Goal: Task Accomplishment & Management: Use online tool/utility

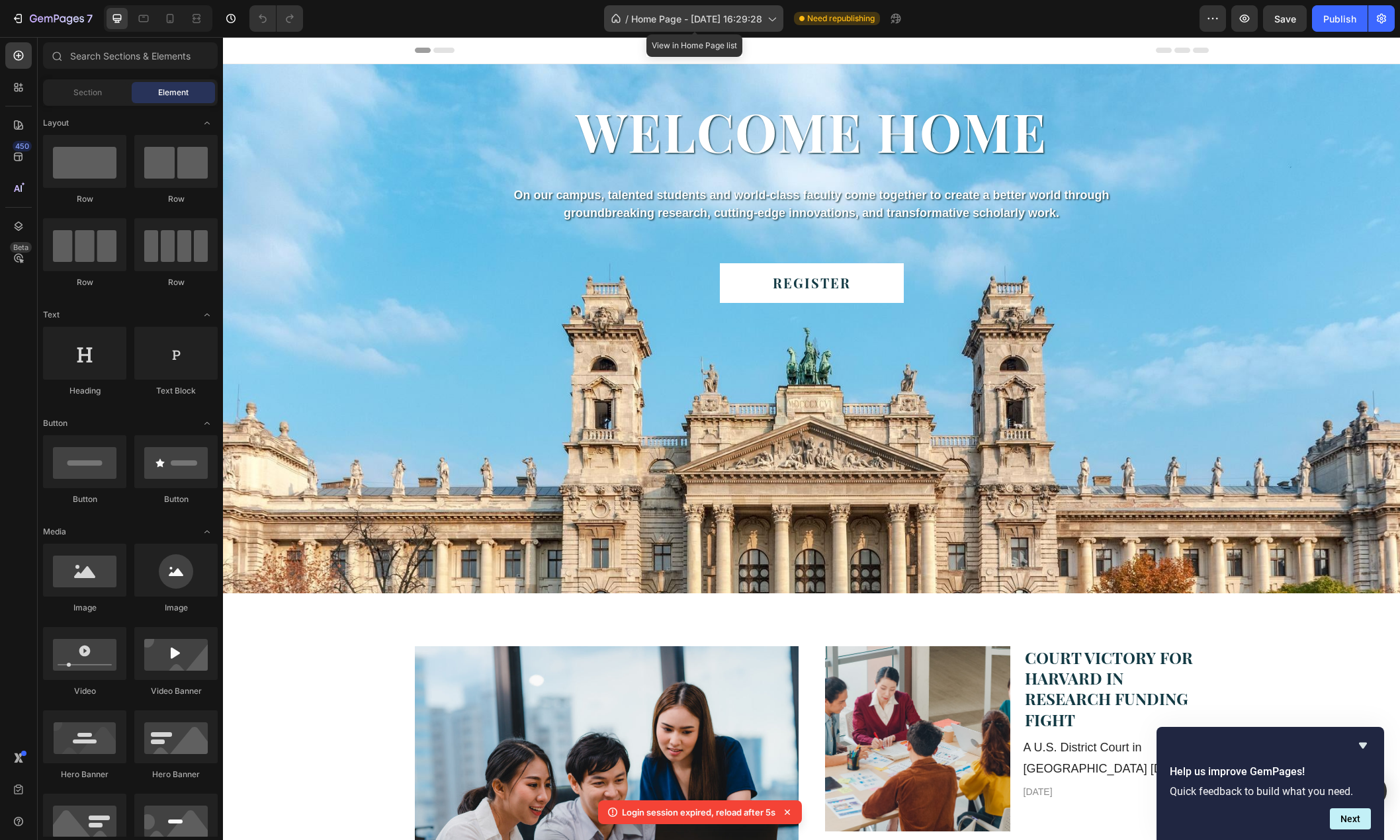
click at [725, 22] on span "Home Page - [DATE] 16:29:28" at bounding box center [696, 18] width 131 height 14
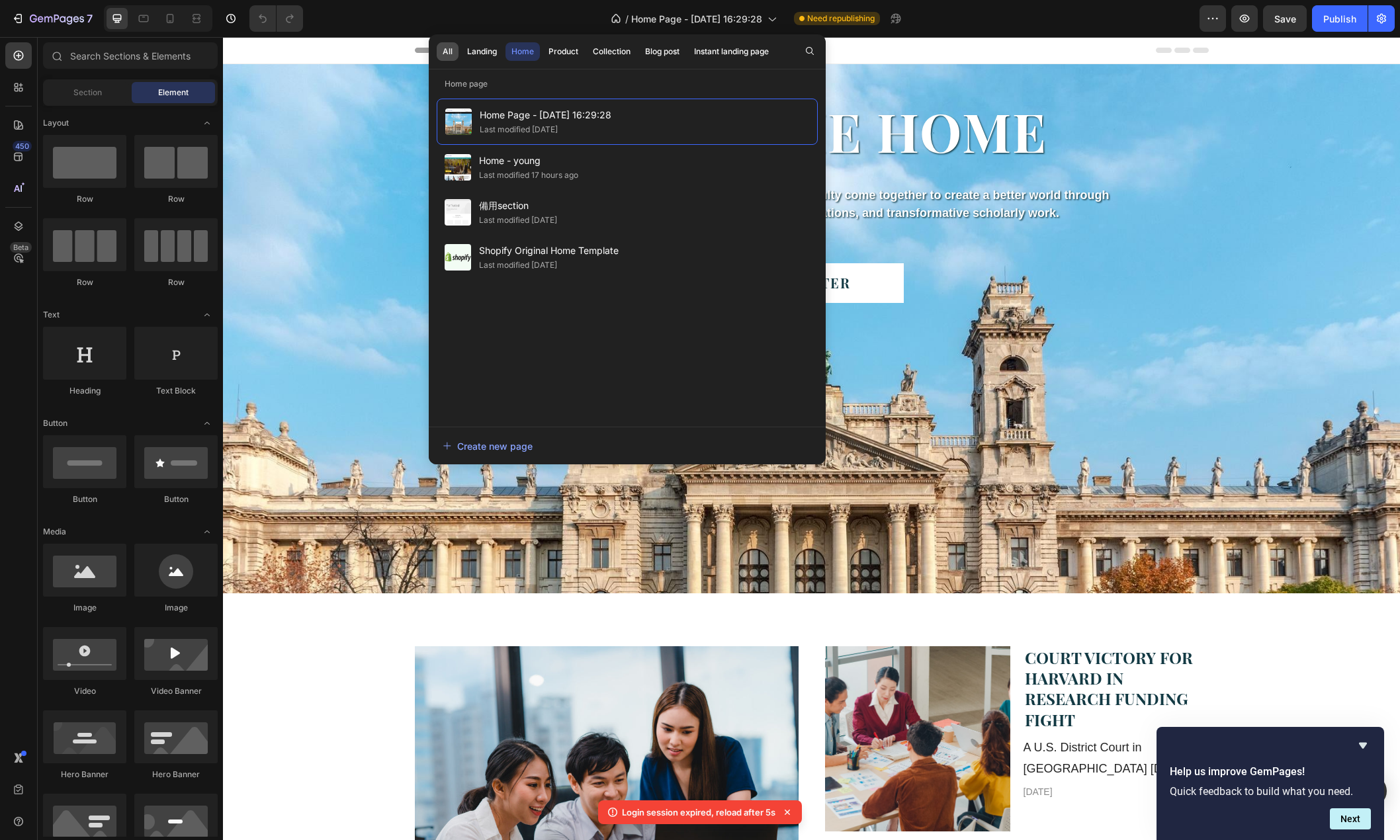
click at [443, 50] on div "All" at bounding box center [447, 51] width 10 height 12
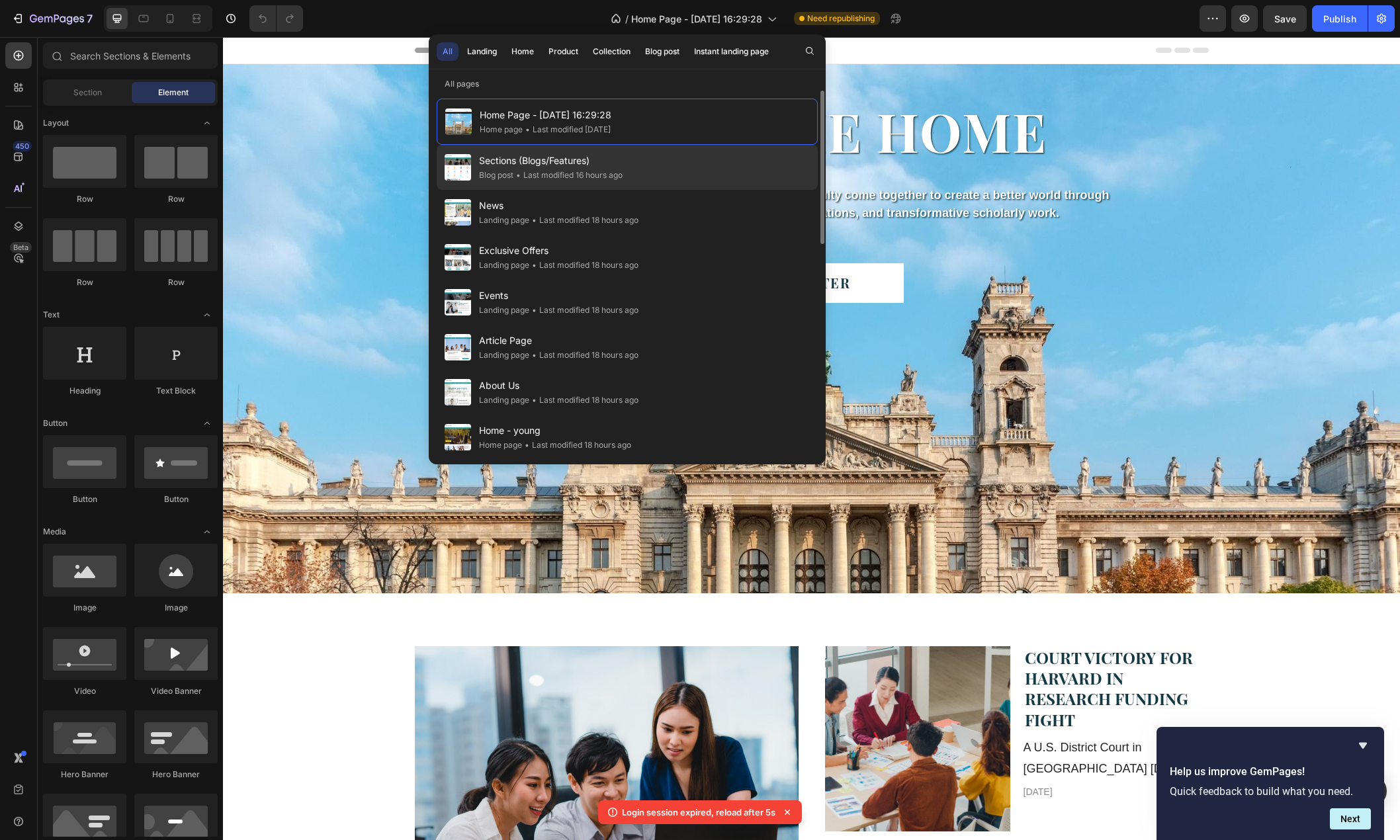
click at [529, 166] on span "Sections (Blogs/Features)" at bounding box center [551, 160] width 144 height 15
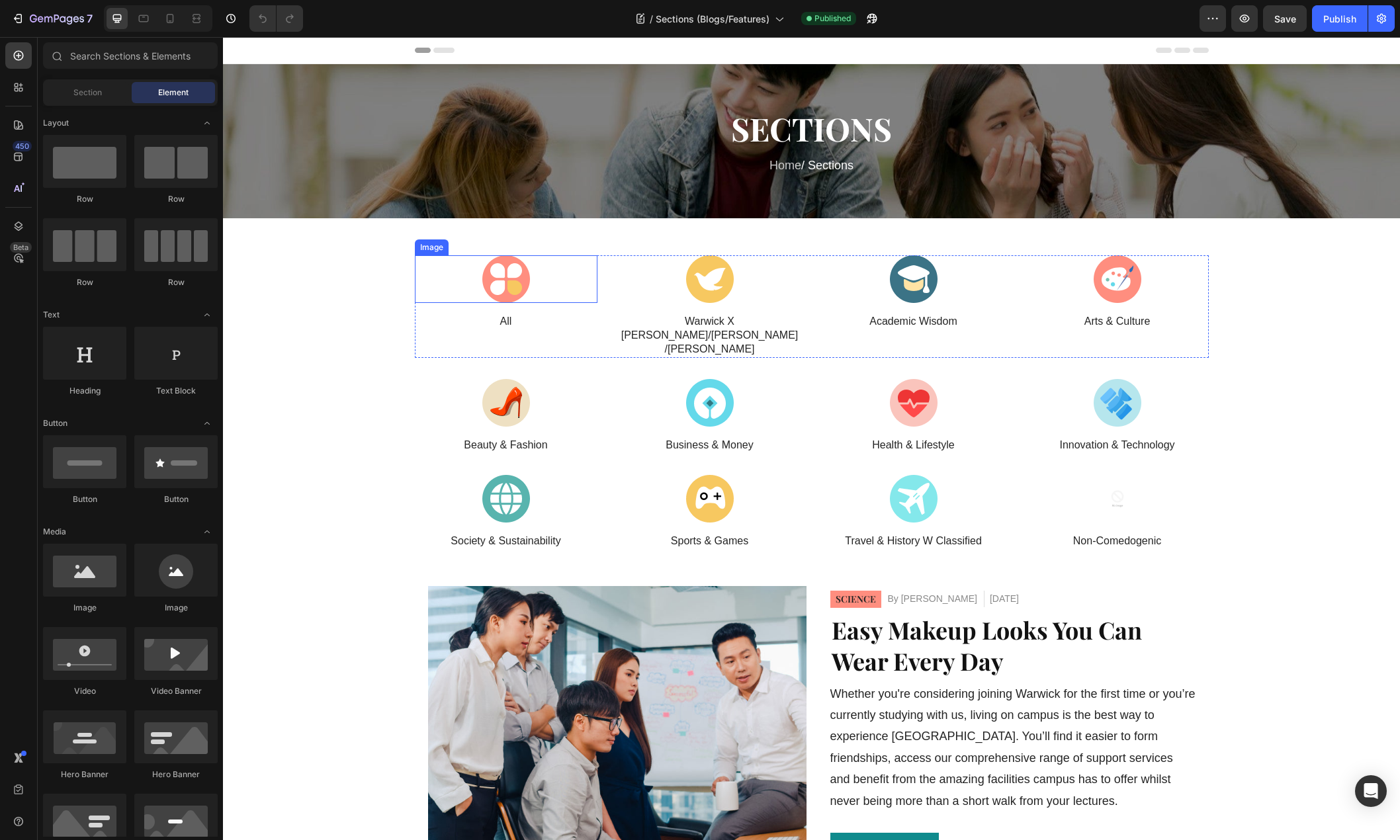
click at [529, 276] on div at bounding box center [505, 279] width 183 height 47
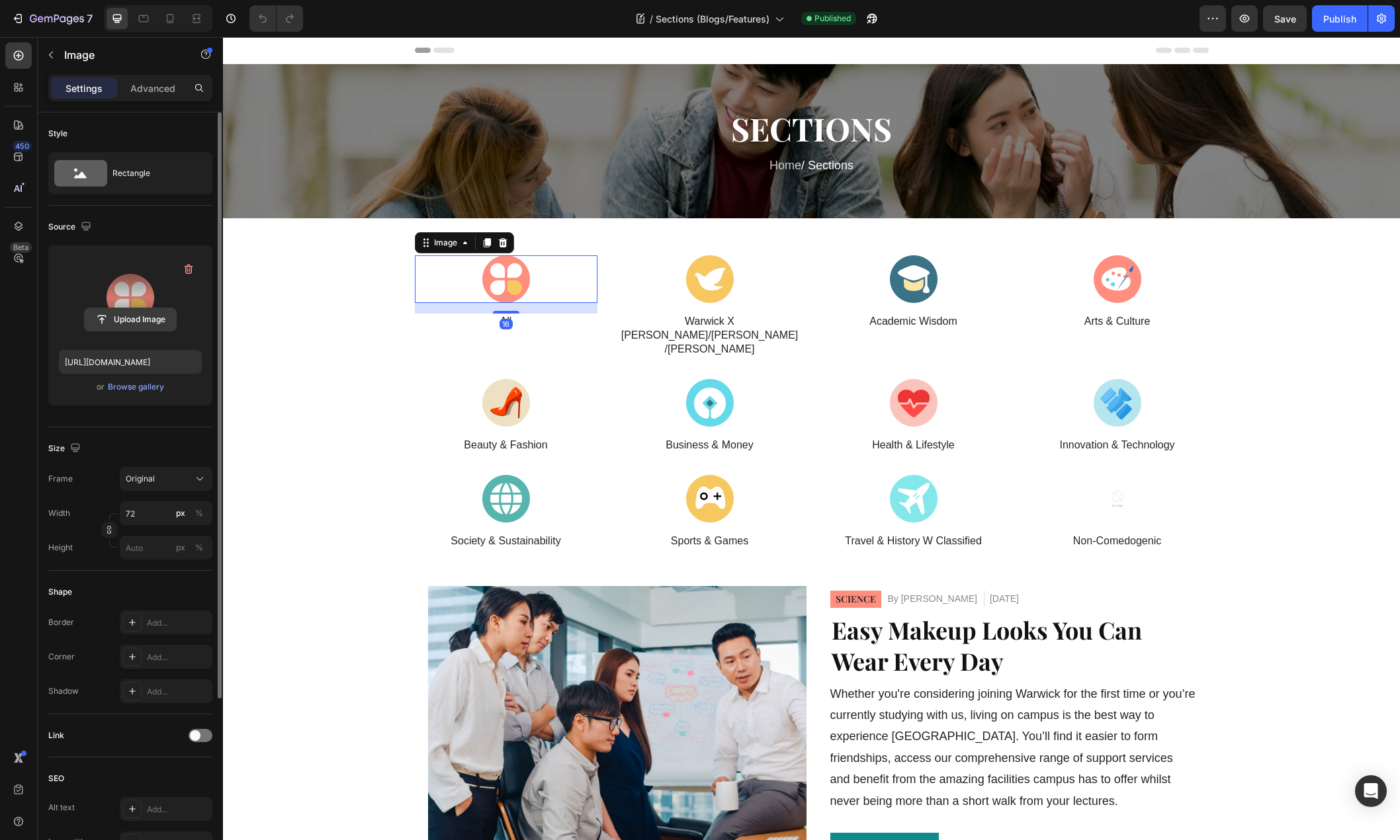
click at [128, 318] on input "file" at bounding box center [130, 319] width 91 height 23
type input "https://cdn.shopify.com/s/files/1/0776/7680/6402/files/gempages_584498442869408…"
click at [750, 283] on div at bounding box center [709, 279] width 183 height 47
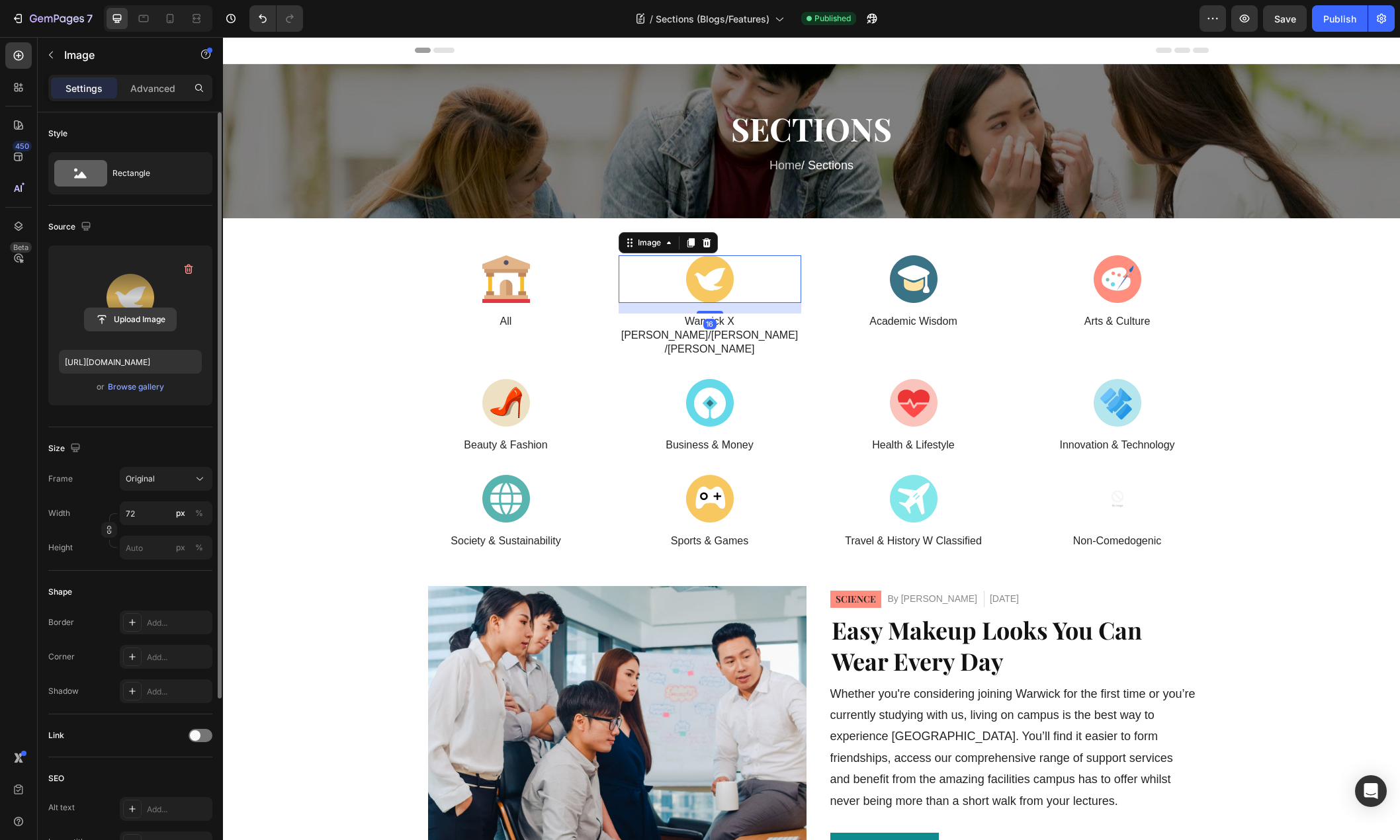
click at [141, 324] on input "file" at bounding box center [130, 319] width 91 height 23
type input "https://cdn.shopify.com/s/files/1/0776/7680/6402/files/gempages_584498442869408…"
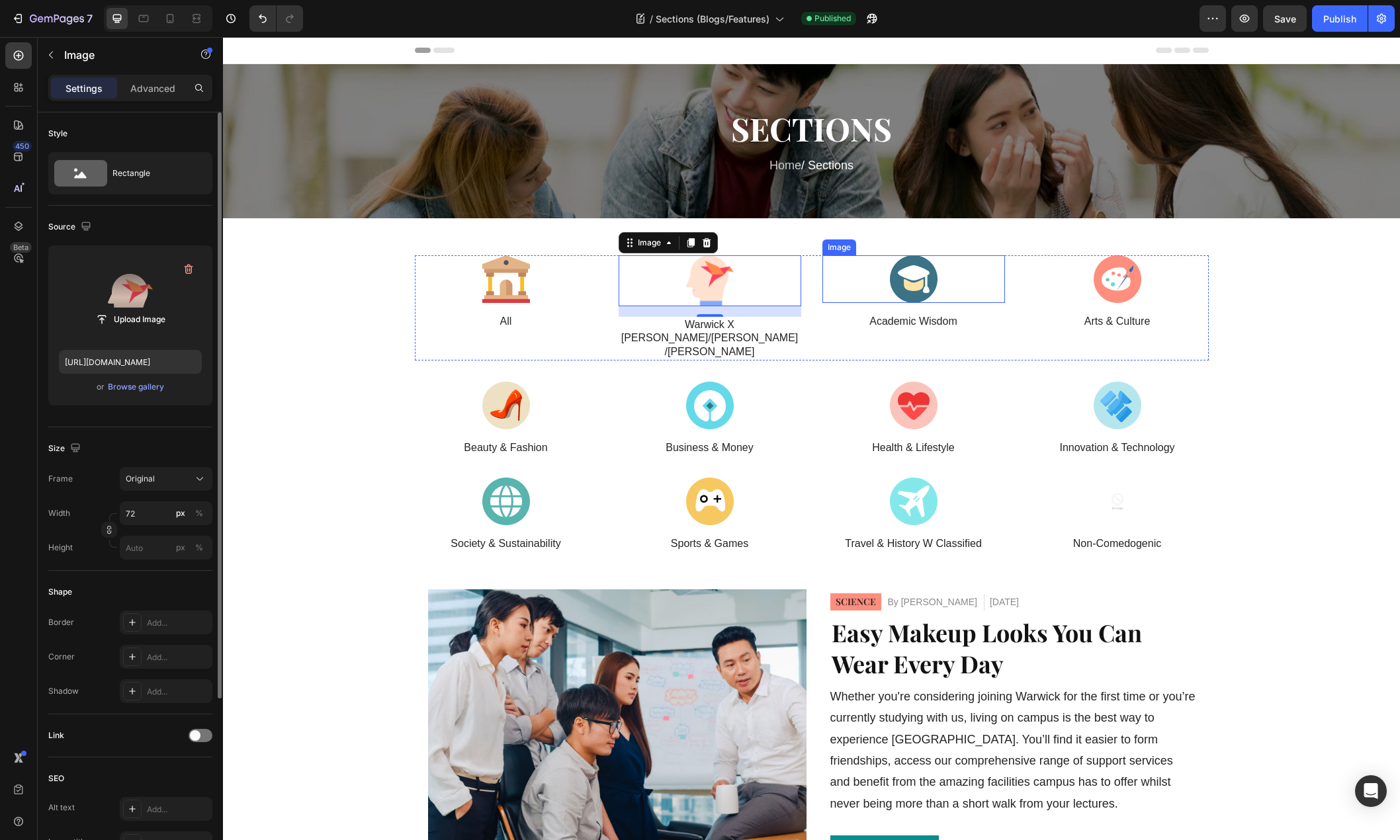
click at [963, 283] on div at bounding box center [913, 279] width 183 height 47
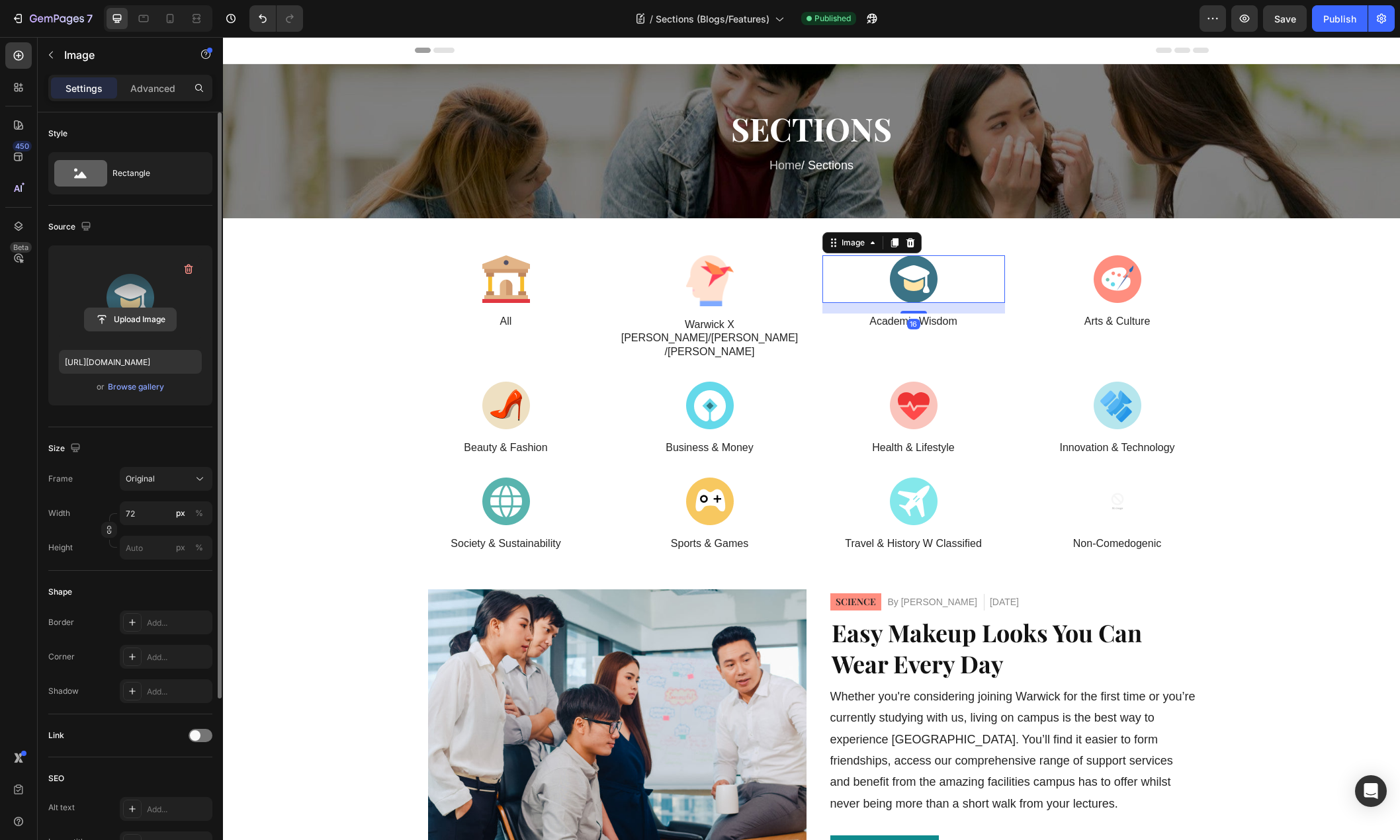
click at [139, 320] on input "file" at bounding box center [130, 319] width 91 height 23
type input "https://cdn.shopify.com/s/files/1/0776/7680/6402/files/gempages_584498442869408…"
click at [1142, 268] on div at bounding box center [1116, 279] width 183 height 47
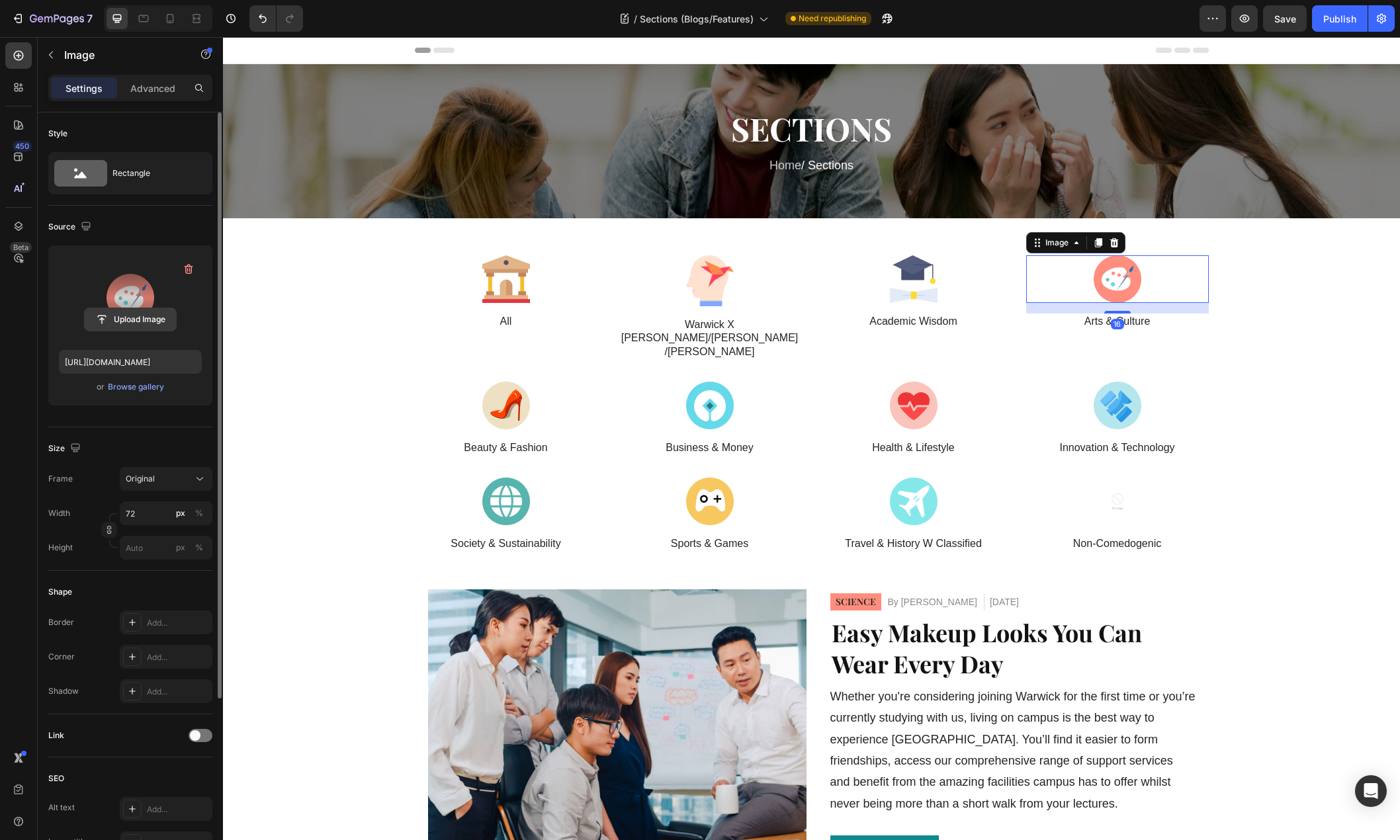
click at [123, 315] on input "file" at bounding box center [130, 319] width 91 height 23
type input "https://cdn.shopify.com/s/files/1/0776/7680/6402/files/gempages_584498442869408…"
click at [520, 385] on img at bounding box center [505, 405] width 47 height 47
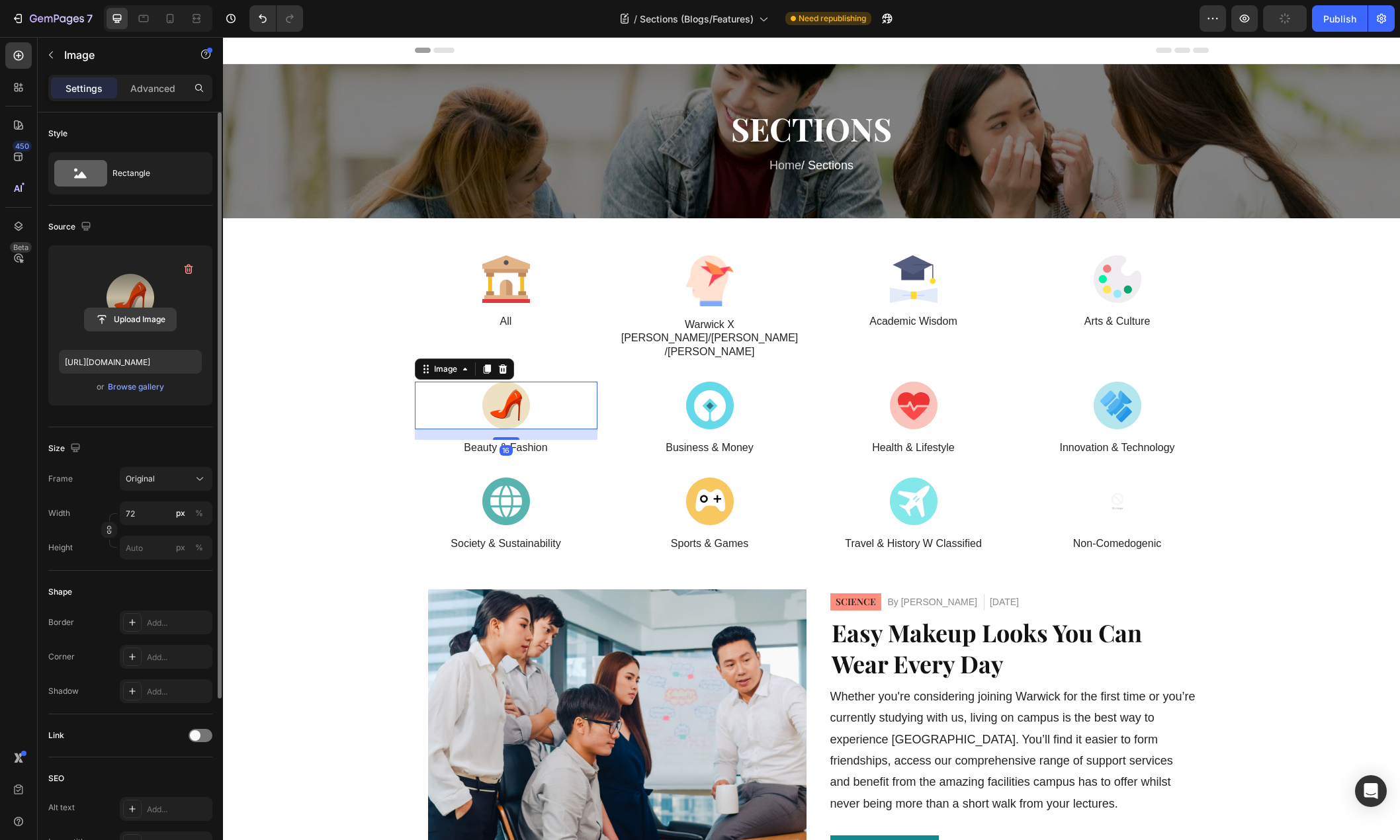
click at [132, 319] on input "file" at bounding box center [130, 319] width 91 height 23
type input "https://cdn.shopify.com/s/files/1/0776/7680/6402/files/gempages_584498442869408…"
click at [755, 382] on div at bounding box center [709, 405] width 183 height 47
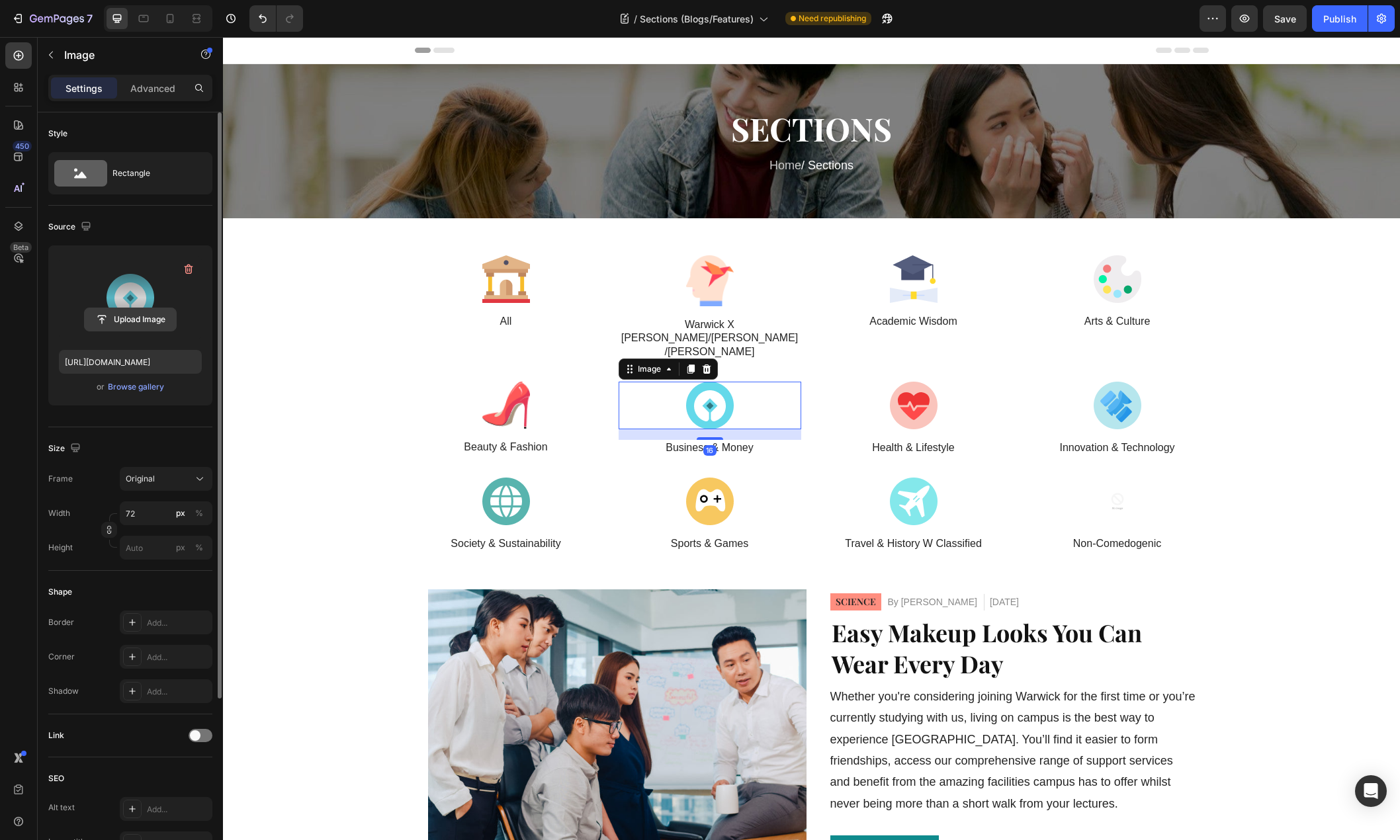
click at [134, 324] on input "file" at bounding box center [130, 319] width 91 height 23
type input "https://cdn.shopify.com/s/files/1/0776/7680/6402/files/gempages_584498442869408…"
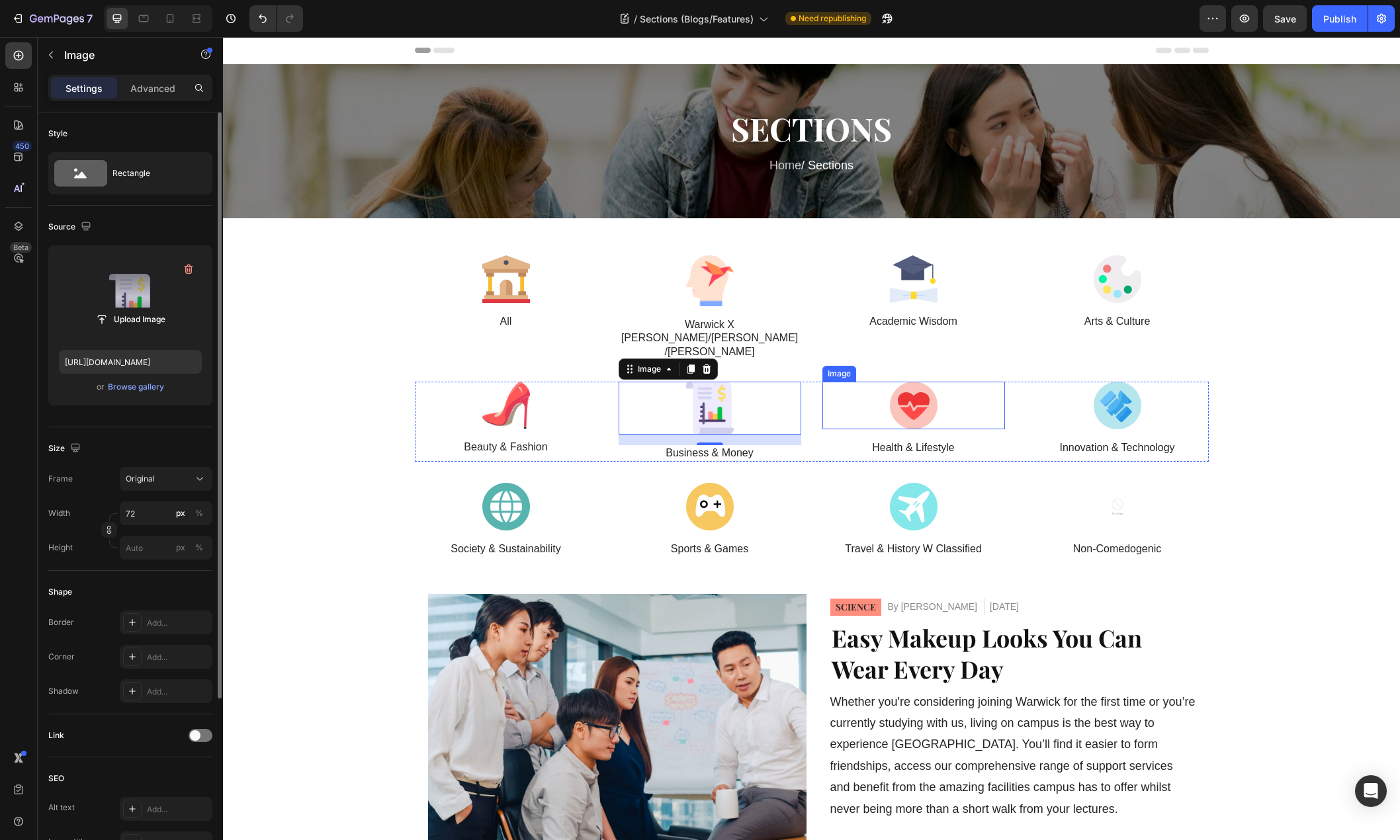
click at [965, 382] on div at bounding box center [913, 405] width 183 height 47
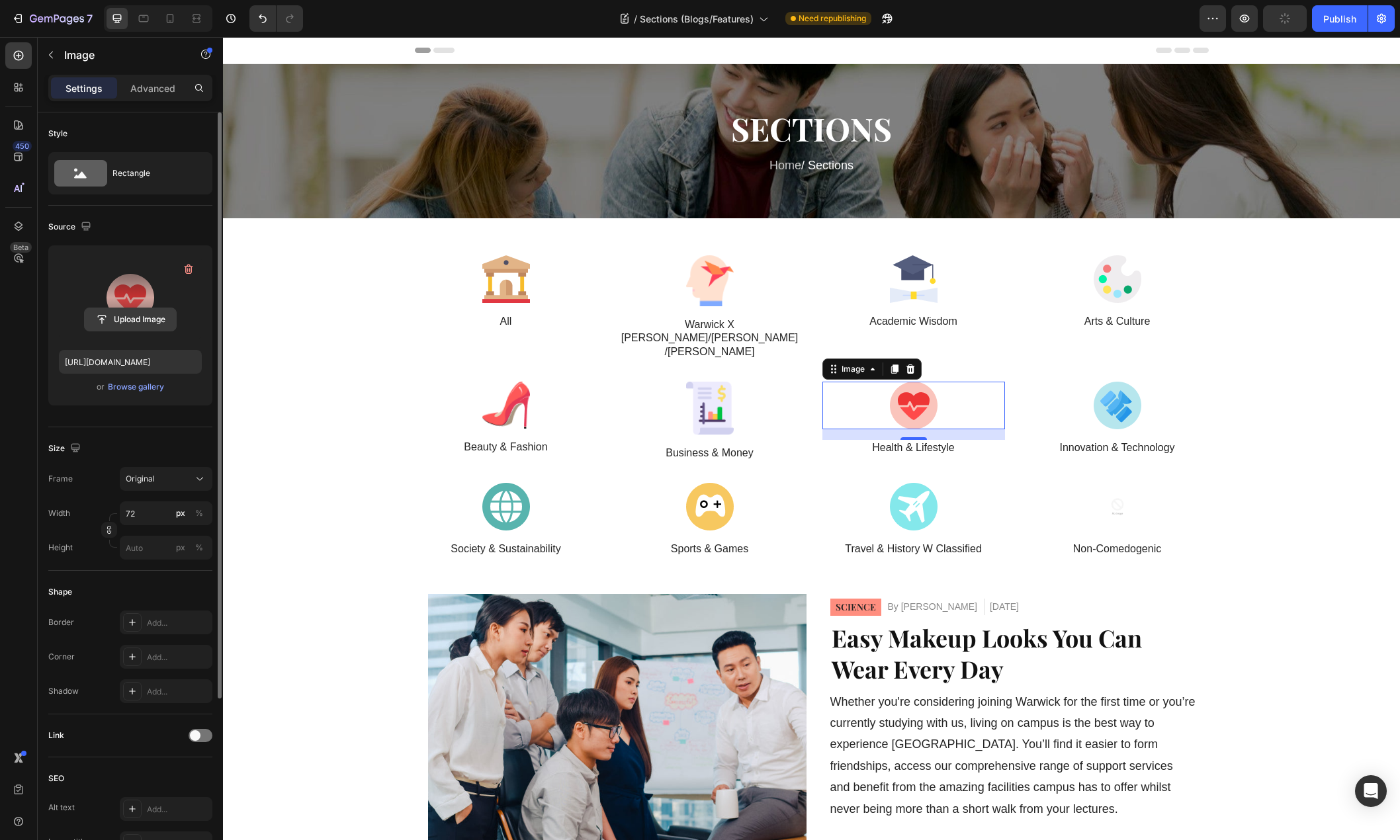
click at [126, 323] on input "file" at bounding box center [130, 319] width 91 height 23
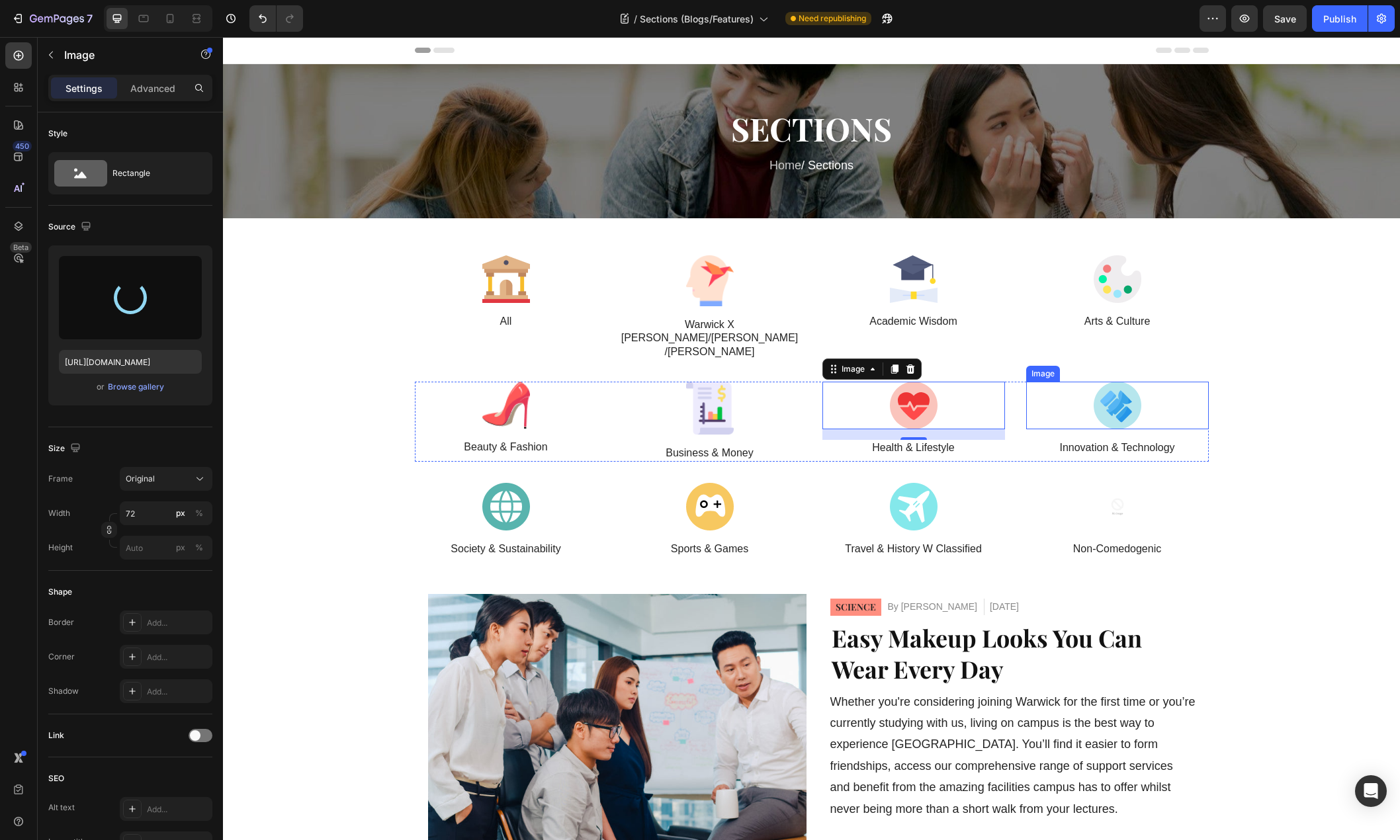
type input "https://cdn.shopify.com/s/files/1/0776/7680/6402/files/gempages_584498442869408…"
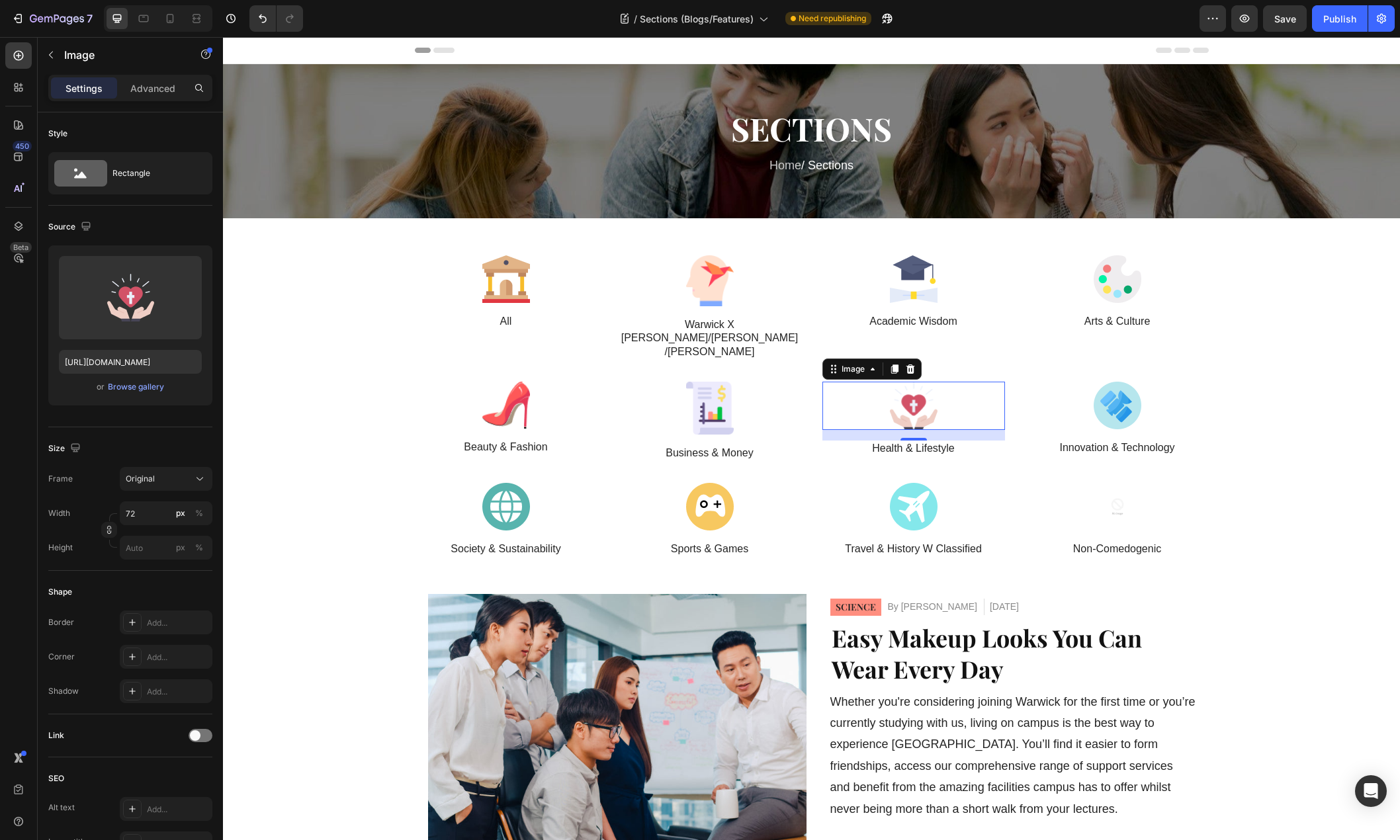
click at [964, 382] on div at bounding box center [913, 405] width 183 height 48
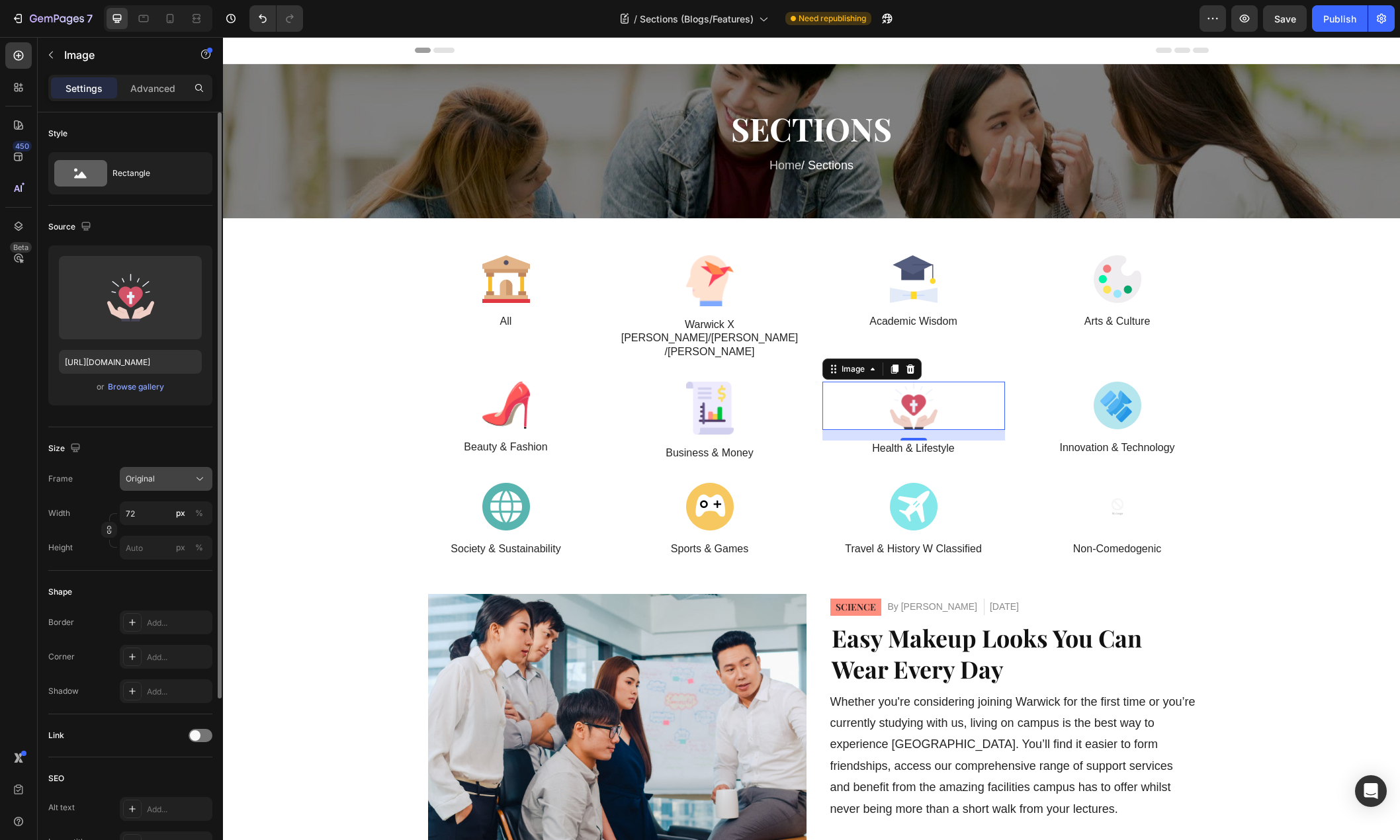
click at [194, 475] on icon at bounding box center [199, 478] width 14 height 14
click at [176, 504] on div "Square" at bounding box center [154, 512] width 105 height 25
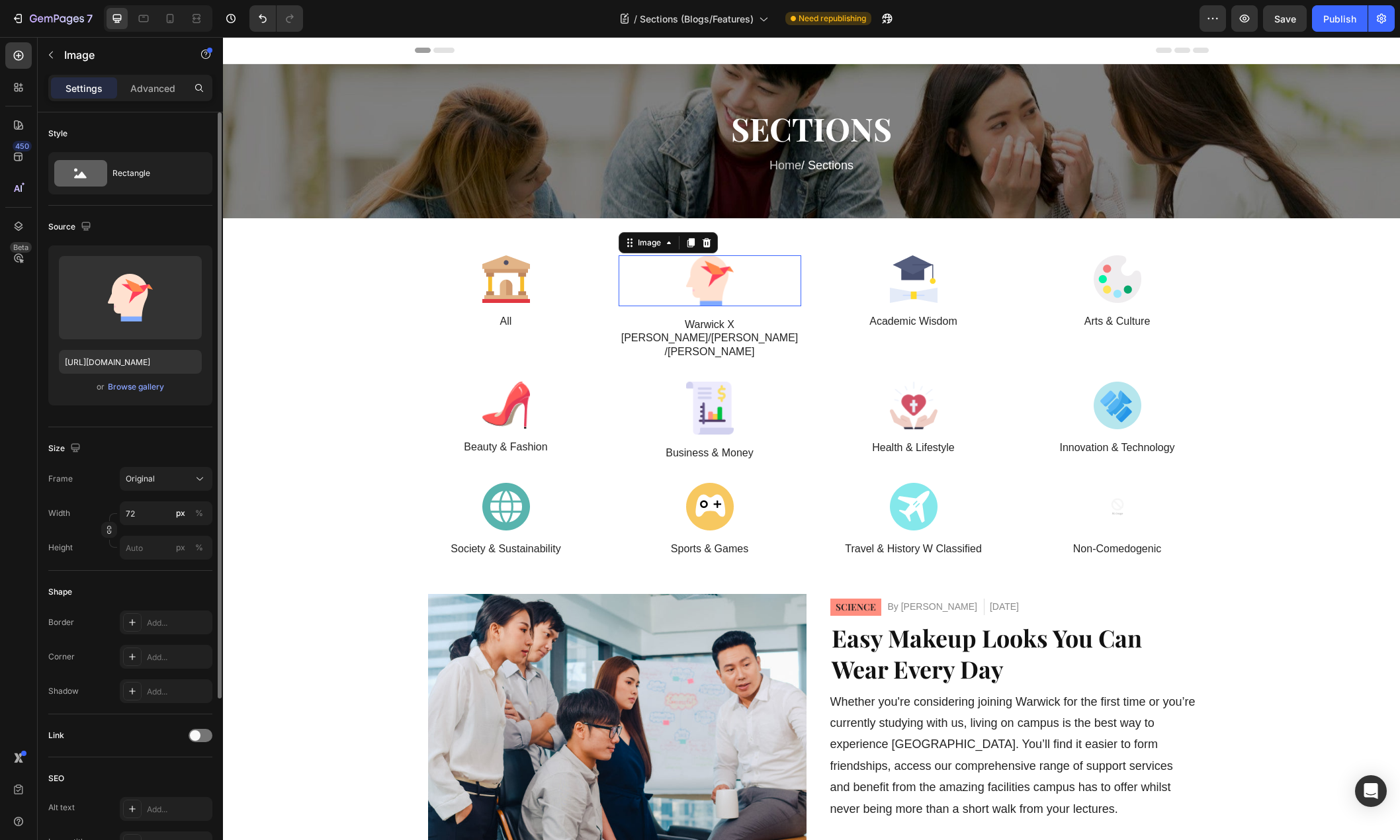
click at [747, 284] on div at bounding box center [709, 280] width 183 height 50
click at [196, 482] on icon at bounding box center [199, 478] width 14 height 14
click at [165, 511] on div "Square" at bounding box center [164, 511] width 76 height 14
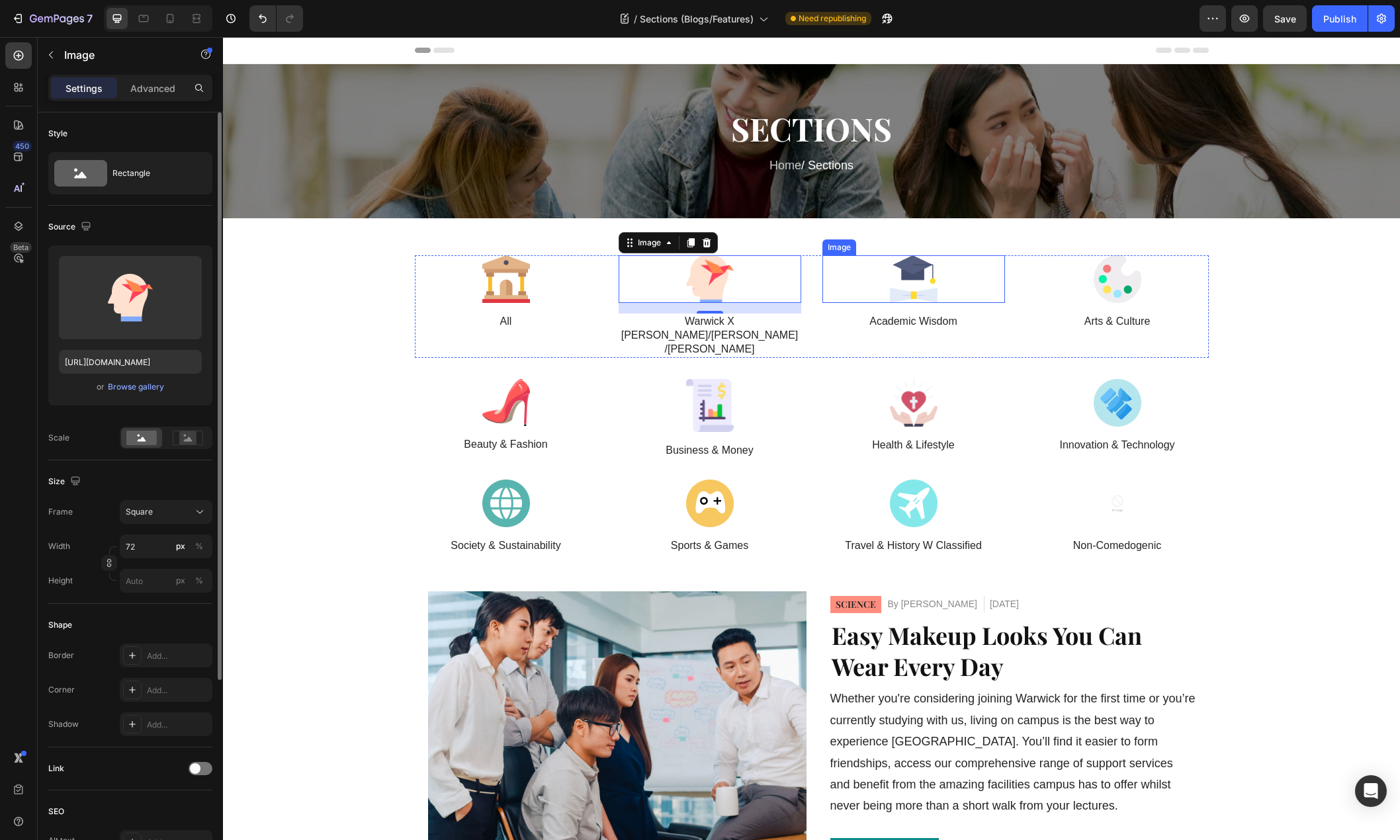
click at [891, 276] on img at bounding box center [914, 279] width 47 height 47
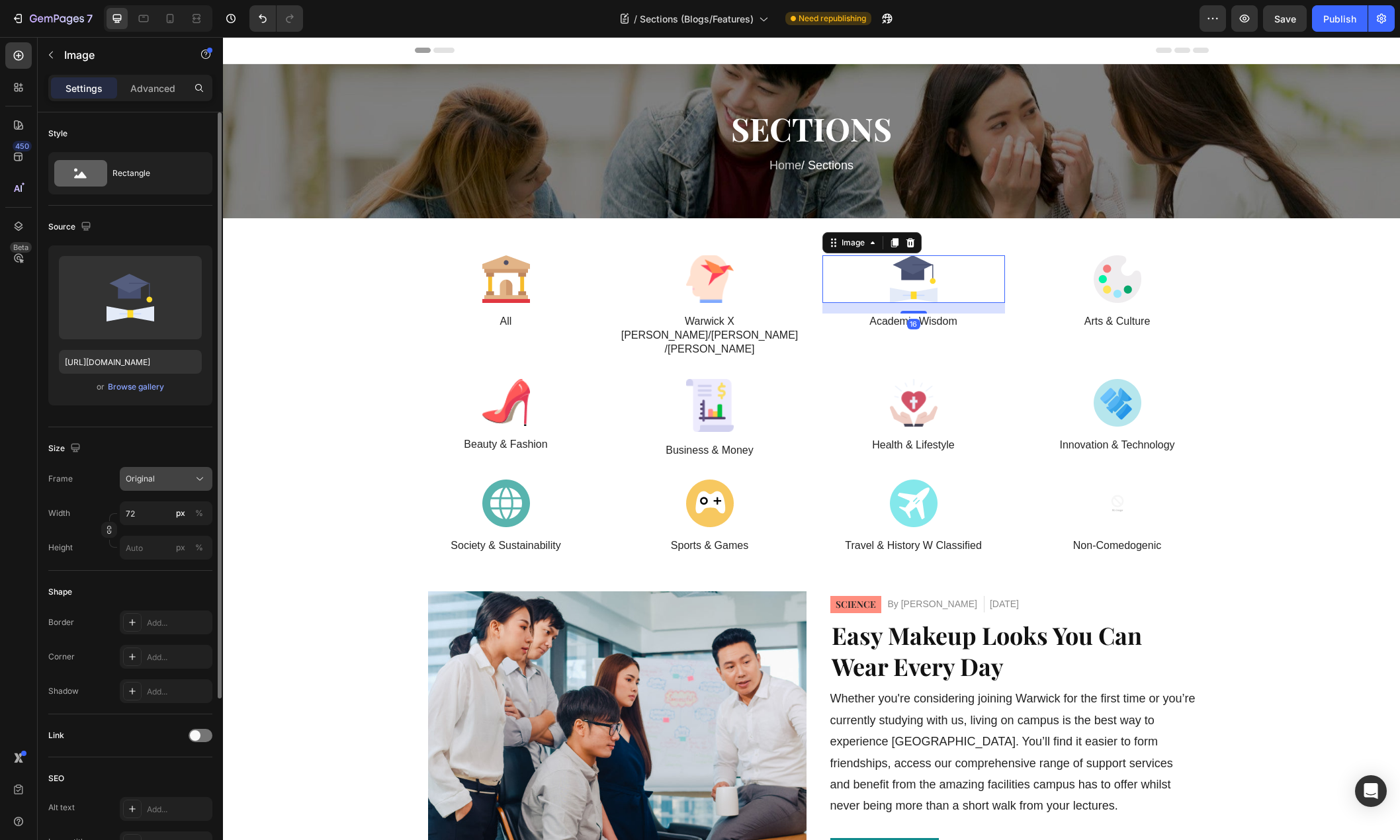
click at [196, 469] on button "Original" at bounding box center [166, 479] width 93 height 24
click at [170, 508] on div "Square" at bounding box center [164, 511] width 76 height 14
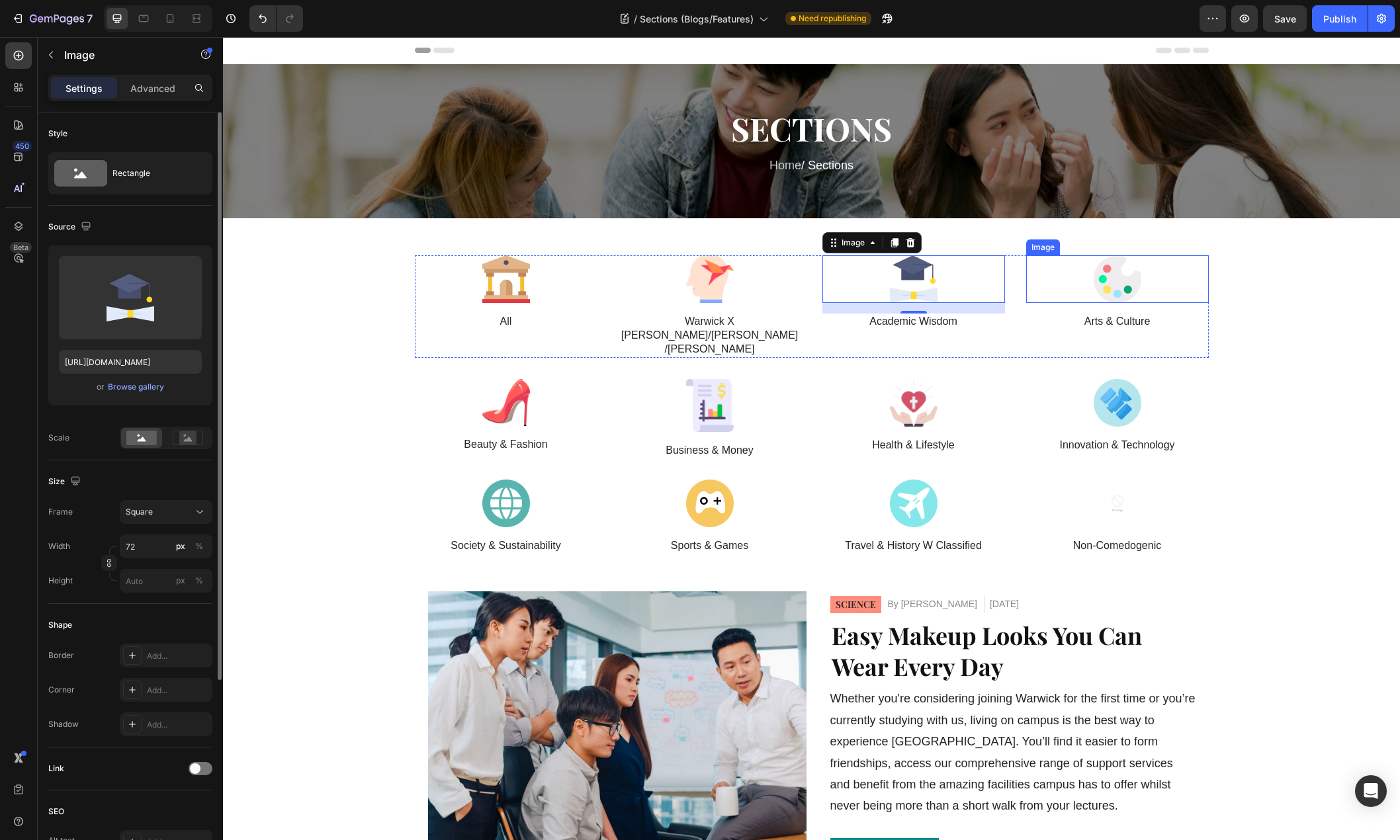
click at [1140, 282] on div at bounding box center [1116, 279] width 183 height 47
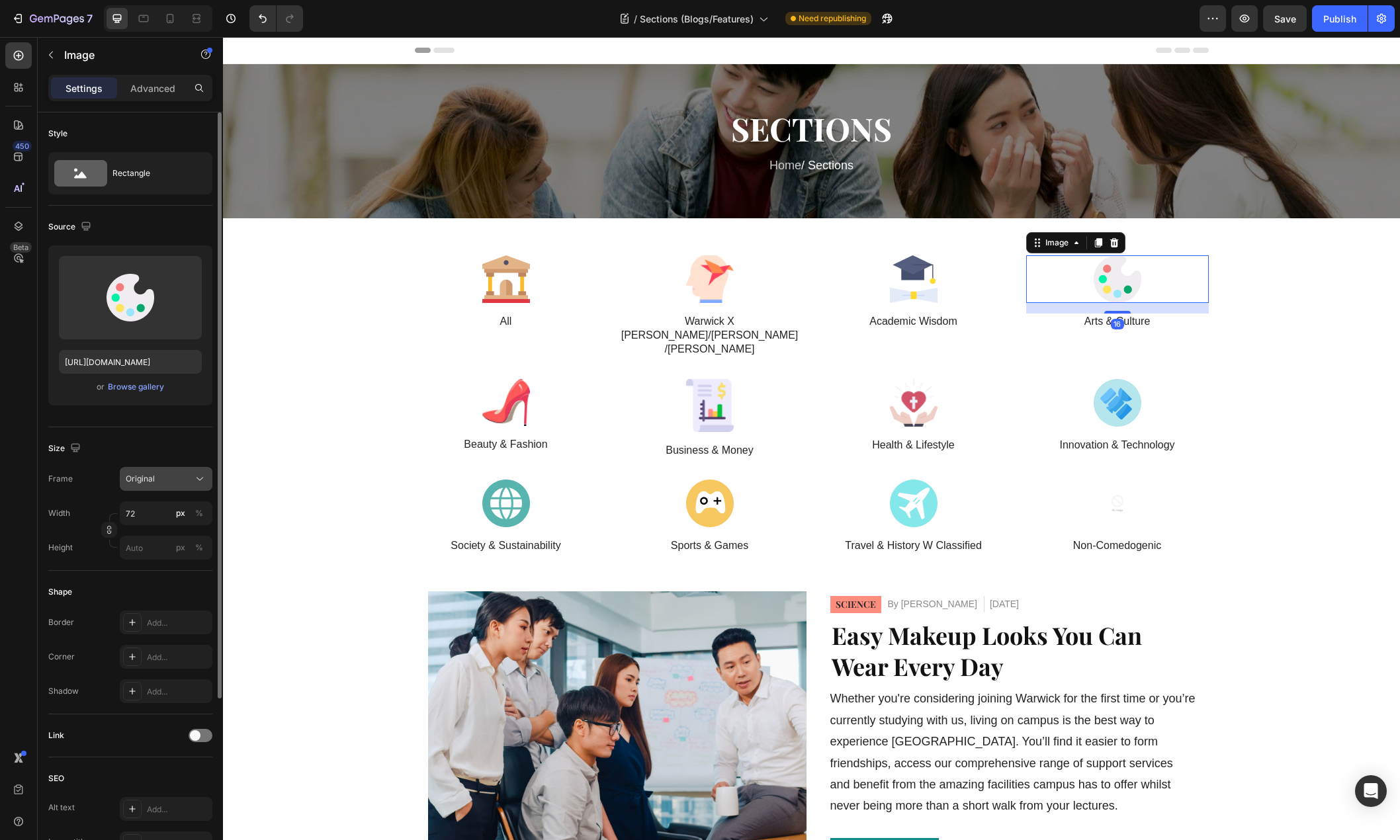
click at [178, 475] on div "Original" at bounding box center [157, 478] width 65 height 12
click at [178, 509] on div "Square" at bounding box center [164, 511] width 76 height 14
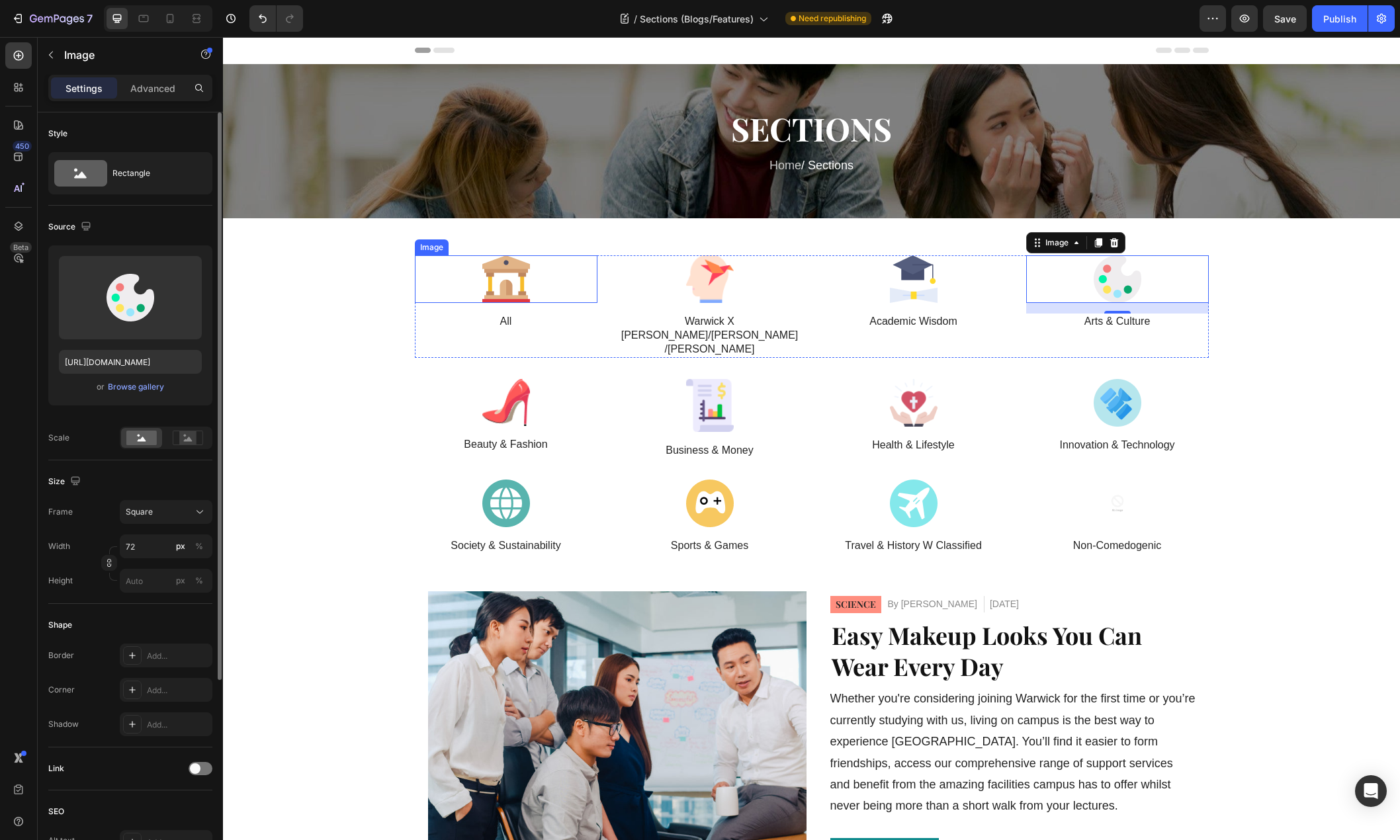
click at [532, 288] on div at bounding box center [505, 279] width 183 height 47
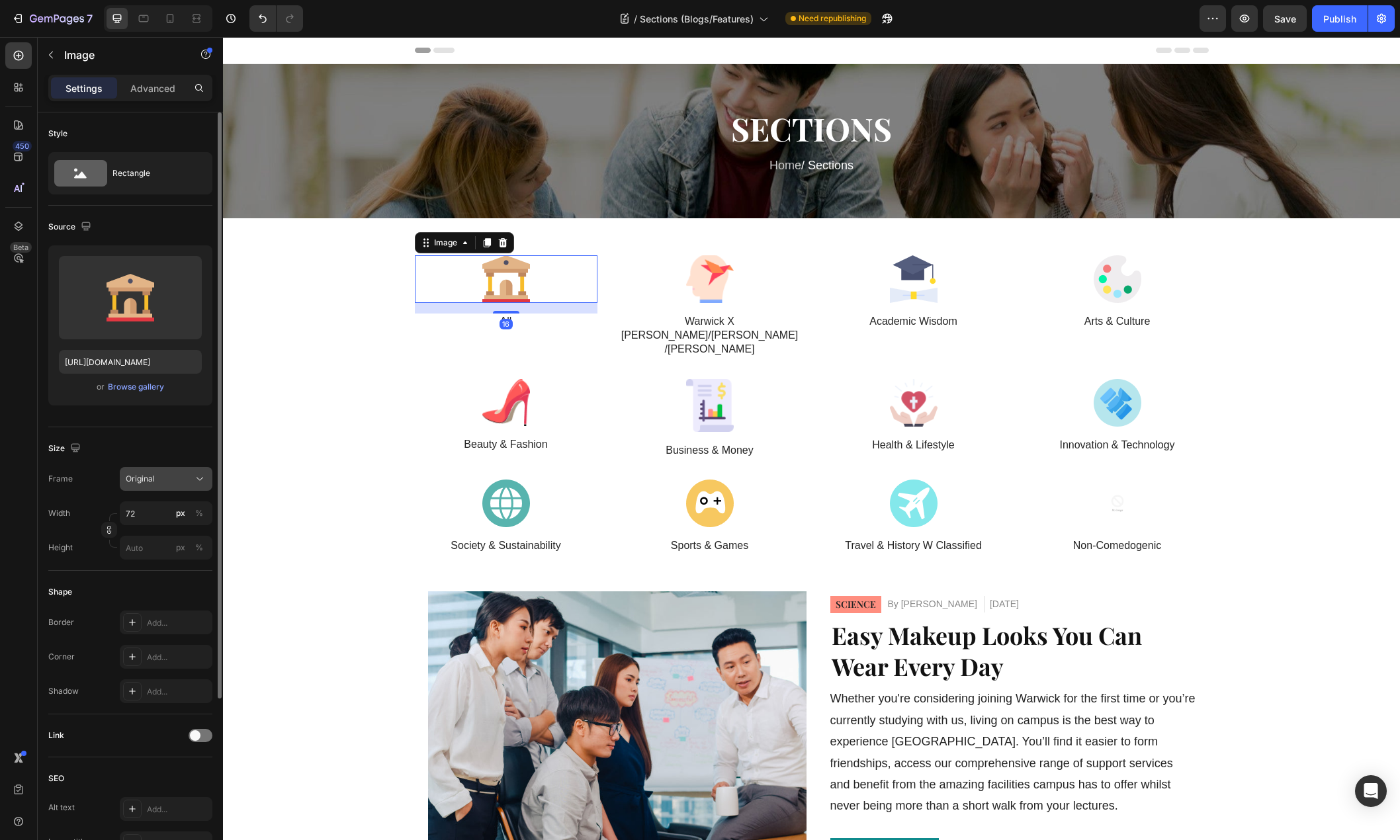
click at [200, 477] on icon at bounding box center [199, 478] width 14 height 14
click at [169, 504] on div "Square" at bounding box center [154, 512] width 105 height 25
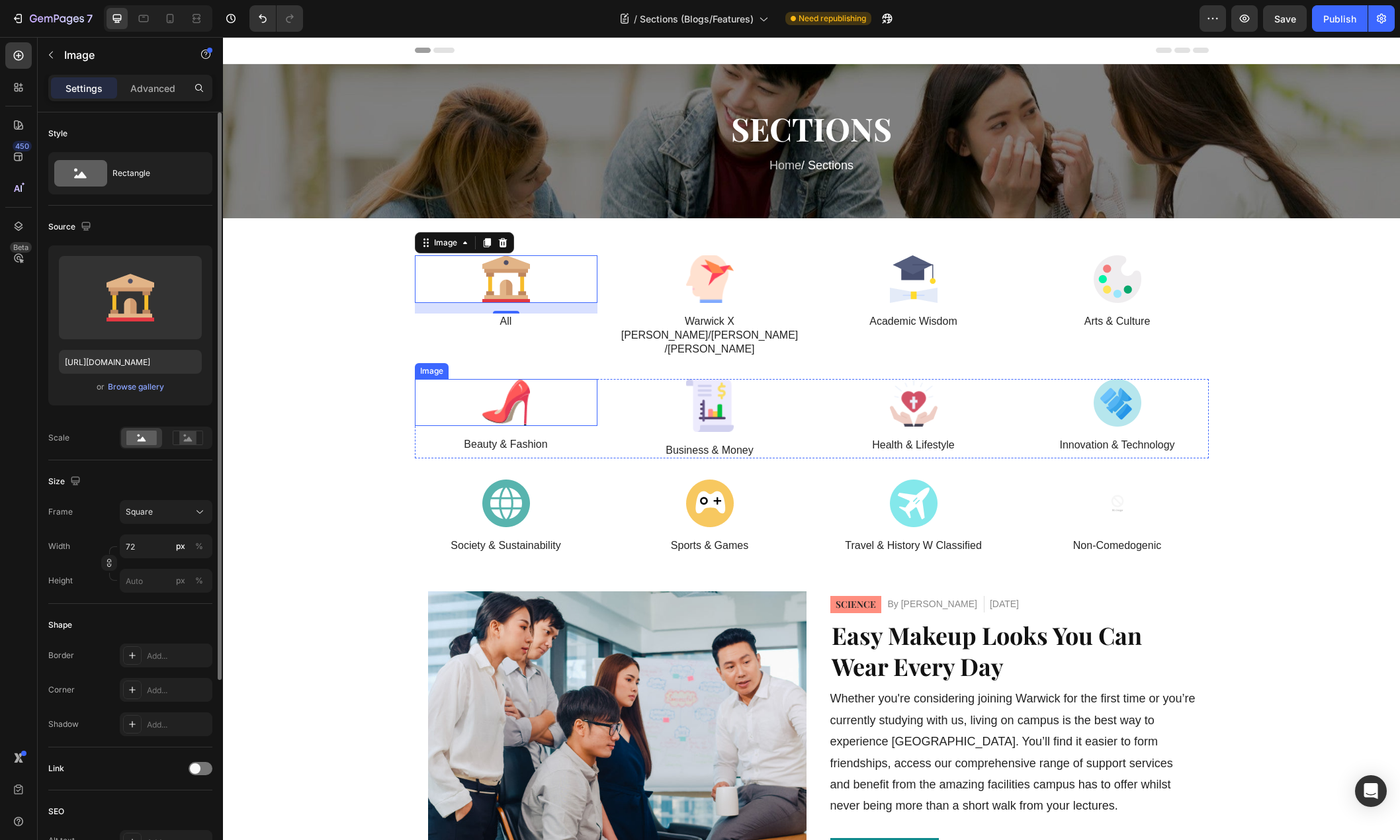
click at [543, 385] on div at bounding box center [505, 403] width 183 height 47
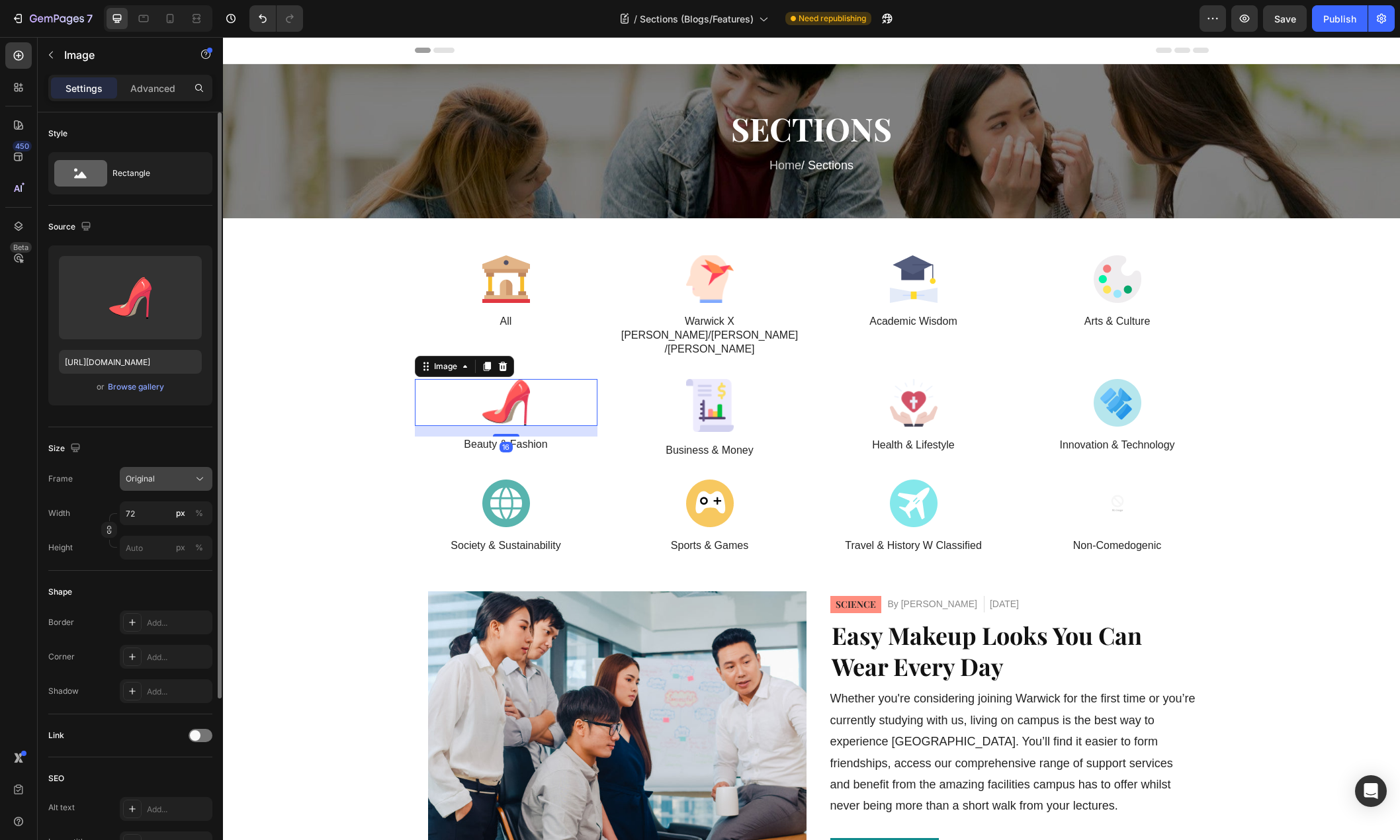
click at [187, 479] on div "Original" at bounding box center [157, 478] width 65 height 12
click at [166, 512] on div "Square" at bounding box center [164, 511] width 76 height 14
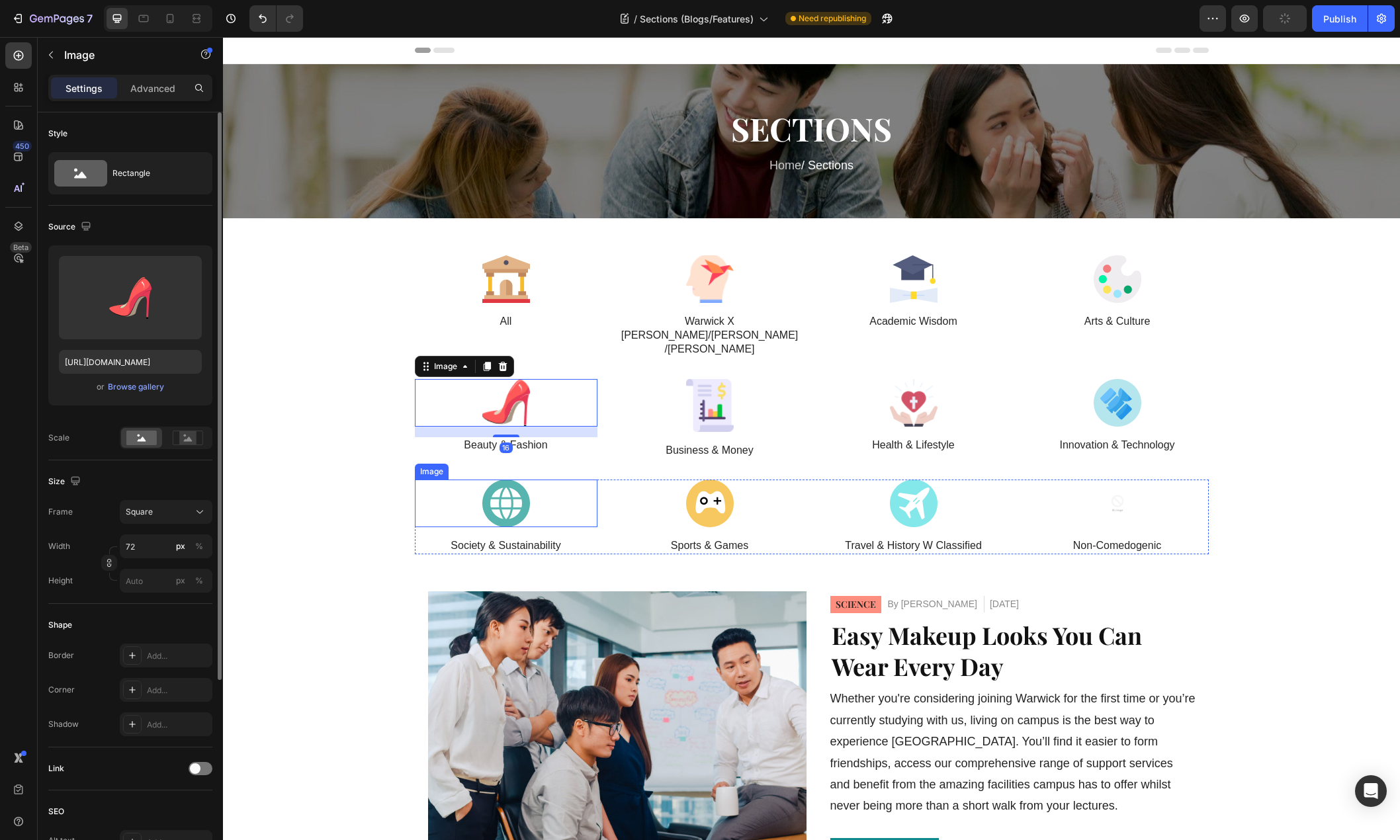
click at [486, 479] on img at bounding box center [505, 503] width 47 height 47
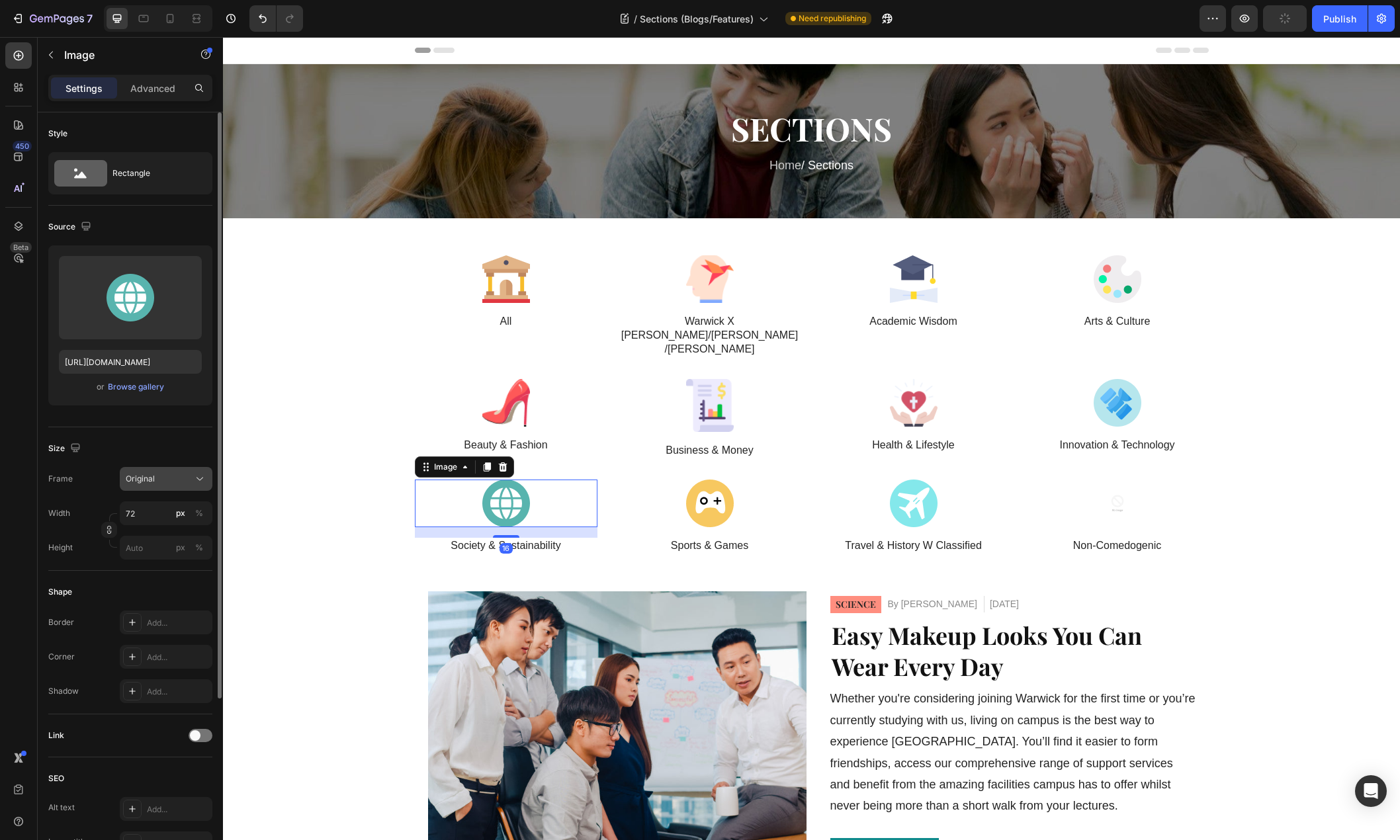
click at [187, 479] on div "Original" at bounding box center [157, 478] width 65 height 12
click at [165, 506] on div "Square" at bounding box center [164, 511] width 76 height 14
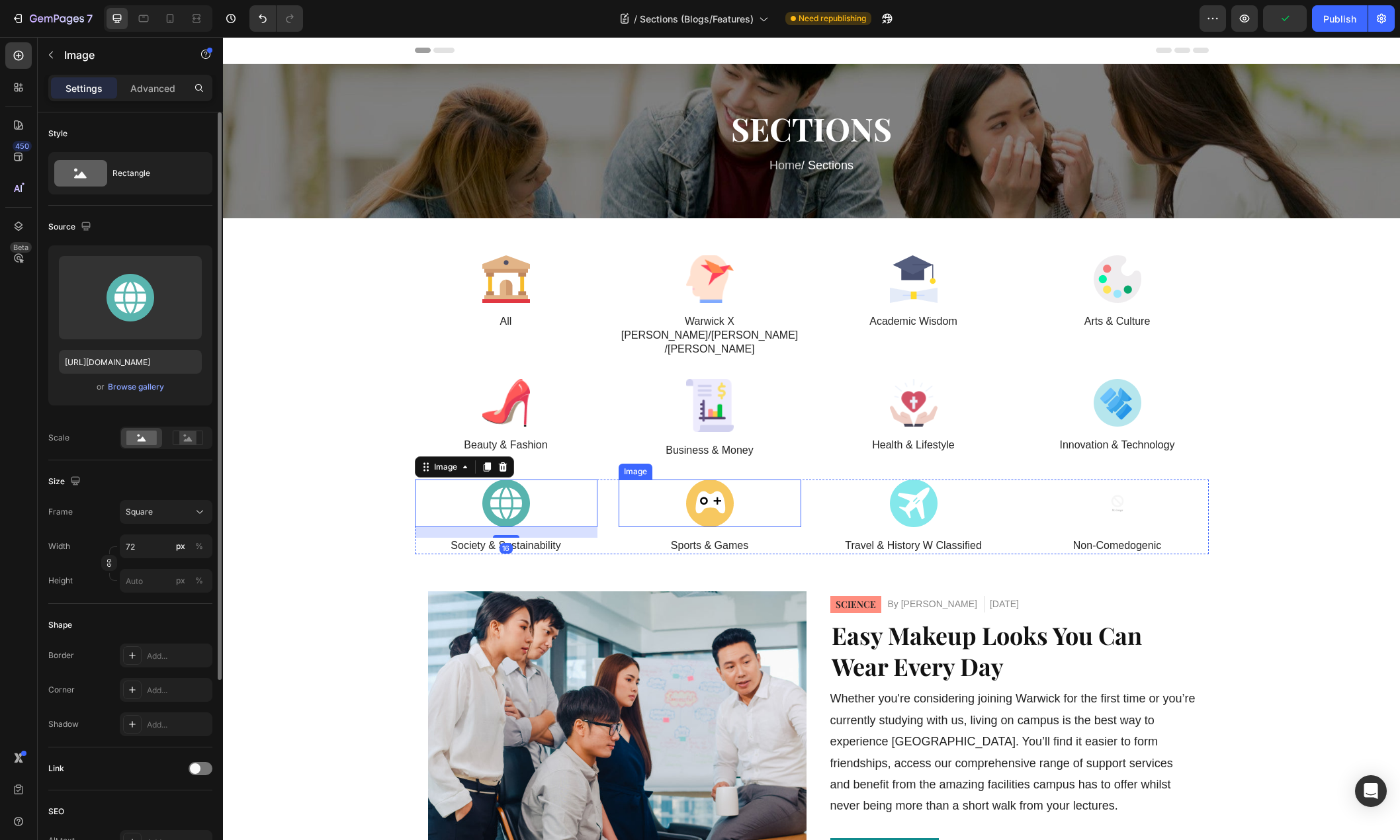
click at [725, 479] on img at bounding box center [710, 503] width 47 height 47
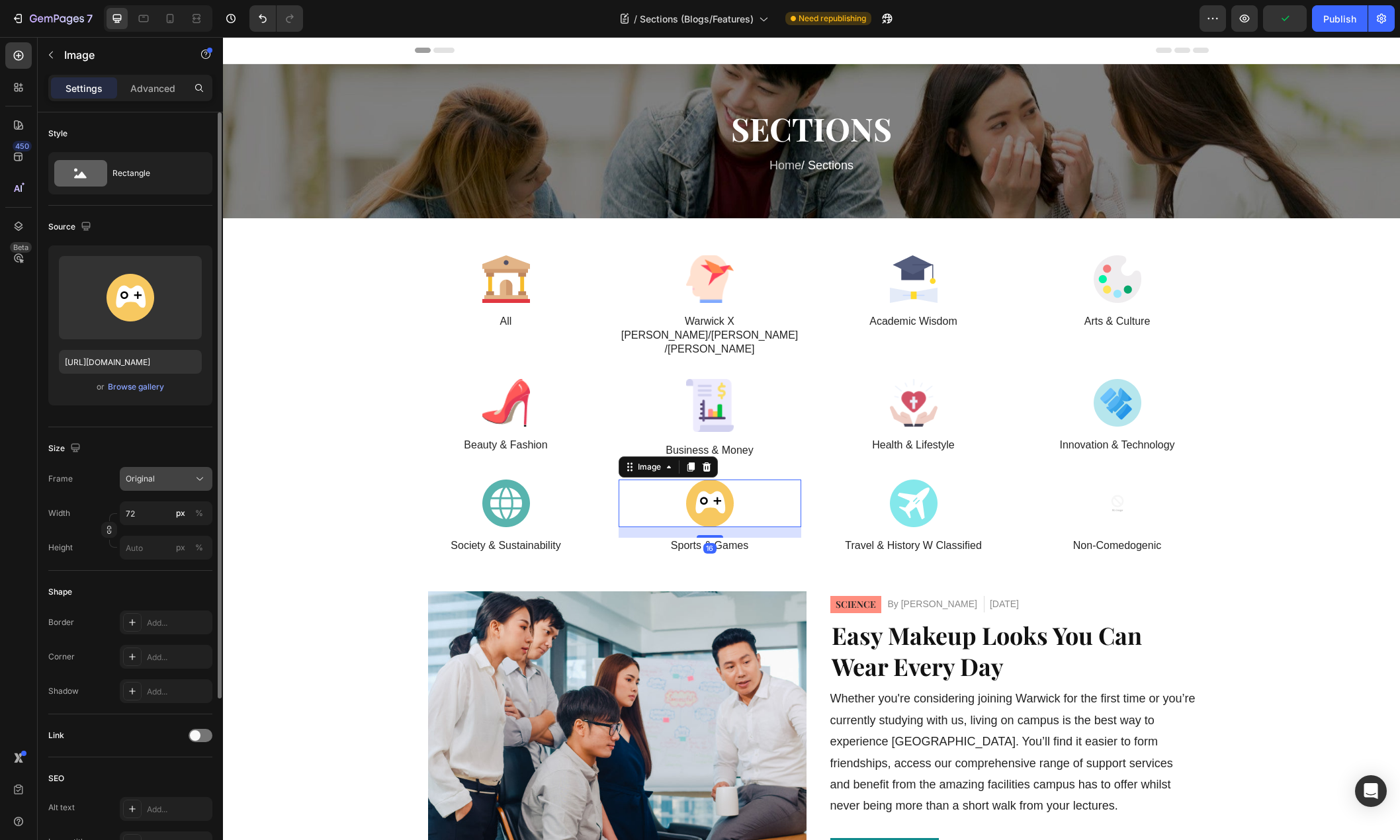
click at [202, 477] on icon at bounding box center [199, 478] width 14 height 14
click at [155, 504] on div "Square" at bounding box center [154, 512] width 105 height 25
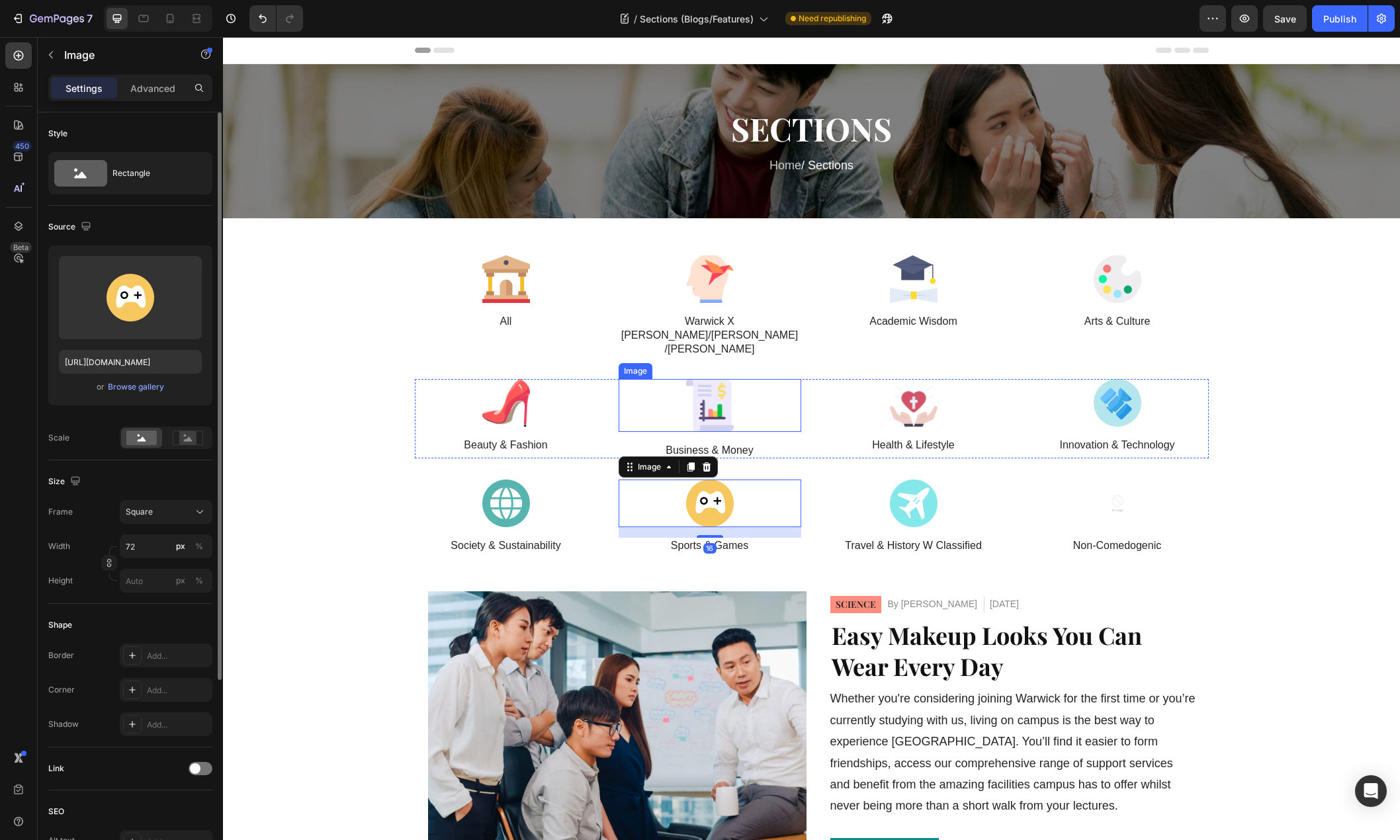
click at [696, 379] on img at bounding box center [710, 405] width 47 height 53
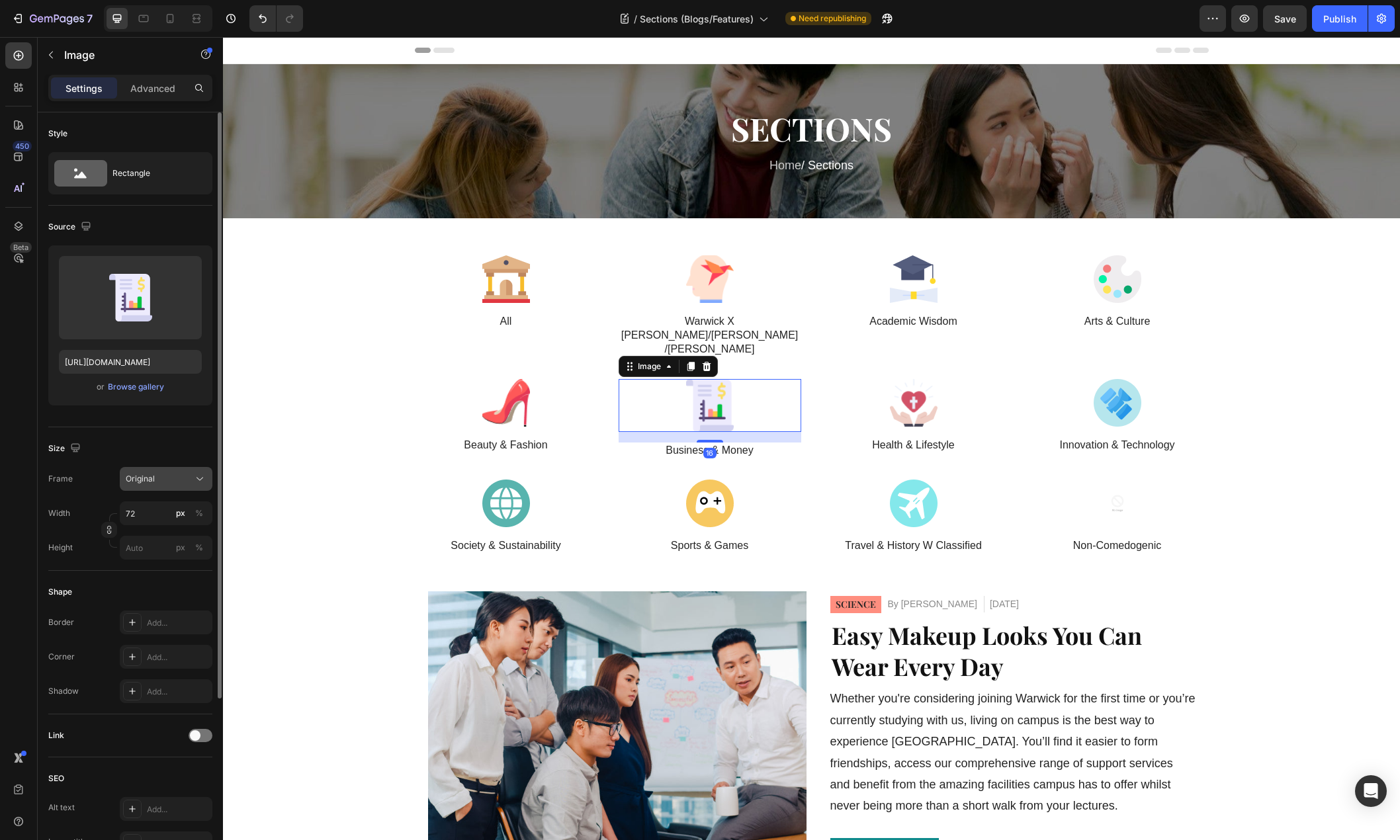
click at [198, 484] on icon at bounding box center [199, 478] width 14 height 14
click at [159, 507] on div "Square" at bounding box center [164, 511] width 76 height 14
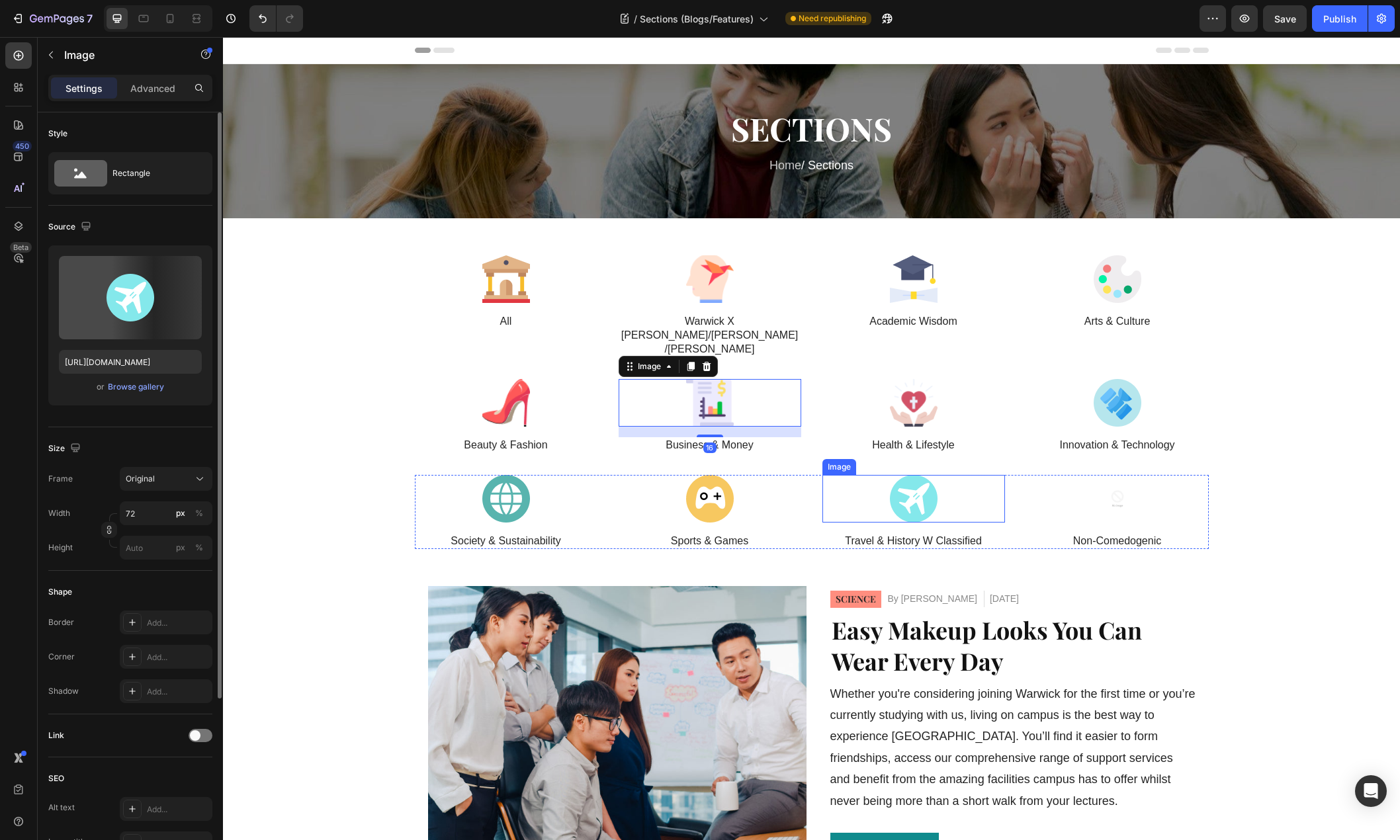
click at [931, 475] on img at bounding box center [914, 498] width 47 height 47
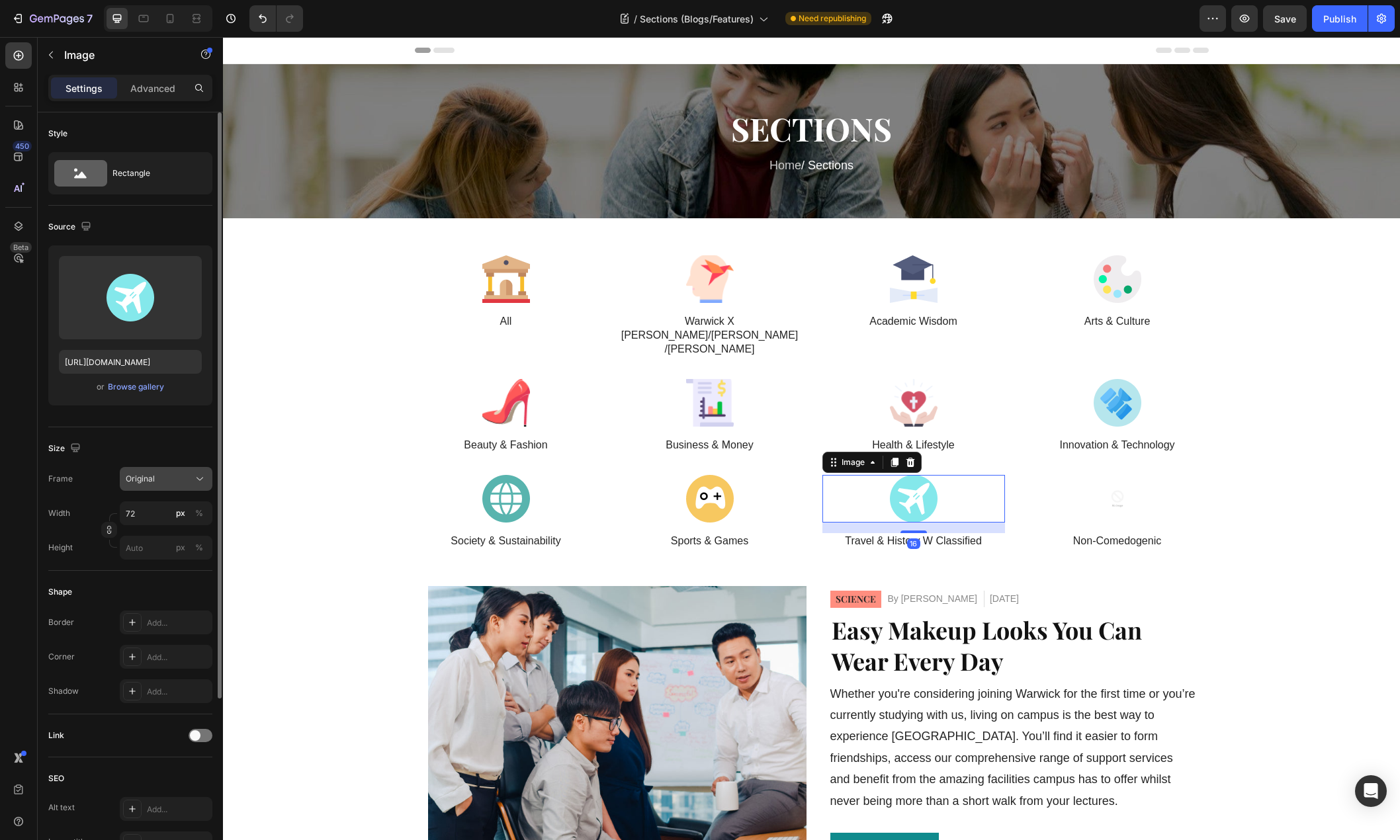
click at [200, 476] on icon at bounding box center [199, 478] width 14 height 14
click at [164, 509] on div "Square" at bounding box center [164, 511] width 76 height 14
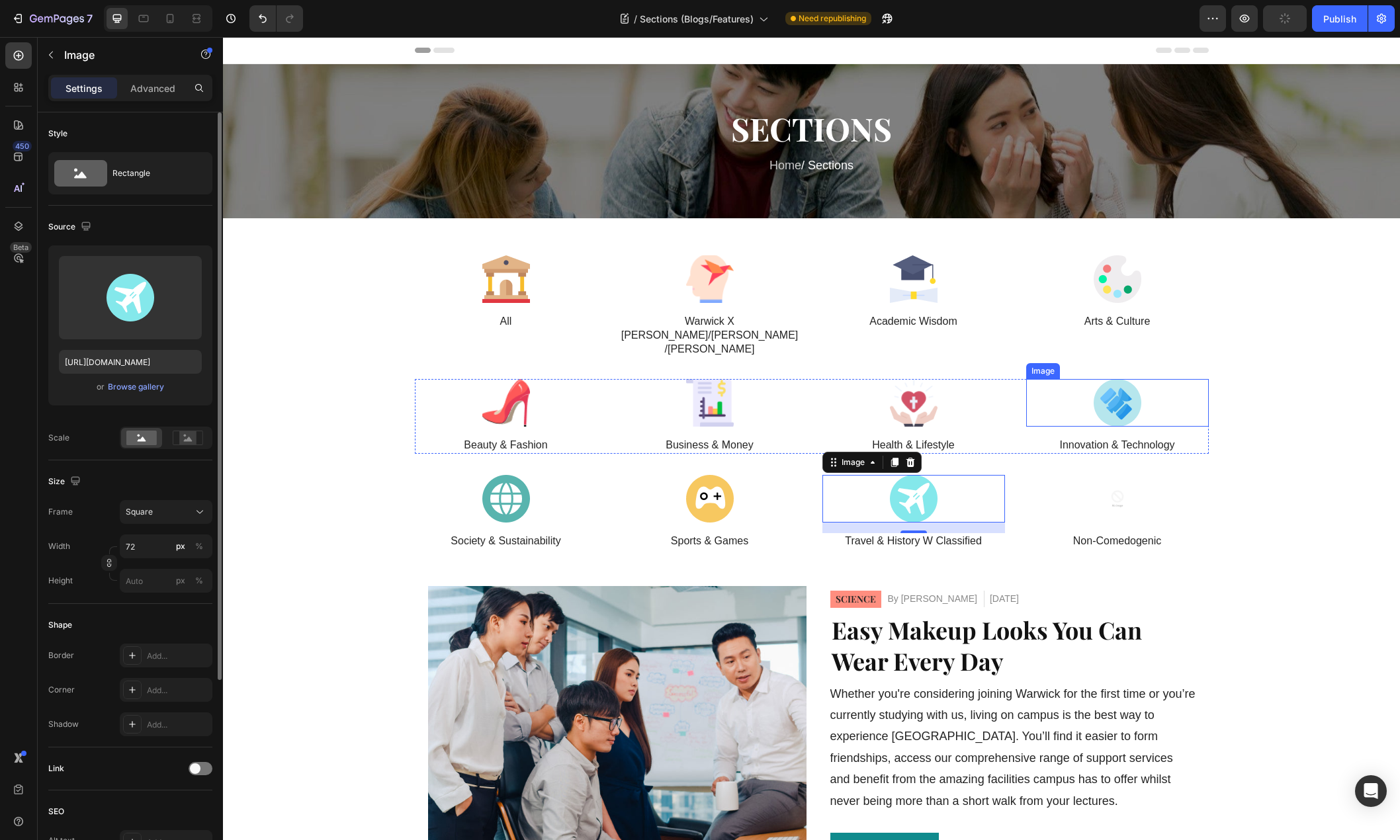
click at [1147, 379] on div at bounding box center [1116, 403] width 183 height 47
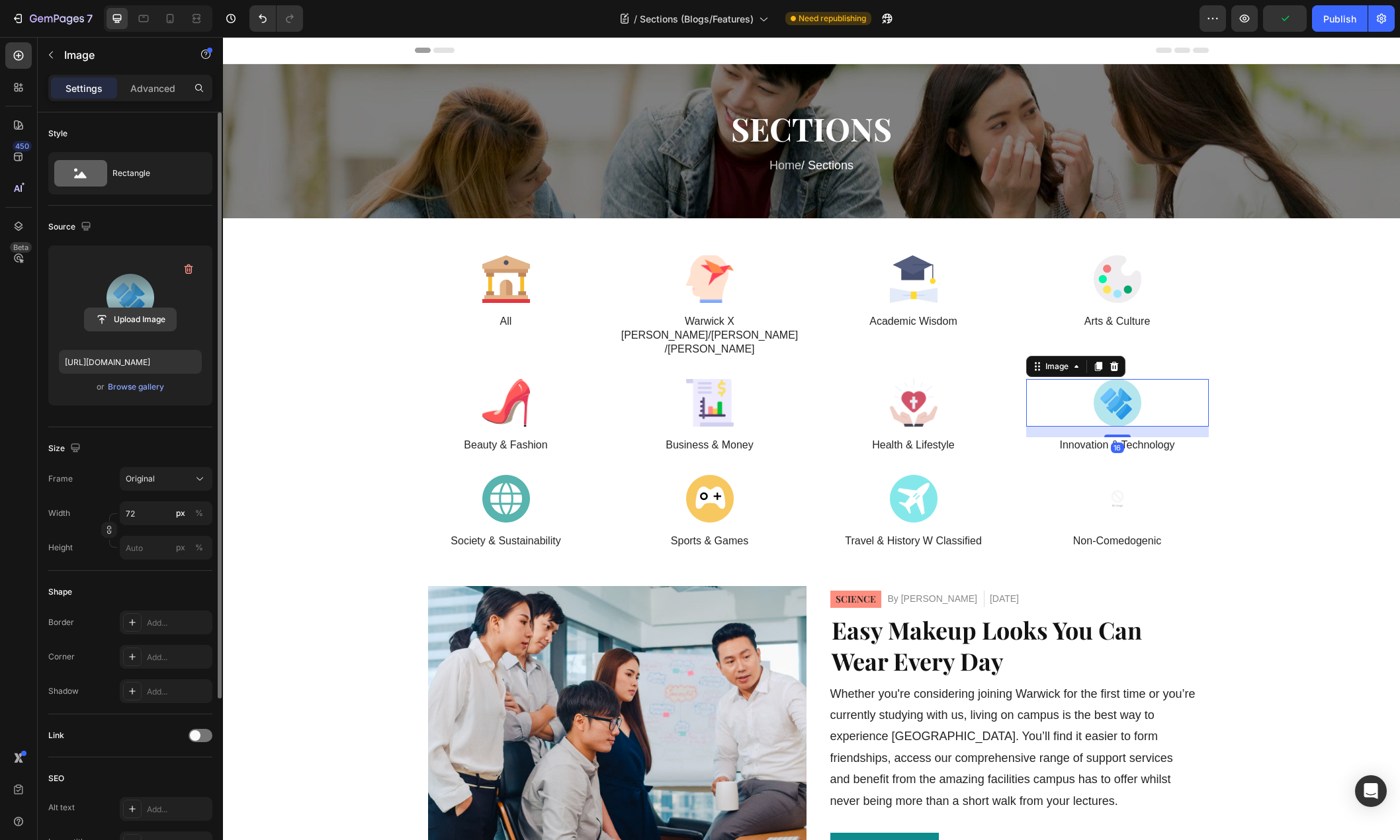
click at [137, 317] on input "file" at bounding box center [130, 319] width 91 height 23
type input "https://cdn.shopify.com/s/files/1/0776/7680/6402/files/gempages_584498442869408…"
click at [552, 475] on div at bounding box center [505, 498] width 183 height 47
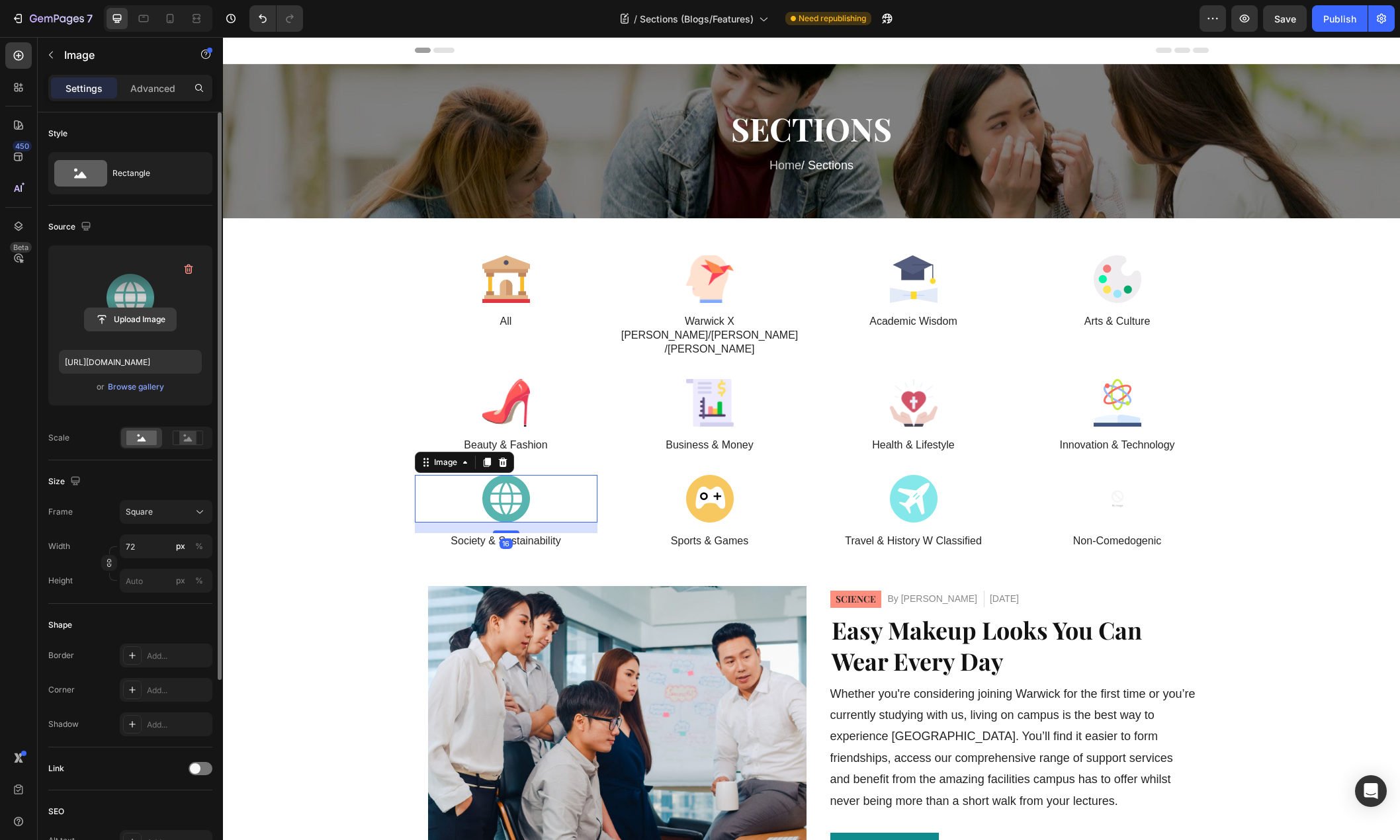
click at [143, 311] on input "file" at bounding box center [130, 319] width 91 height 23
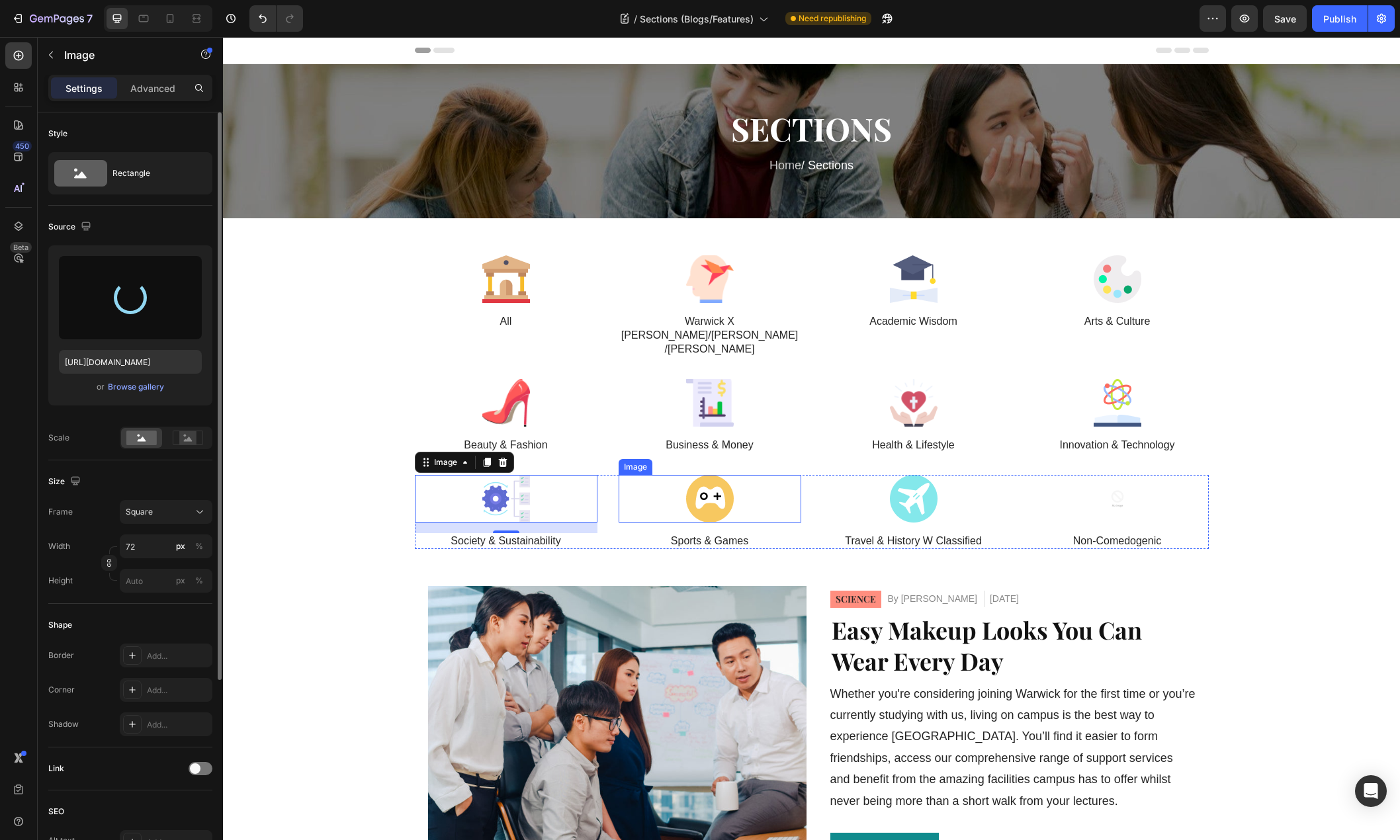
type input "https://cdn.shopify.com/s/files/1/0776/7680/6402/files/gempages_584498442869408…"
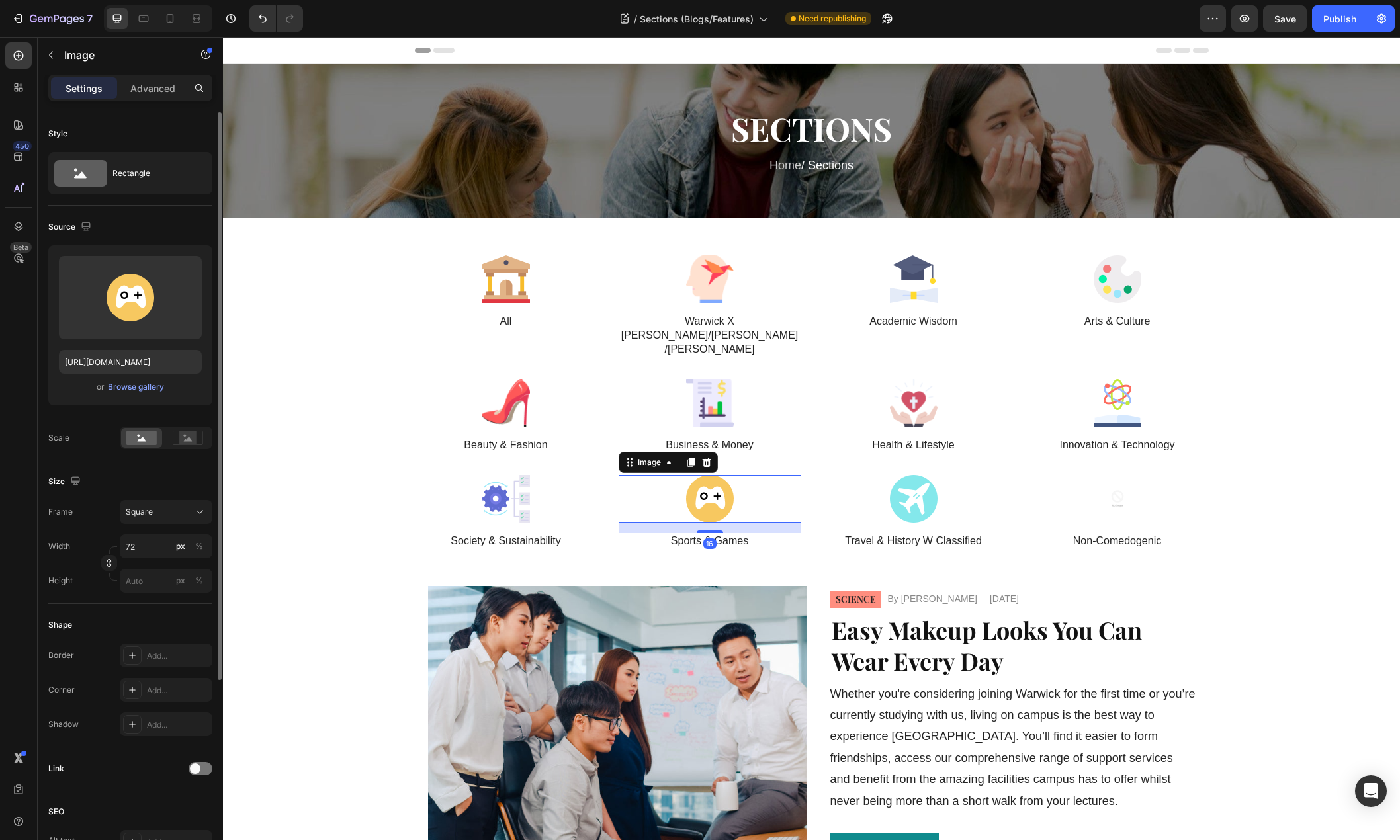
click at [765, 475] on div at bounding box center [709, 498] width 183 height 47
click at [127, 315] on input "file" at bounding box center [130, 319] width 91 height 23
type input "https://cdn.shopify.com/s/files/1/0776/7680/6402/files/gempages_584498442869408…"
click at [954, 475] on div at bounding box center [913, 498] width 183 height 47
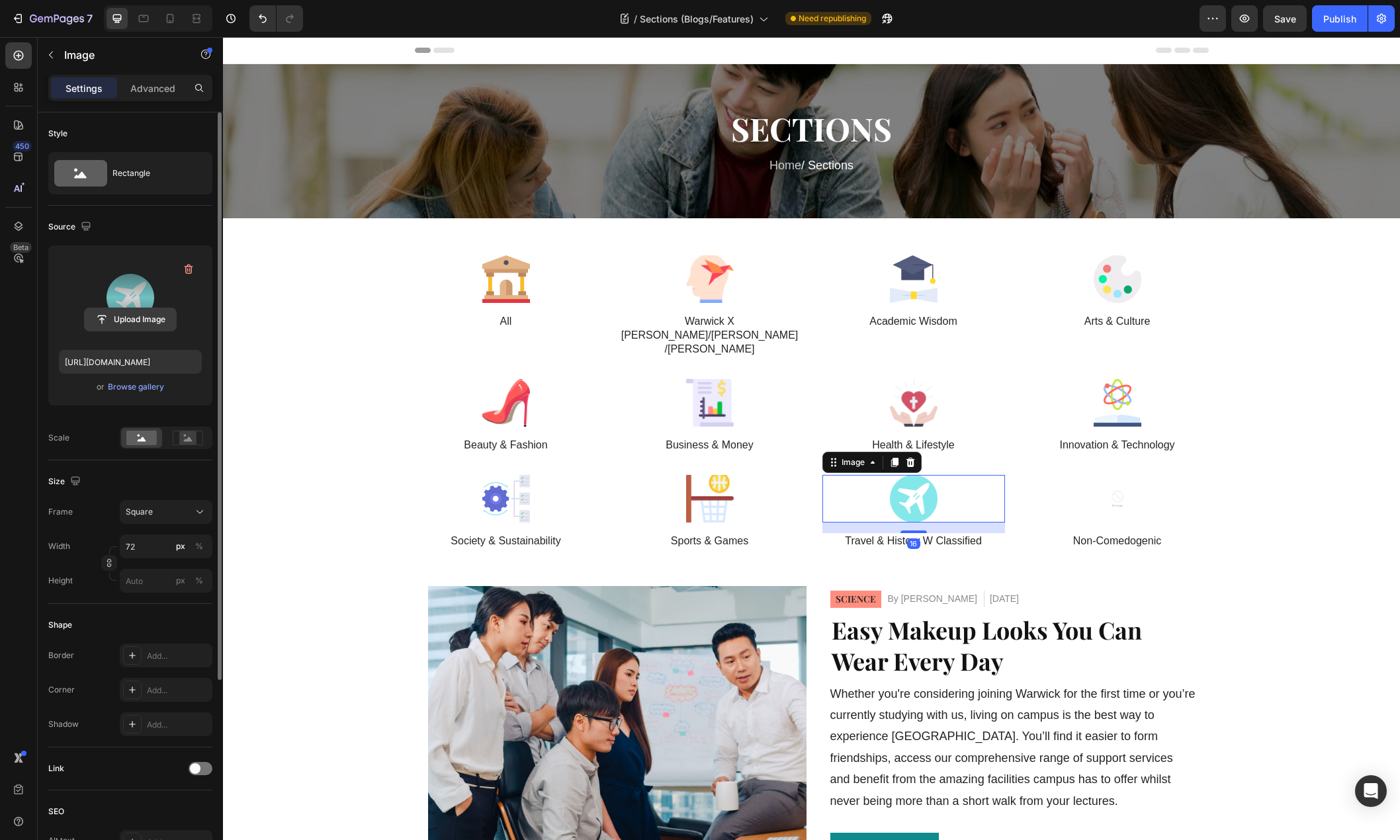
click at [135, 326] on input "file" at bounding box center [130, 319] width 91 height 23
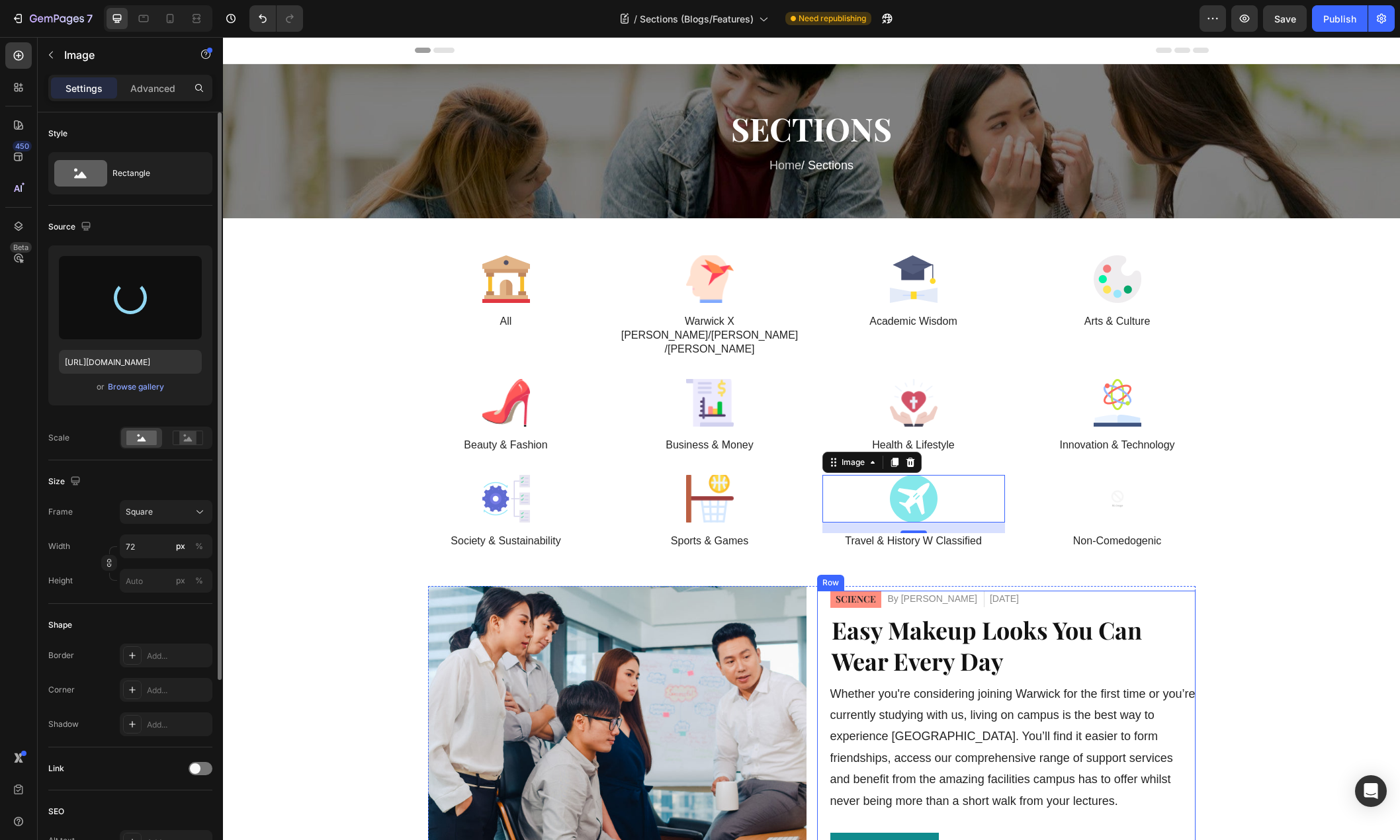
type input "https://cdn.shopify.com/s/files/1/0776/7680/6402/files/gempages_584498442869408…"
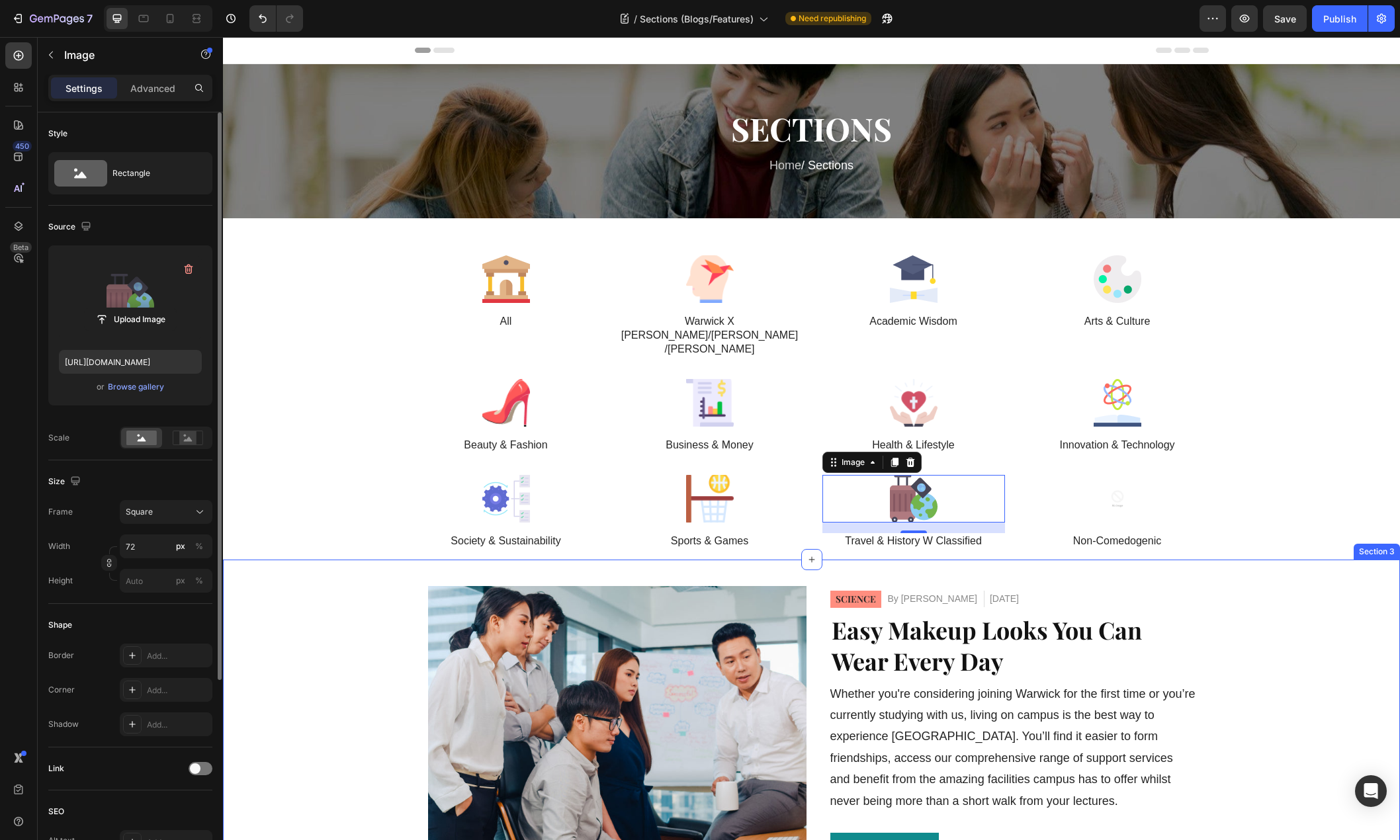
click at [1339, 560] on div "Article Image SCIENCE Button By LEE SING Article Author Sep 18, 2025 Article Da…" at bounding box center [811, 734] width 1176 height 347
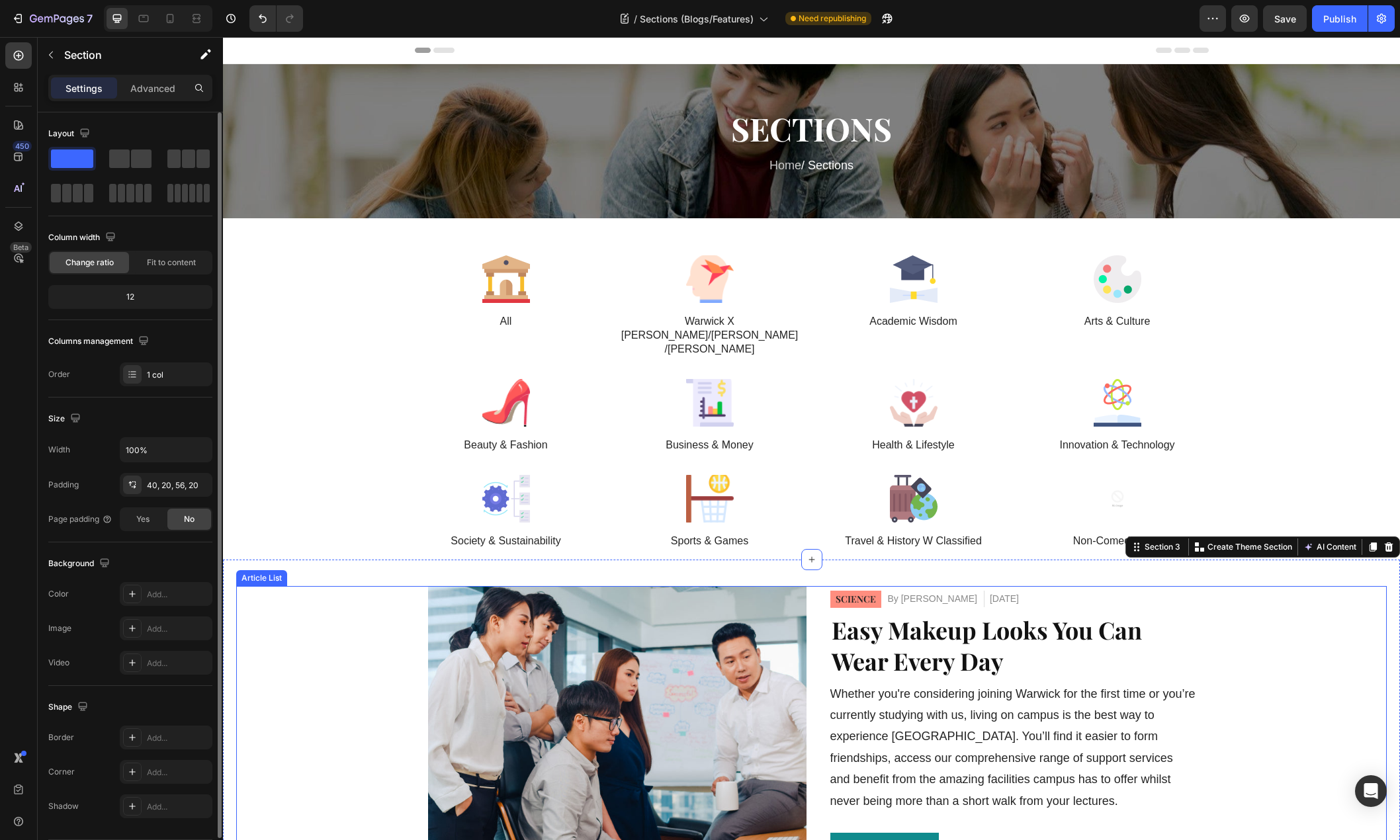
click at [1317, 595] on div "Article Image SCIENCE Button By LEE SING Article Author Sep 18, 2025 Article Da…" at bounding box center [811, 728] width 1150 height 284
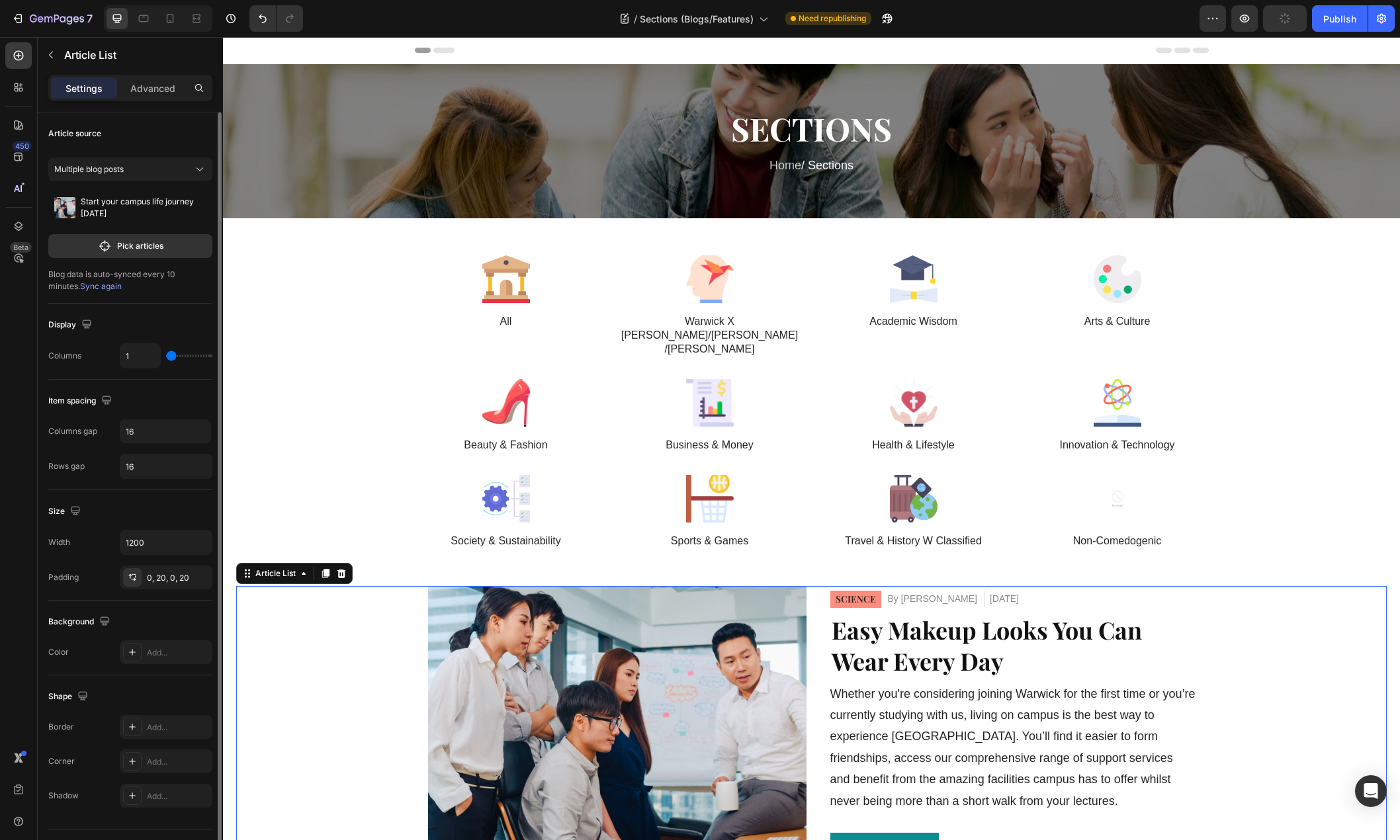
click at [300, 687] on div "Article Image SCIENCE Button By LEE SING Article Author Sep 18, 2025 Article Da…" at bounding box center [811, 728] width 1150 height 284
click at [530, 260] on div at bounding box center [505, 279] width 183 height 47
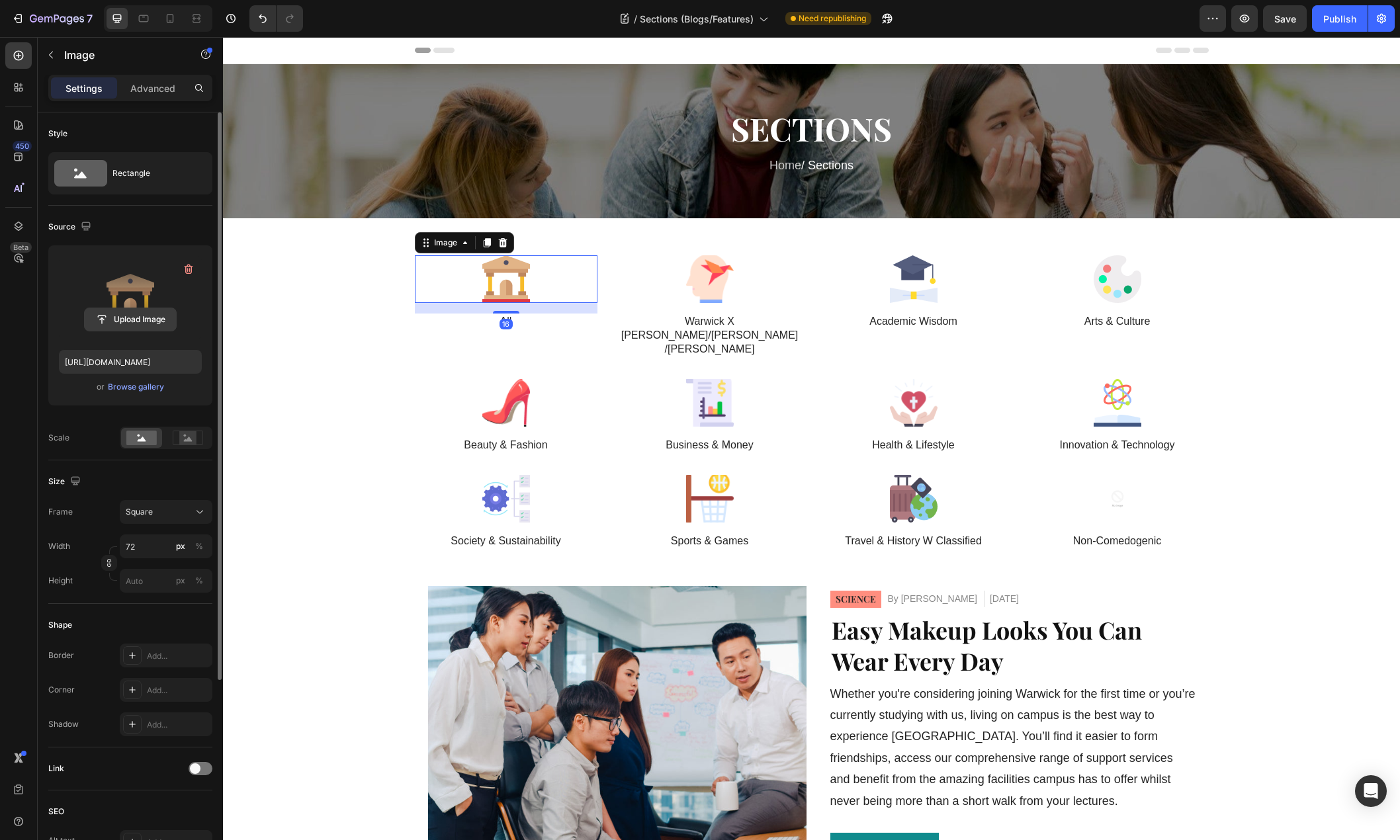
click at [135, 322] on input "file" at bounding box center [130, 319] width 91 height 23
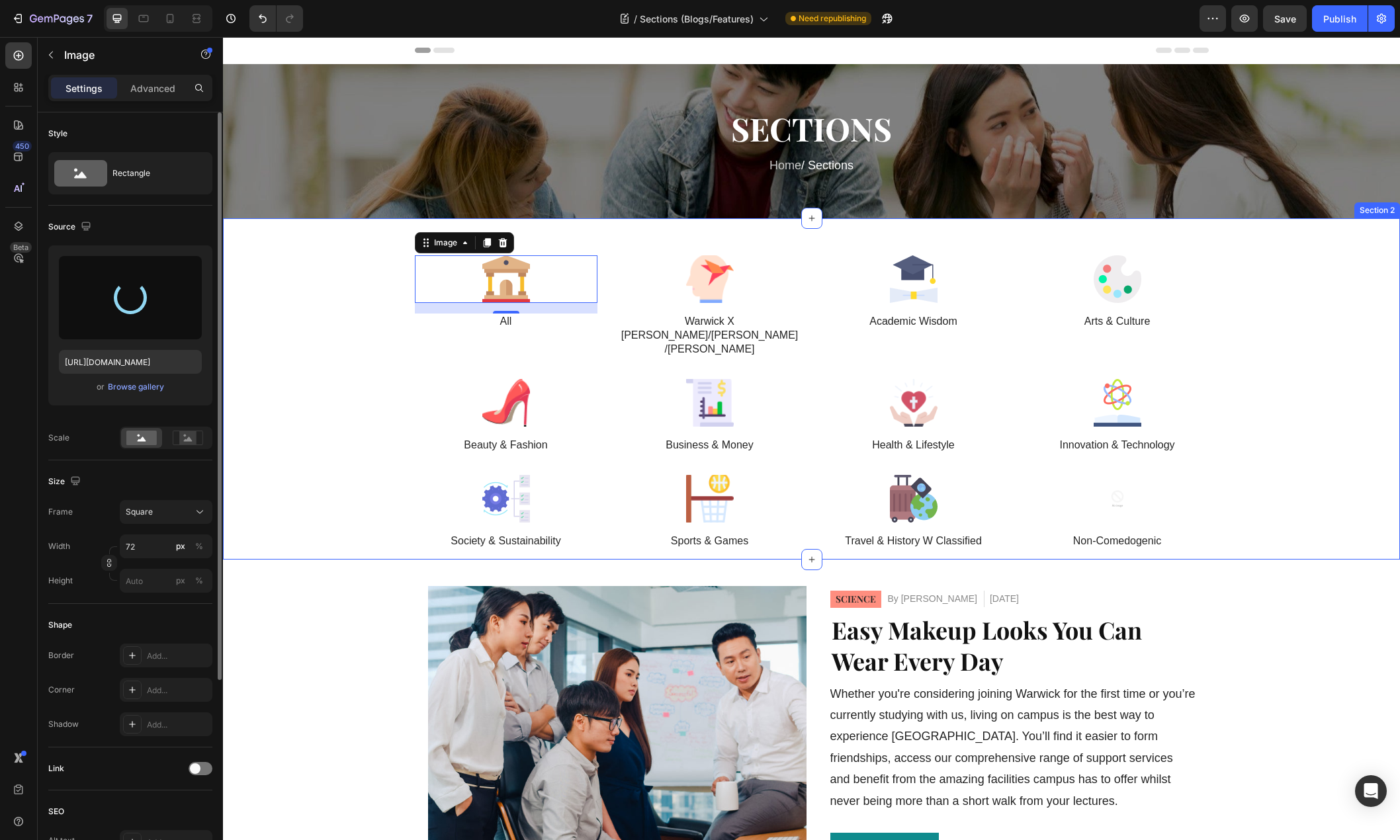
type input "https://cdn.shopify.com/s/files/1/0776/7680/6402/files/gempages_584498442869408…"
click at [254, 374] on div "Image 16 All Text Block Image Warwick X Nancy/Franco/Clement Text Block Image A…" at bounding box center [811, 407] width 1150 height 305
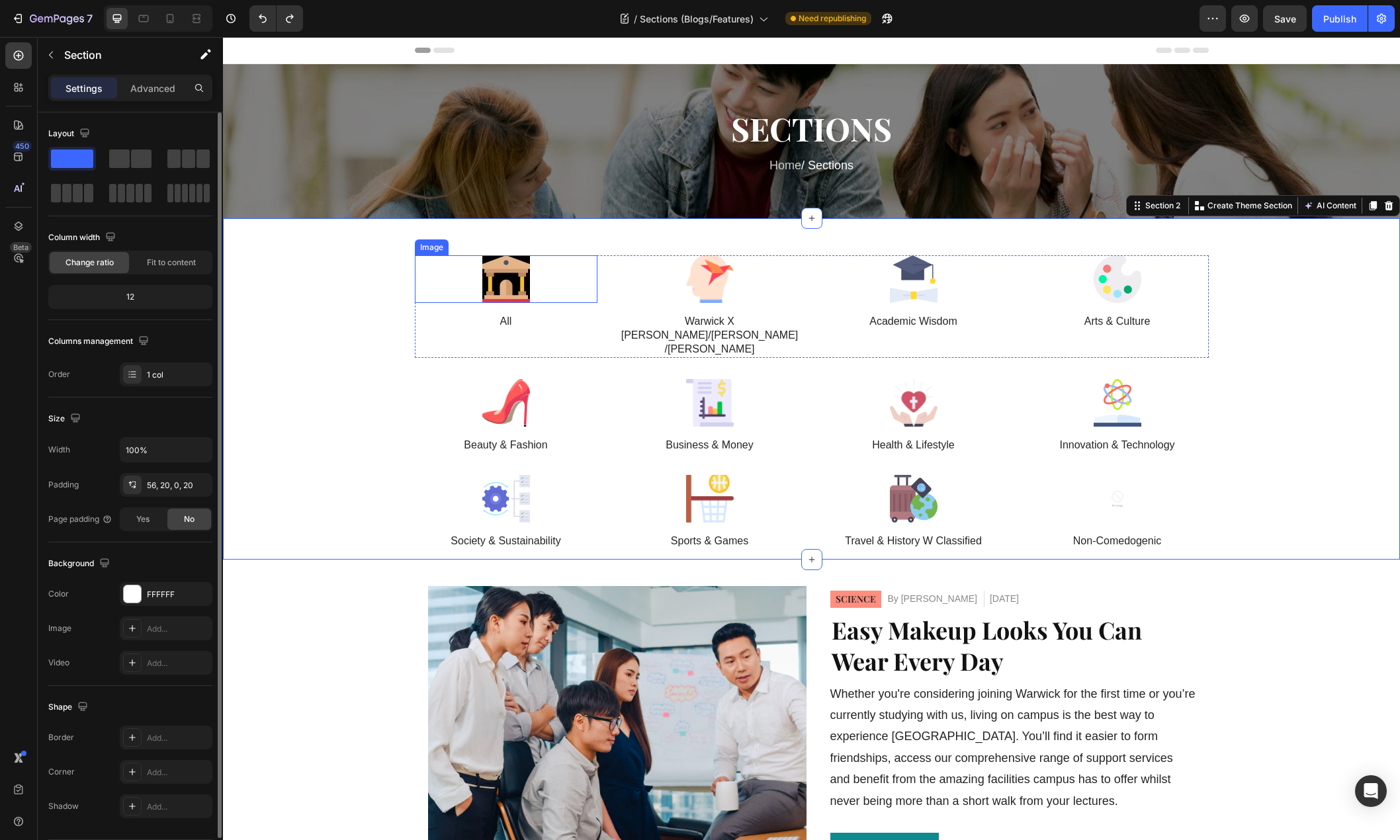
click at [553, 278] on div at bounding box center [505, 279] width 183 height 47
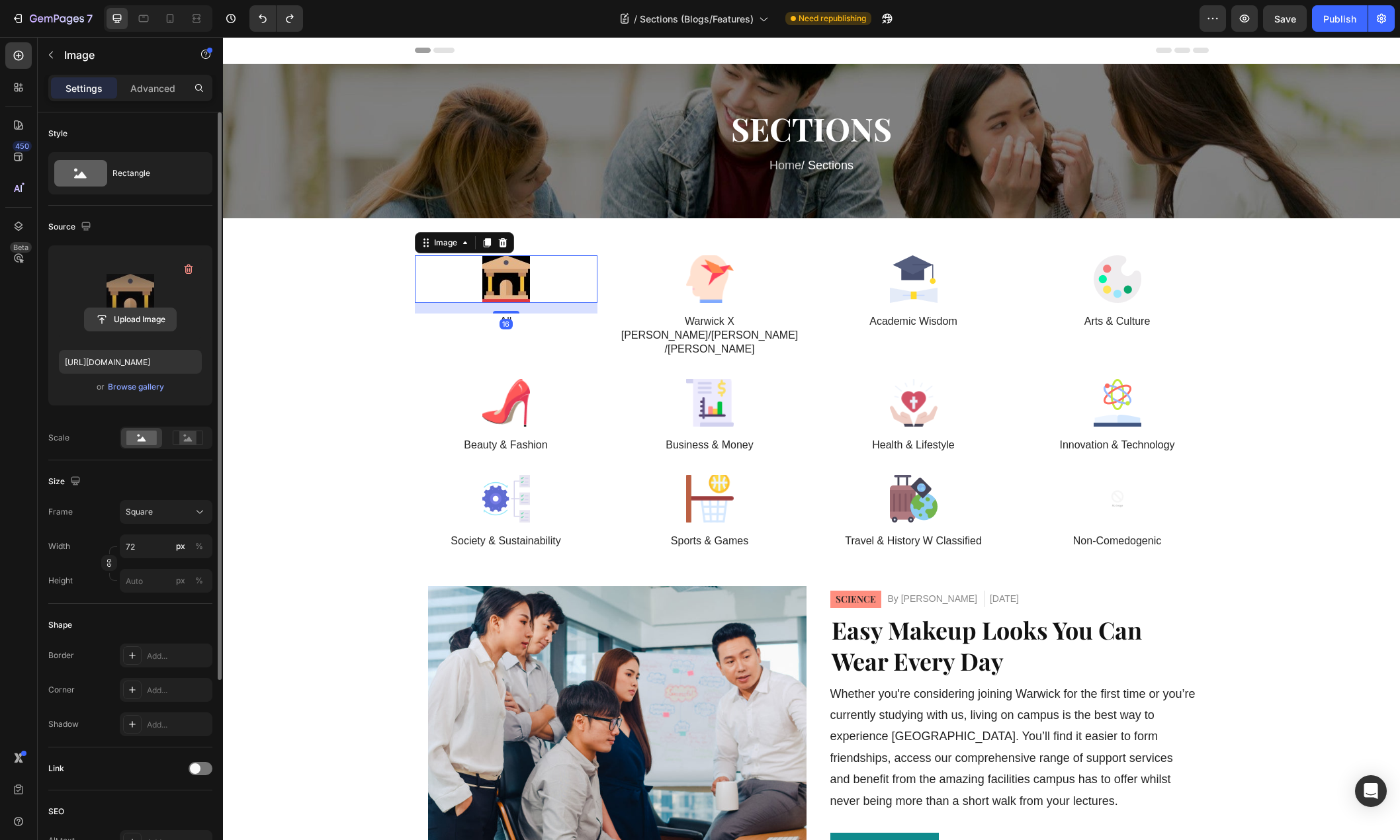
click at [140, 315] on input "file" at bounding box center [130, 319] width 91 height 23
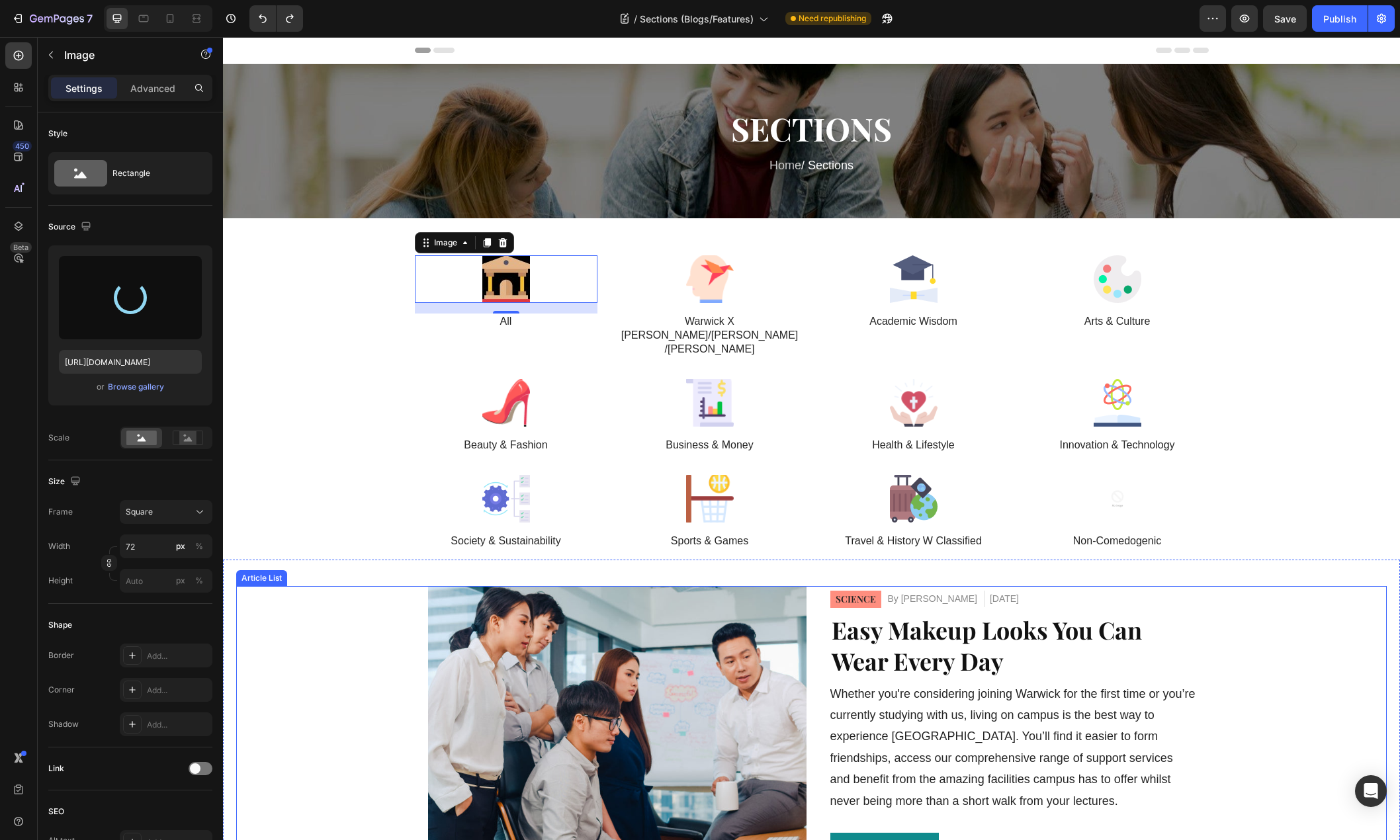
type input "https://cdn.shopify.com/s/files/1/0776/7680/6402/files/gempages_584498442869408…"
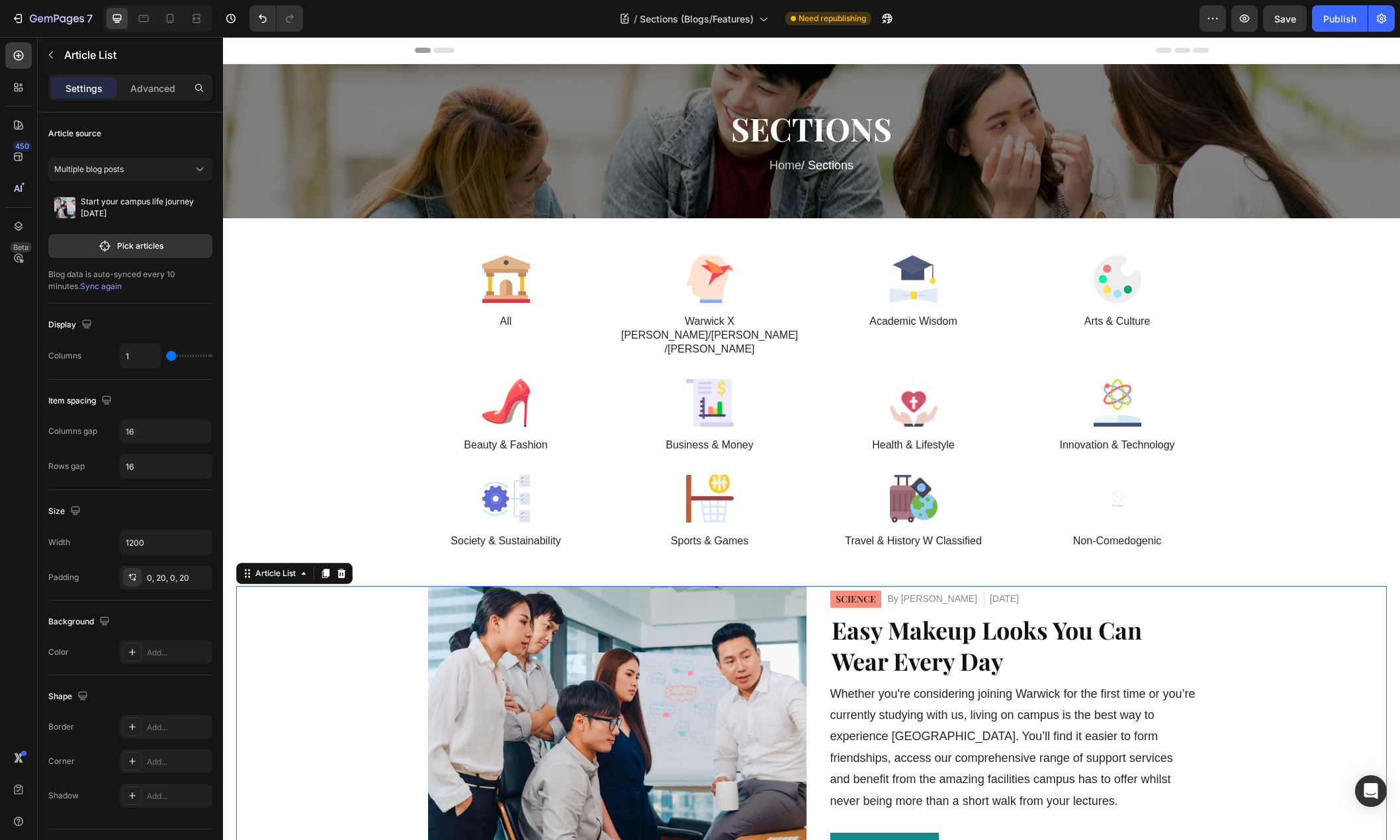
click at [307, 586] on div "Article Image SCIENCE Button By LEE SING Article Author Sep 18, 2025 Article Da…" at bounding box center [811, 728] width 1150 height 284
click at [322, 632] on div "Article Image SCIENCE Button By LEE SING Article Author Sep 18, 2025 Article Da…" at bounding box center [811, 728] width 1150 height 284
click at [584, 285] on div at bounding box center [505, 279] width 183 height 47
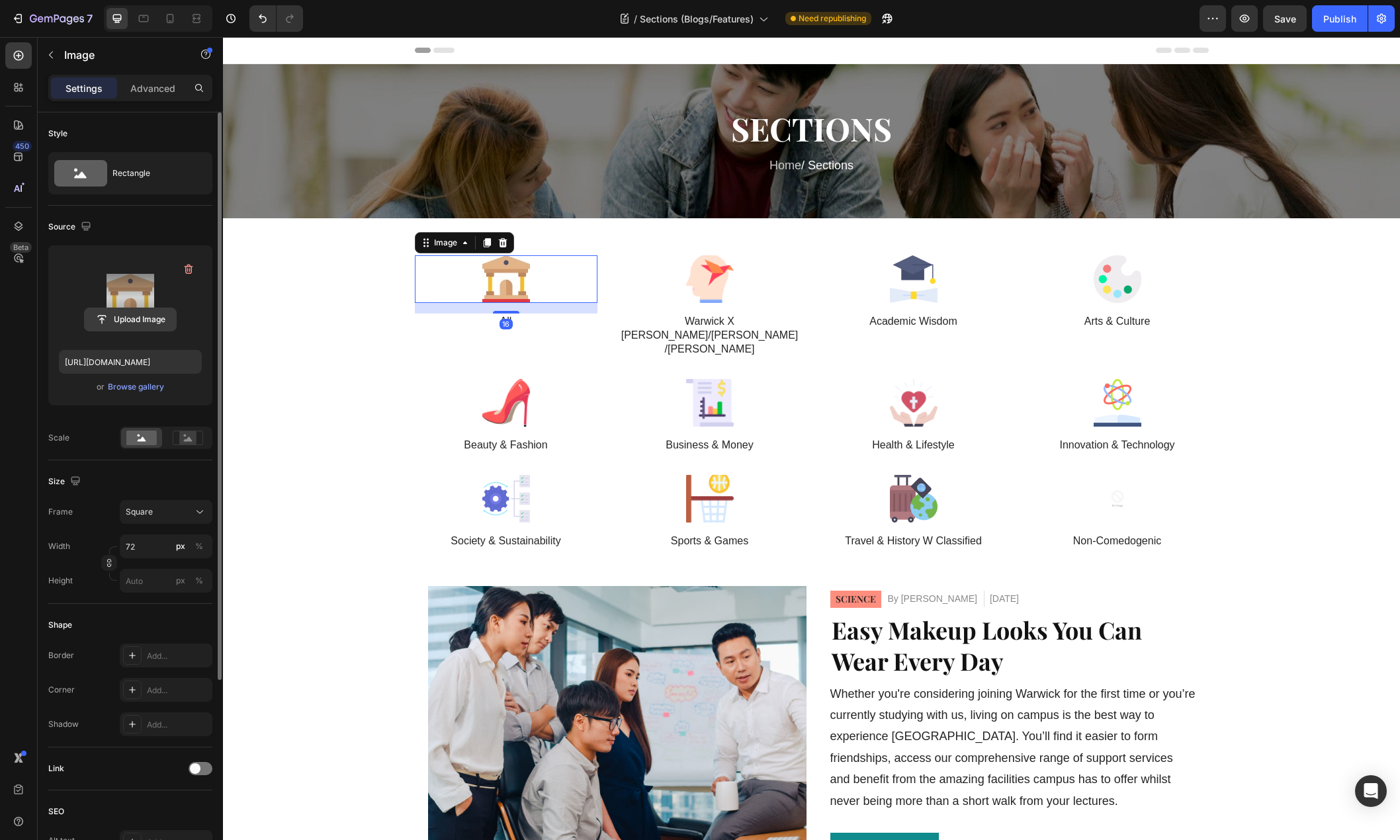
click at [135, 315] on input "file" at bounding box center [130, 319] width 91 height 23
type input "https://cdn.shopify.com/s/files/1/0776/7680/6402/files/gempages_584498442869408…"
click at [745, 279] on div at bounding box center [709, 279] width 183 height 47
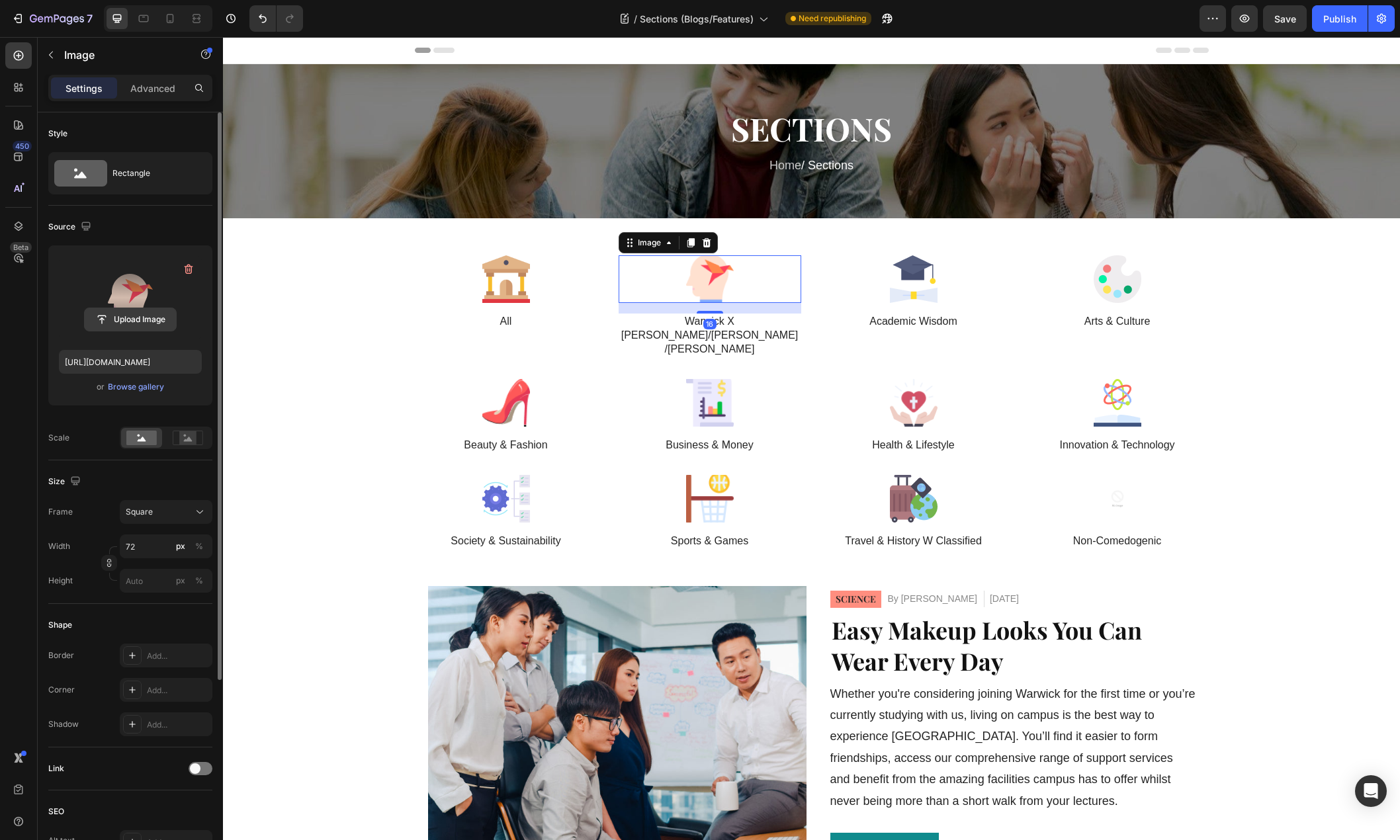
click at [133, 323] on input "file" at bounding box center [130, 319] width 91 height 23
type input "https://cdn.shopify.com/s/files/1/0776/7680/6402/files/gempages_584498442869408…"
click at [965, 285] on div at bounding box center [913, 279] width 183 height 47
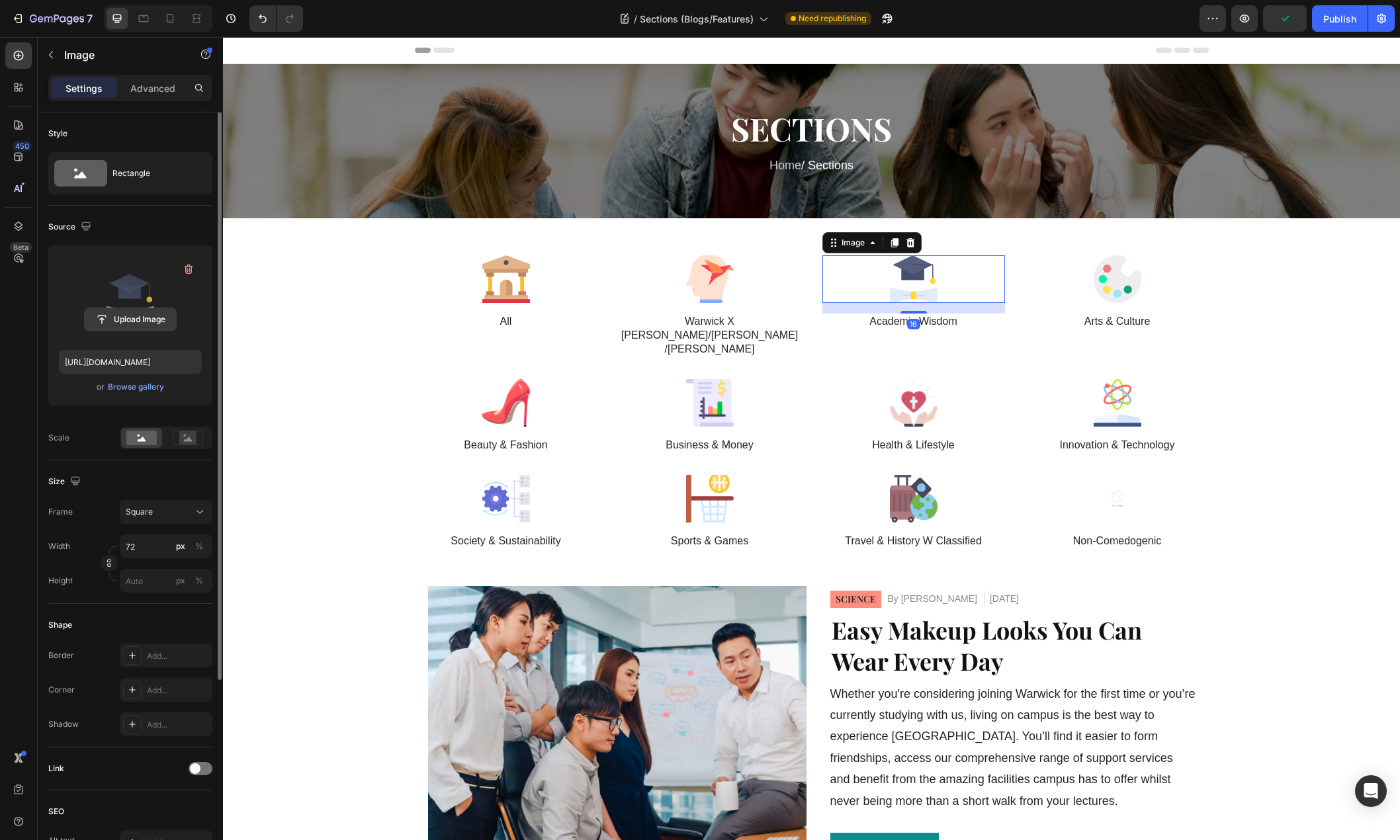
click at [128, 322] on input "file" at bounding box center [130, 319] width 91 height 23
type input "https://cdn.shopify.com/s/files/1/0776/7680/6402/files/gempages_584498442869408…"
click at [1146, 286] on div at bounding box center [1116, 279] width 183 height 47
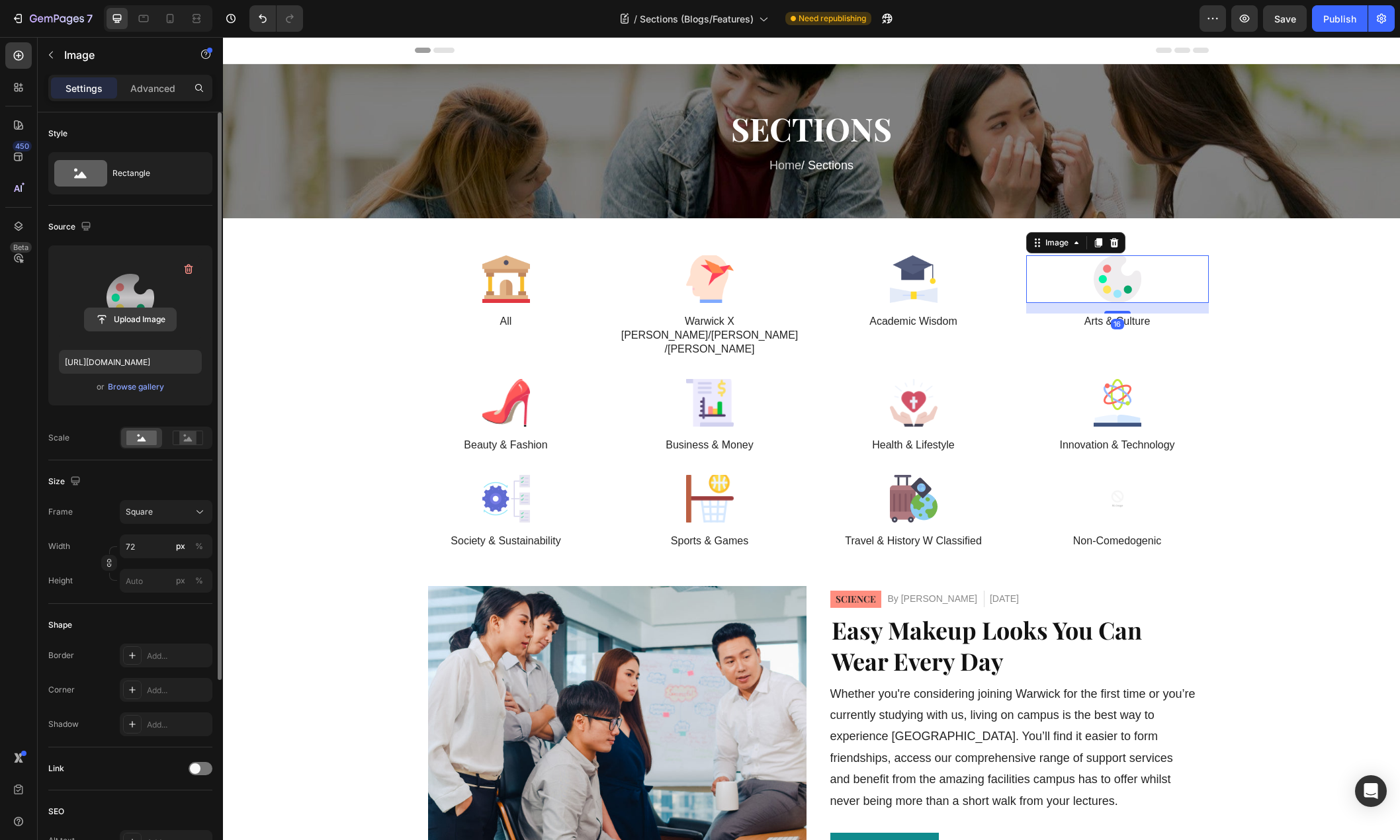
click at [130, 320] on input "file" at bounding box center [130, 319] width 91 height 23
type input "https://cdn.shopify.com/s/files/1/0776/7680/6402/files/gempages_584498442869408…"
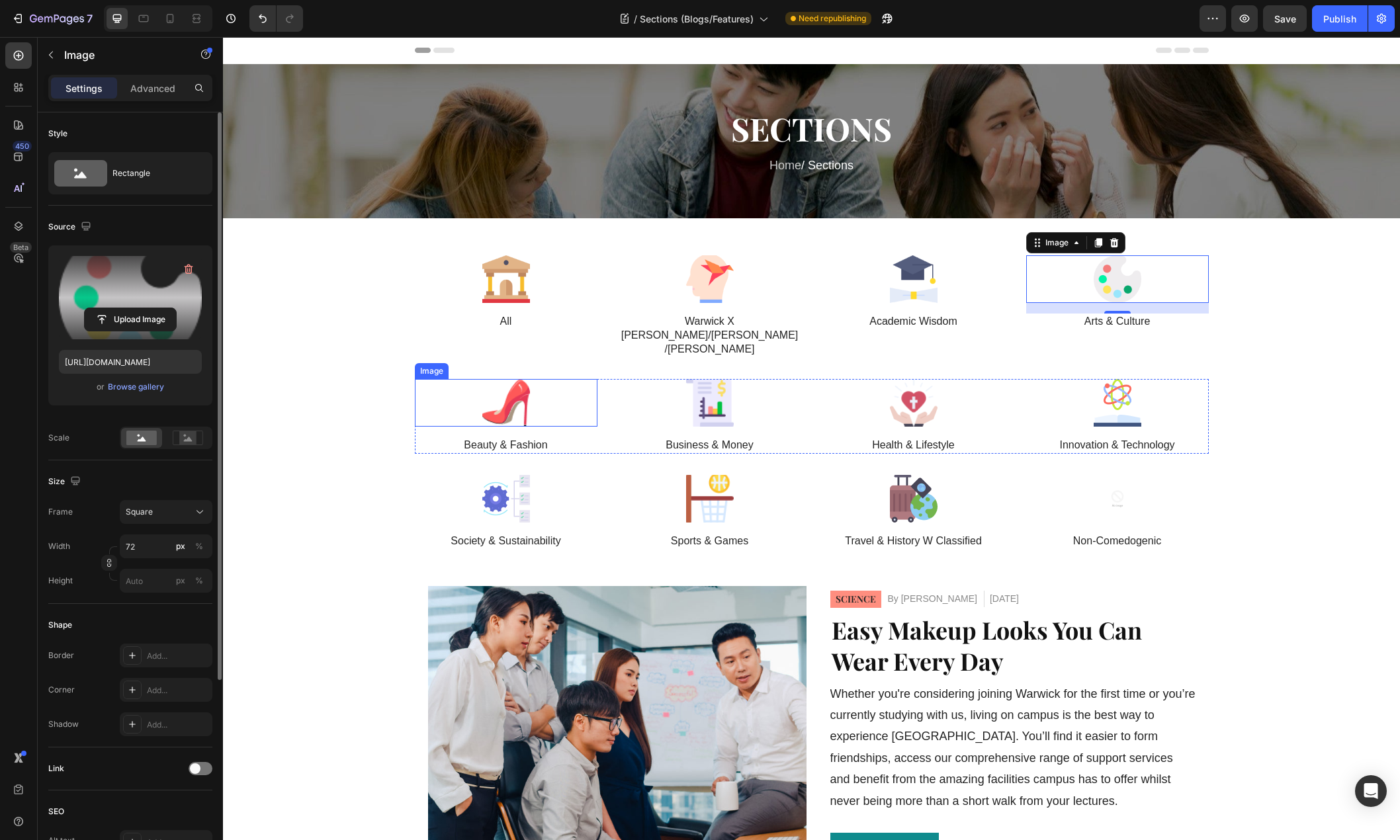
click at [530, 379] on div at bounding box center [505, 403] width 183 height 47
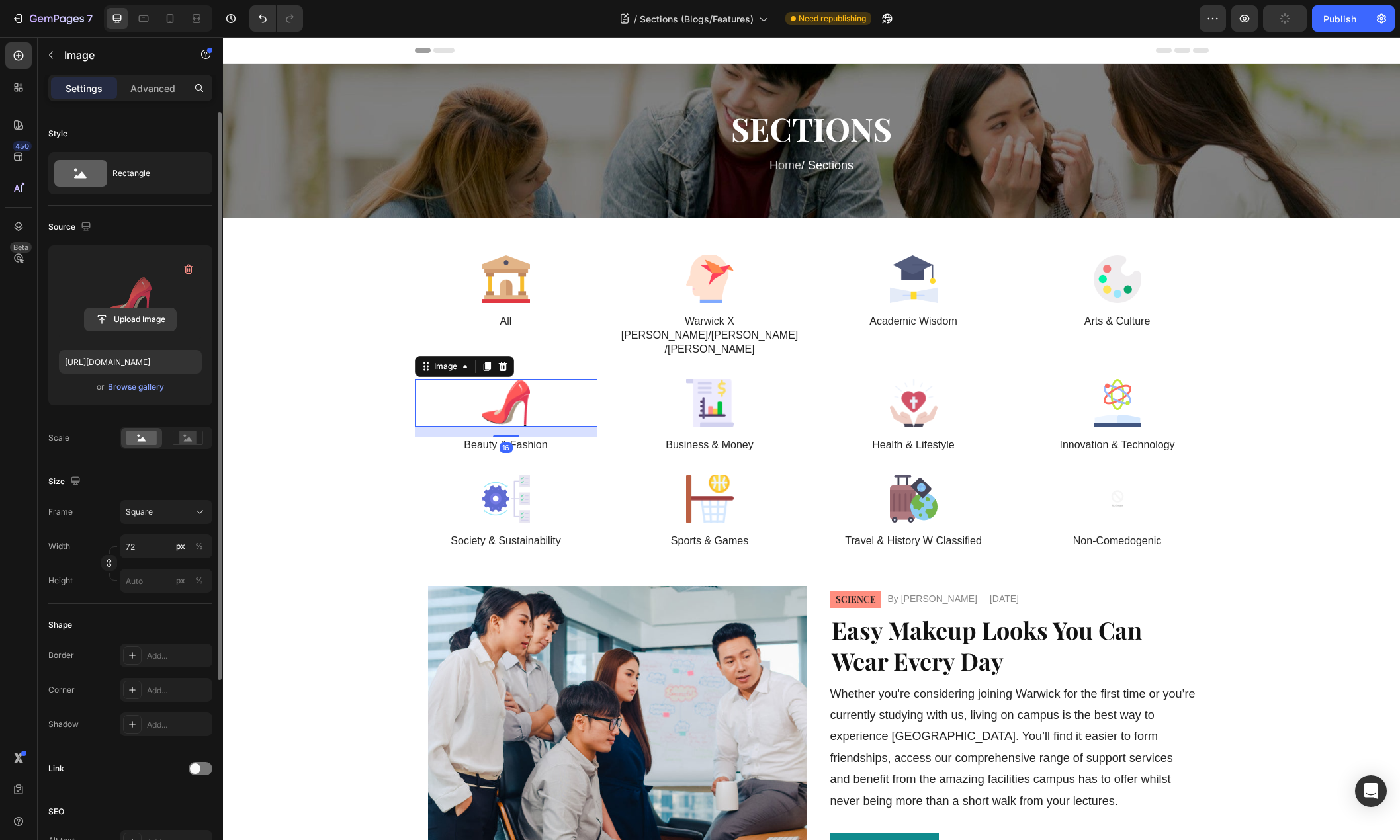
click at [137, 322] on input "file" at bounding box center [130, 319] width 91 height 23
type input "https://cdn.shopify.com/s/files/1/0776/7680/6402/files/gempages_584498442869408…"
click at [741, 379] on div at bounding box center [709, 403] width 183 height 47
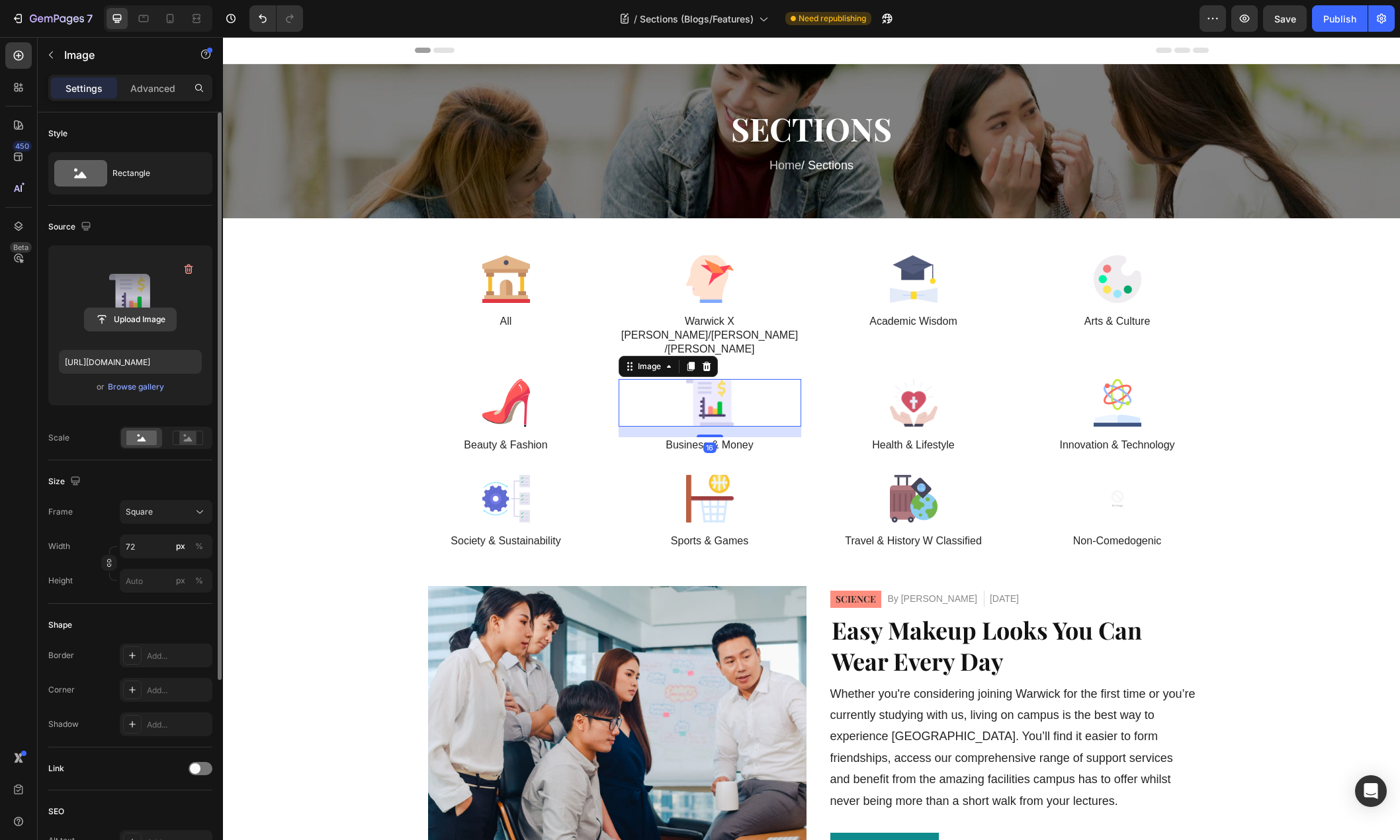
click at [121, 327] on input "file" at bounding box center [130, 319] width 91 height 23
type input "https://cdn.shopify.com/s/files/1/0776/7680/6402/files/gempages_584498442869408…"
click at [976, 379] on div at bounding box center [913, 403] width 183 height 47
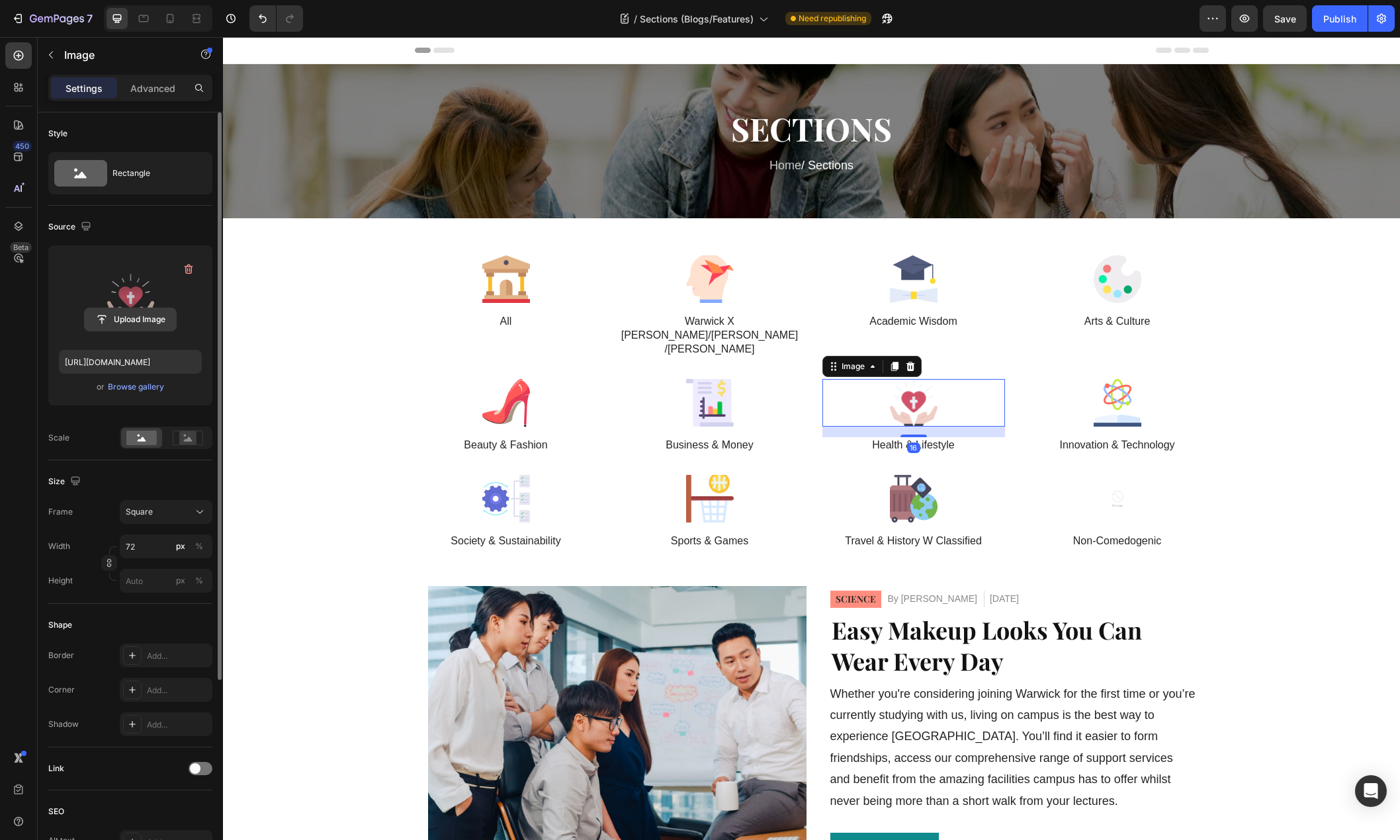
click at [130, 322] on input "file" at bounding box center [130, 319] width 91 height 23
type input "https://cdn.shopify.com/s/files/1/0776/7680/6402/files/gempages_584498442869408…"
click at [1133, 379] on img at bounding box center [1117, 403] width 47 height 47
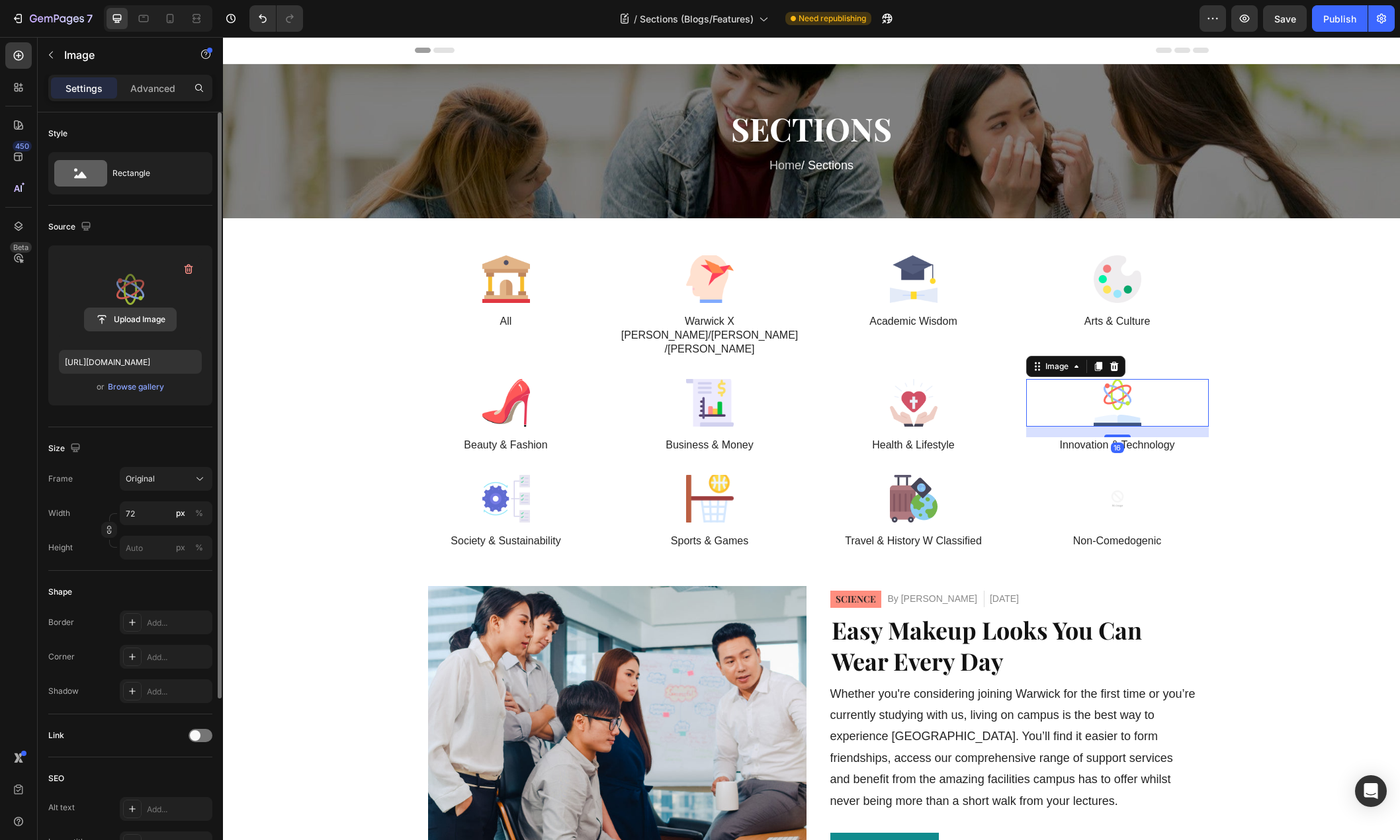
click at [137, 323] on input "file" at bounding box center [130, 319] width 91 height 23
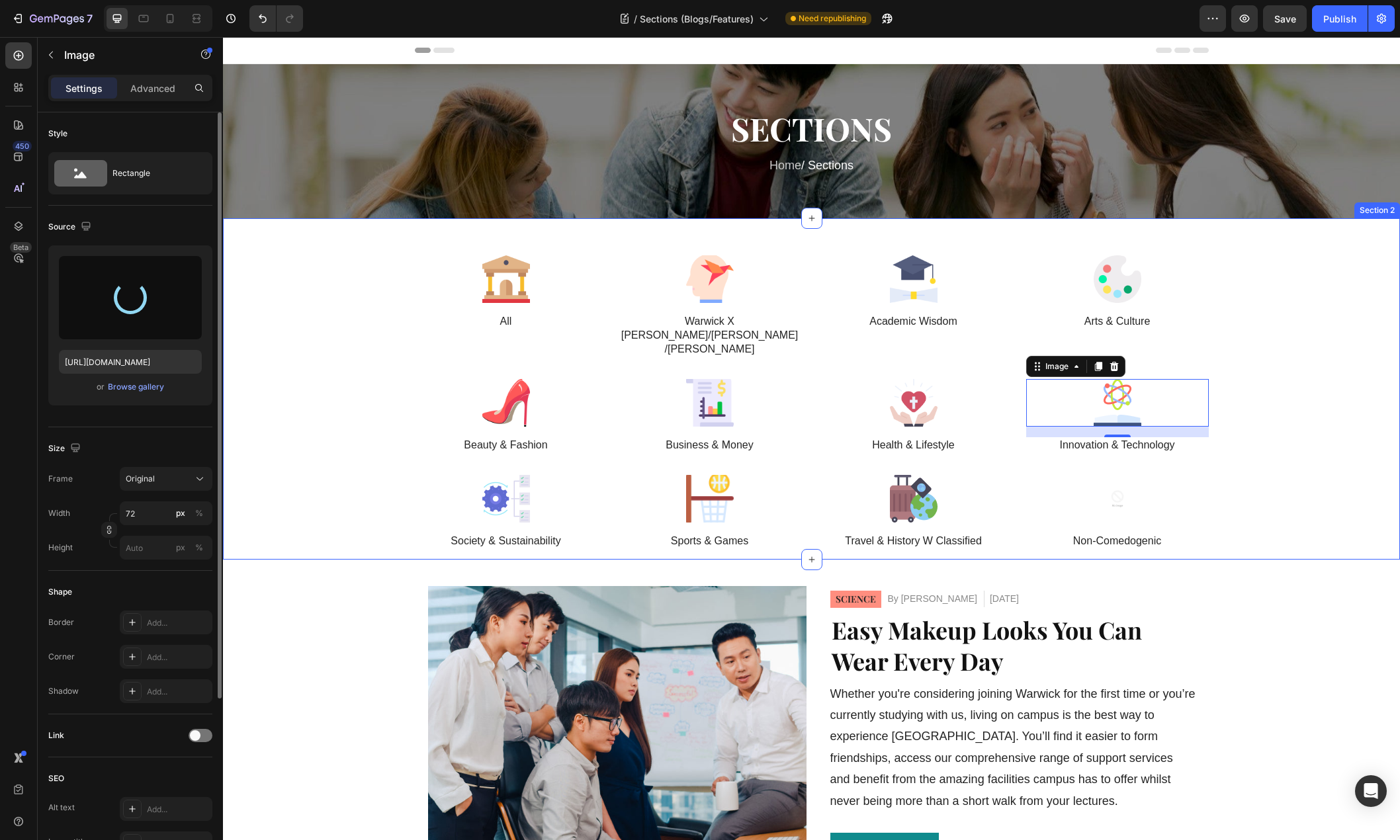
type input "https://cdn.shopify.com/s/files/1/0776/7680/6402/files/gempages_584498442869408…"
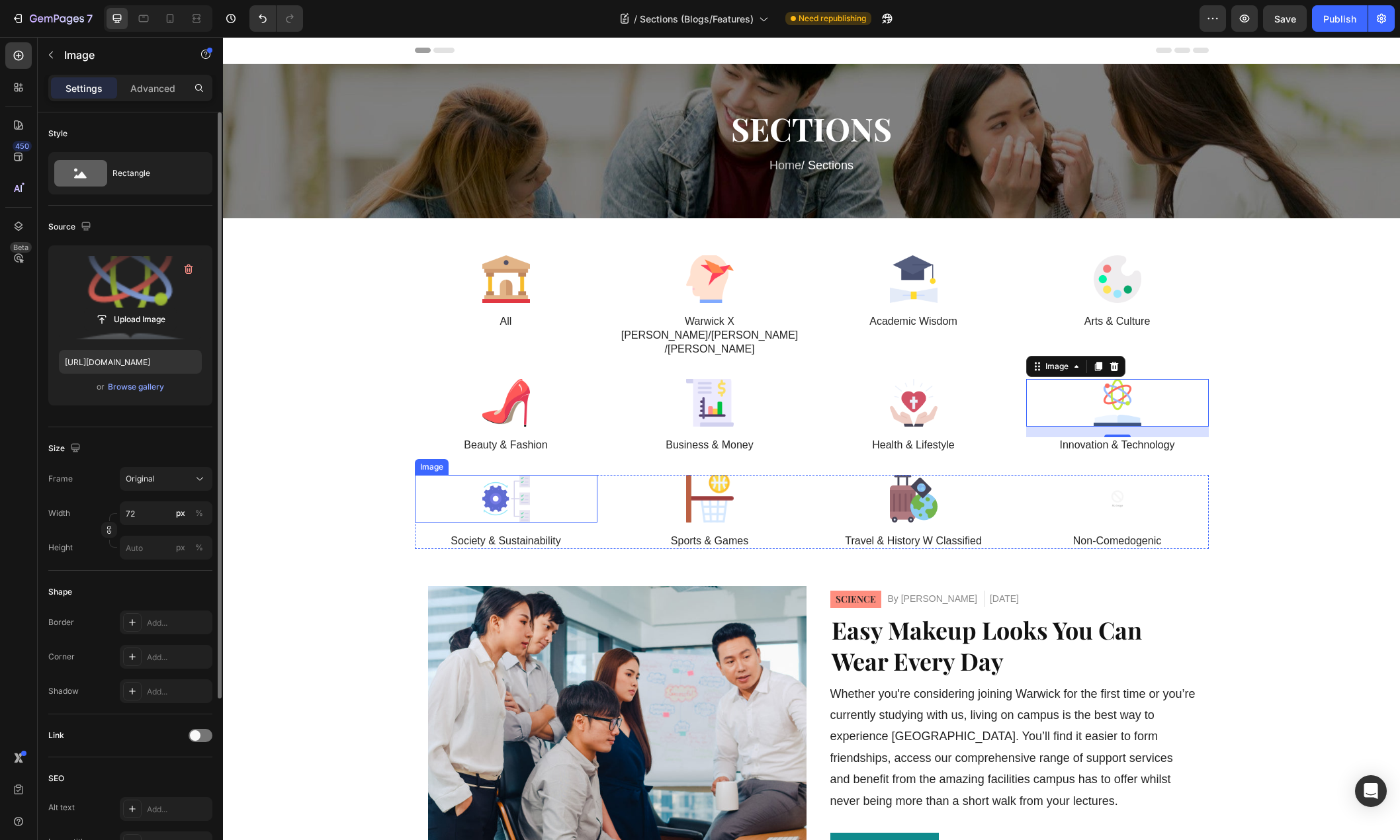
click at [557, 475] on div at bounding box center [505, 498] width 183 height 47
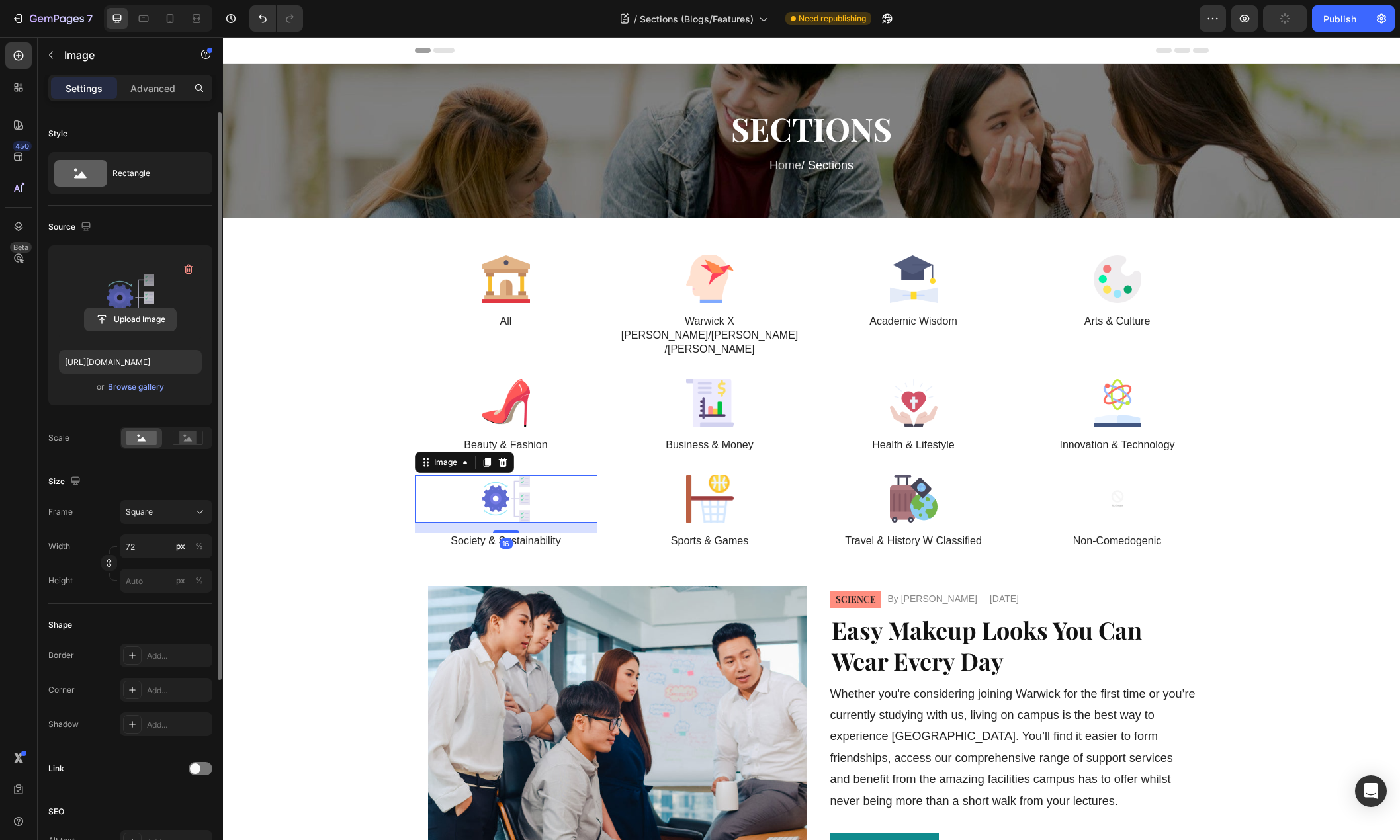
click at [127, 319] on input "file" at bounding box center [130, 319] width 91 height 23
type input "https://cdn.shopify.com/s/files/1/0776/7680/6402/files/gempages_584498442869408…"
click at [747, 475] on div at bounding box center [709, 498] width 183 height 47
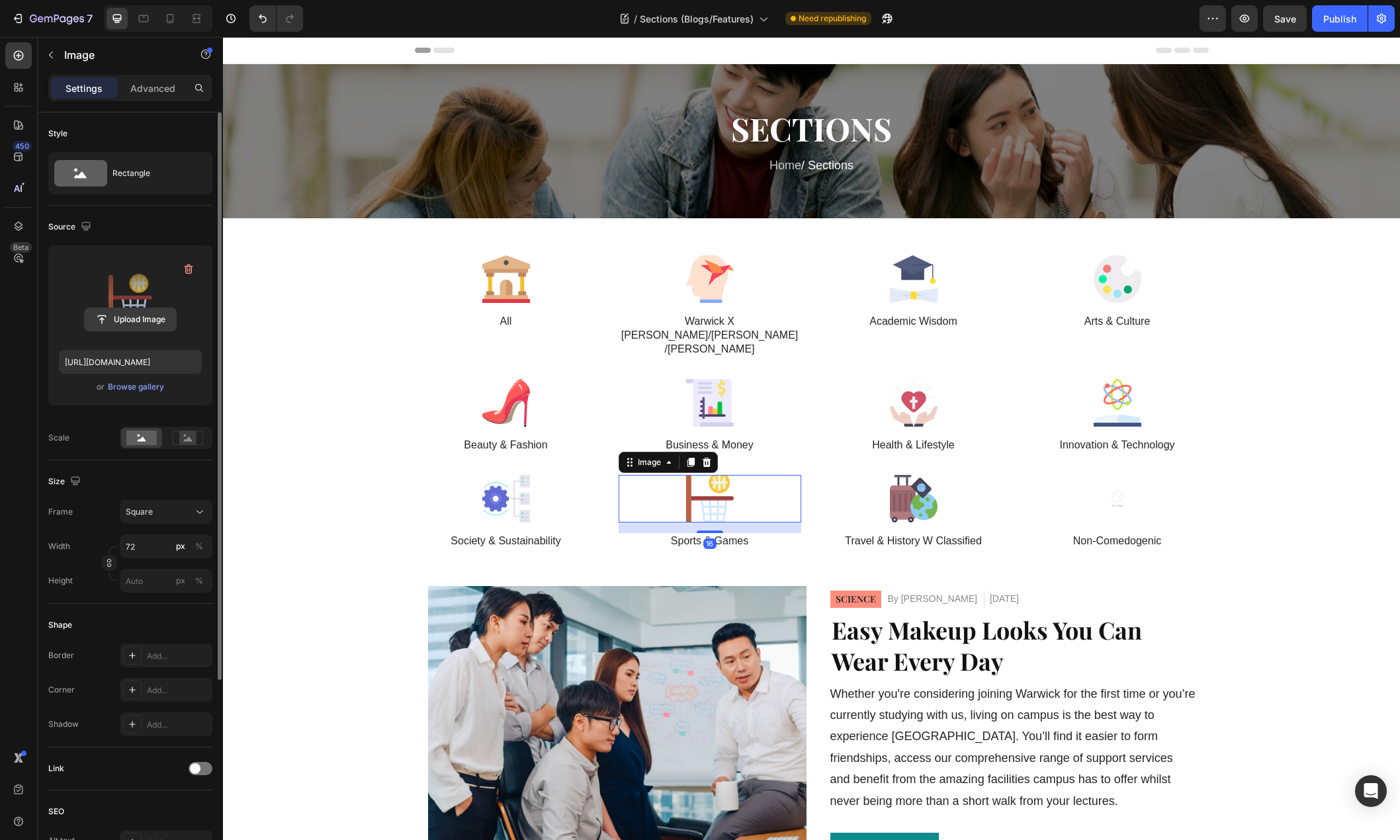
click at [132, 319] on input "file" at bounding box center [130, 319] width 91 height 23
type input "https://cdn.shopify.com/s/files/1/0776/7680/6402/files/gempages_584498442869408…"
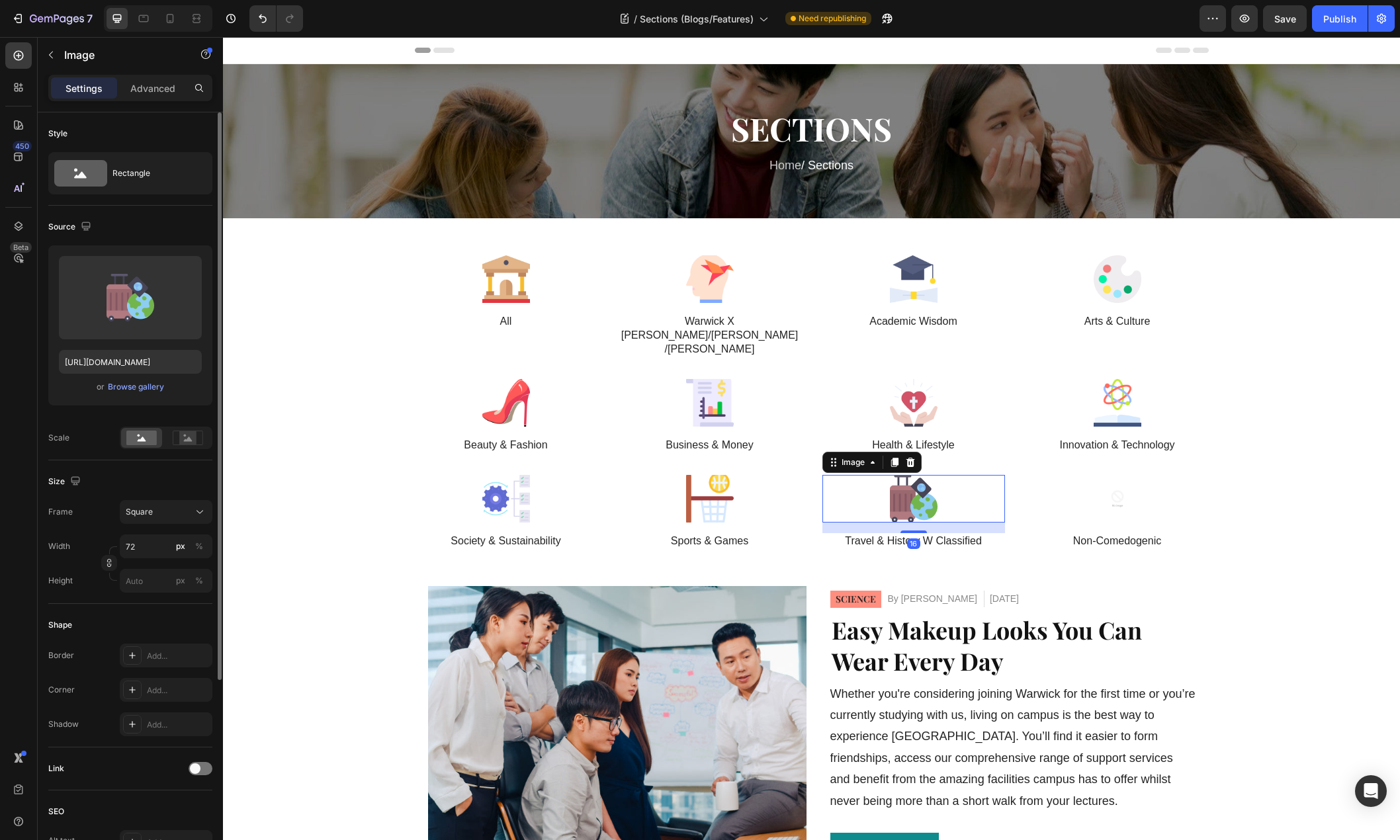
click at [920, 475] on img at bounding box center [914, 498] width 47 height 47
click at [122, 322] on input "file" at bounding box center [130, 319] width 91 height 23
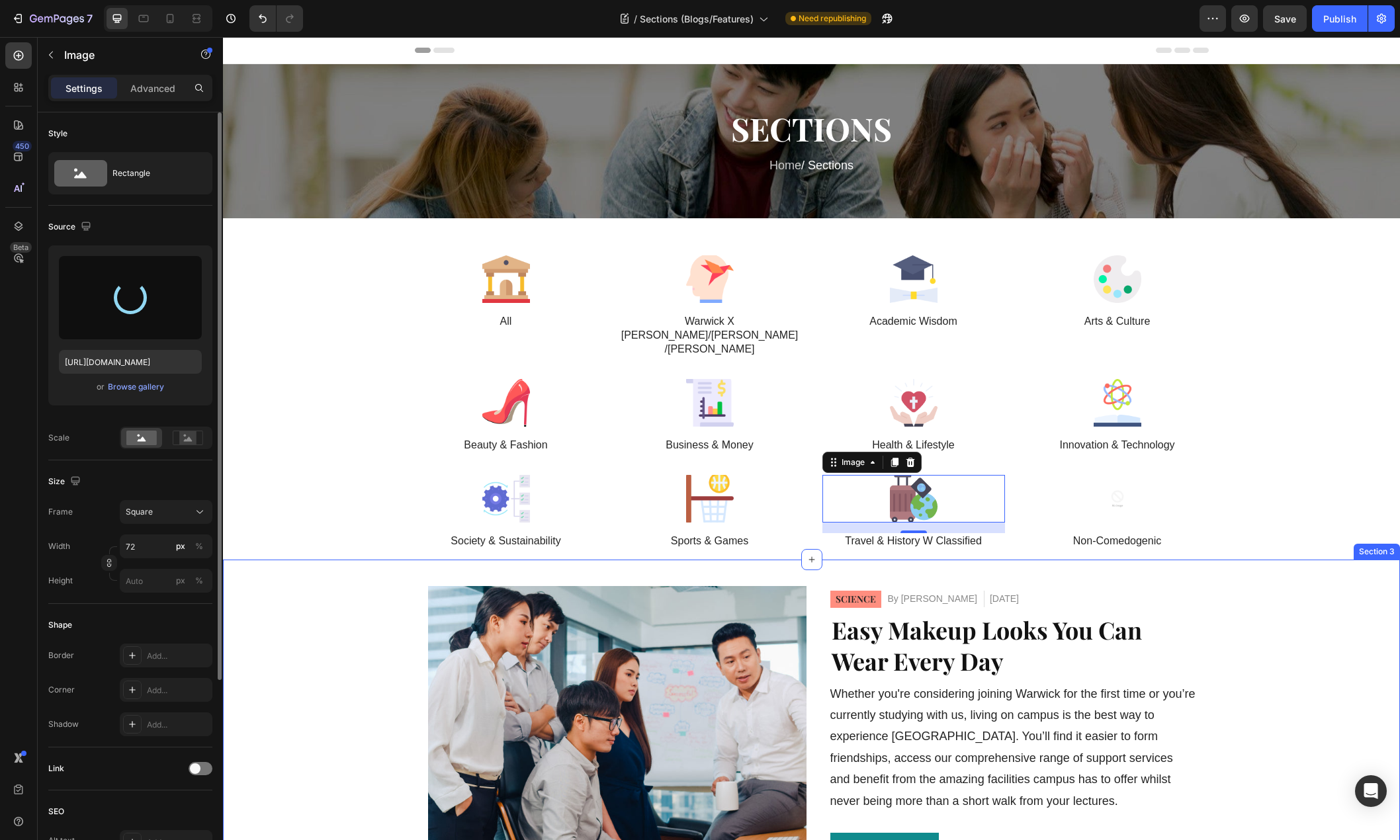
type input "https://cdn.shopify.com/s/files/1/0776/7680/6402/files/gempages_584498442869408…"
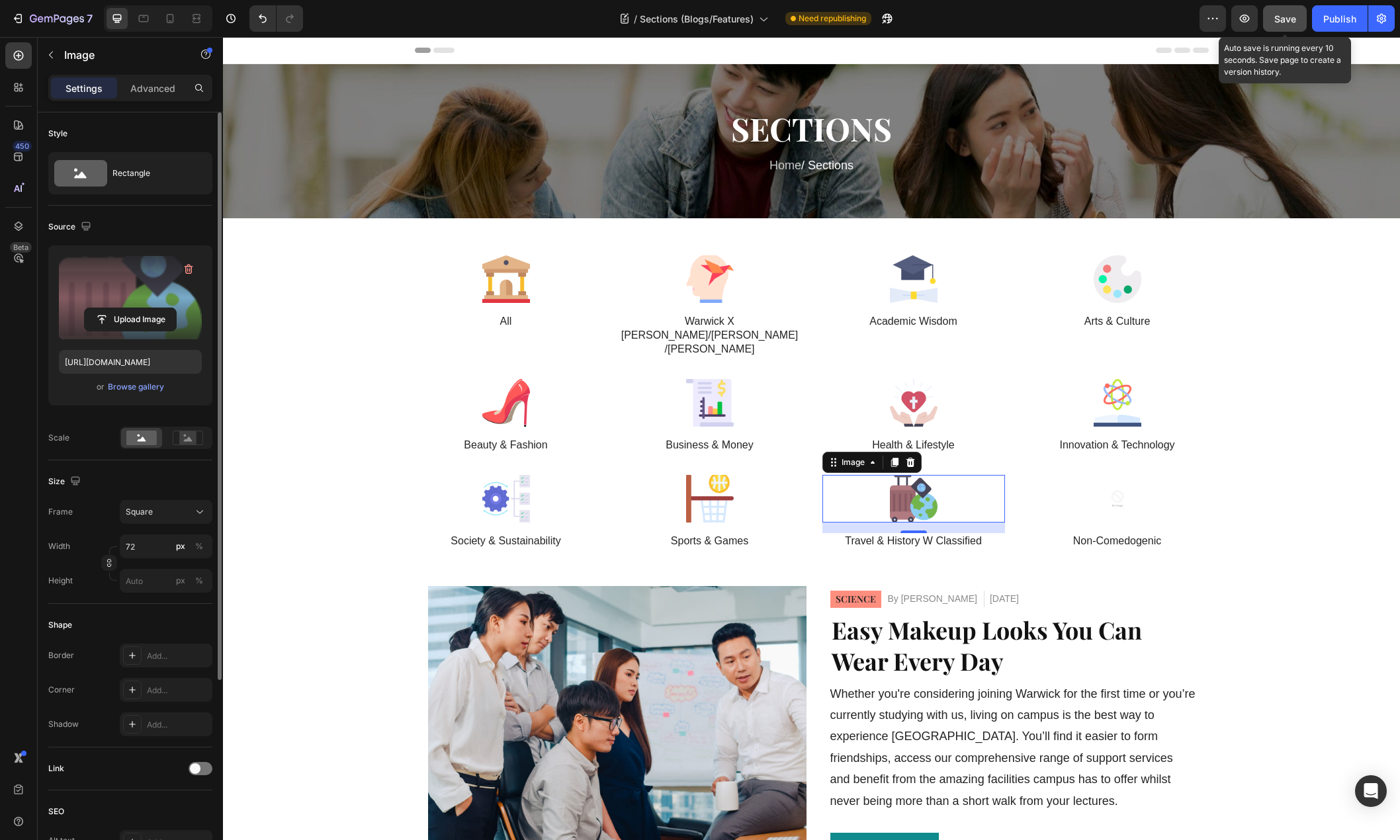
click at [1283, 25] on button "Save" at bounding box center [1285, 18] width 44 height 26
click at [1343, 15] on div "Publish" at bounding box center [1339, 18] width 33 height 14
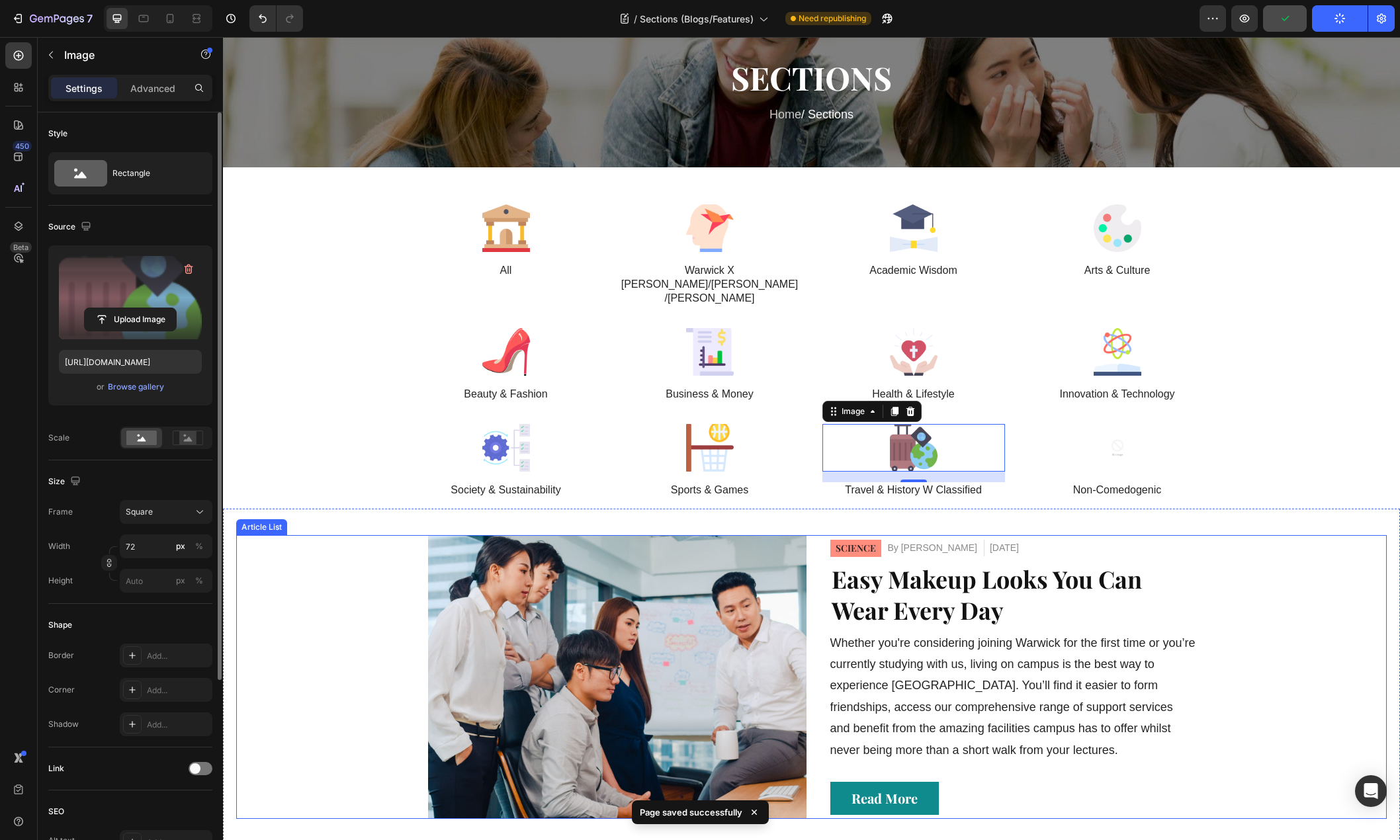
scroll to position [133, 0]
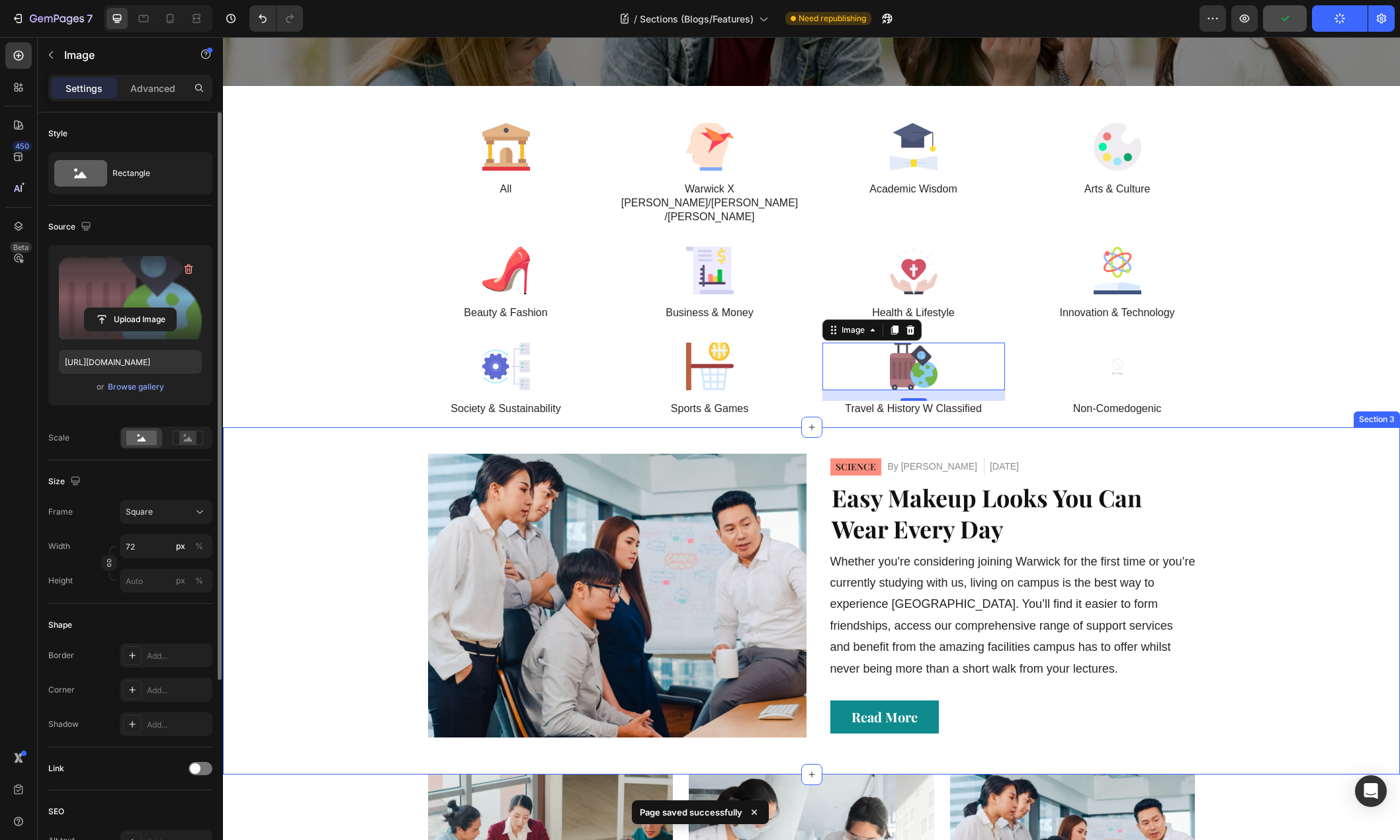
click at [1298, 427] on div "Article Image SCIENCE Button By LEE SING Article Author Sep 18, 2025 Article Da…" at bounding box center [811, 601] width 1176 height 347
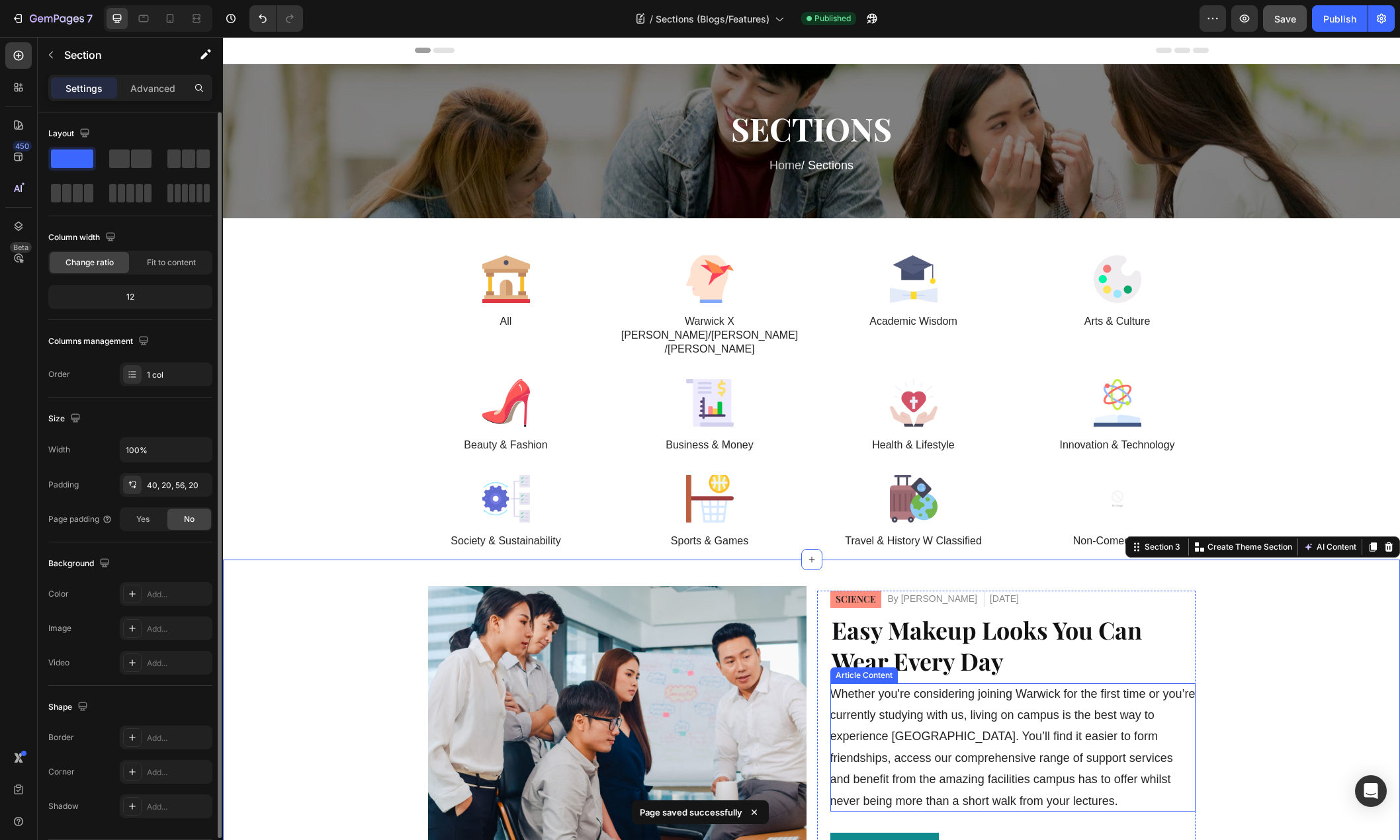
scroll to position [331, 0]
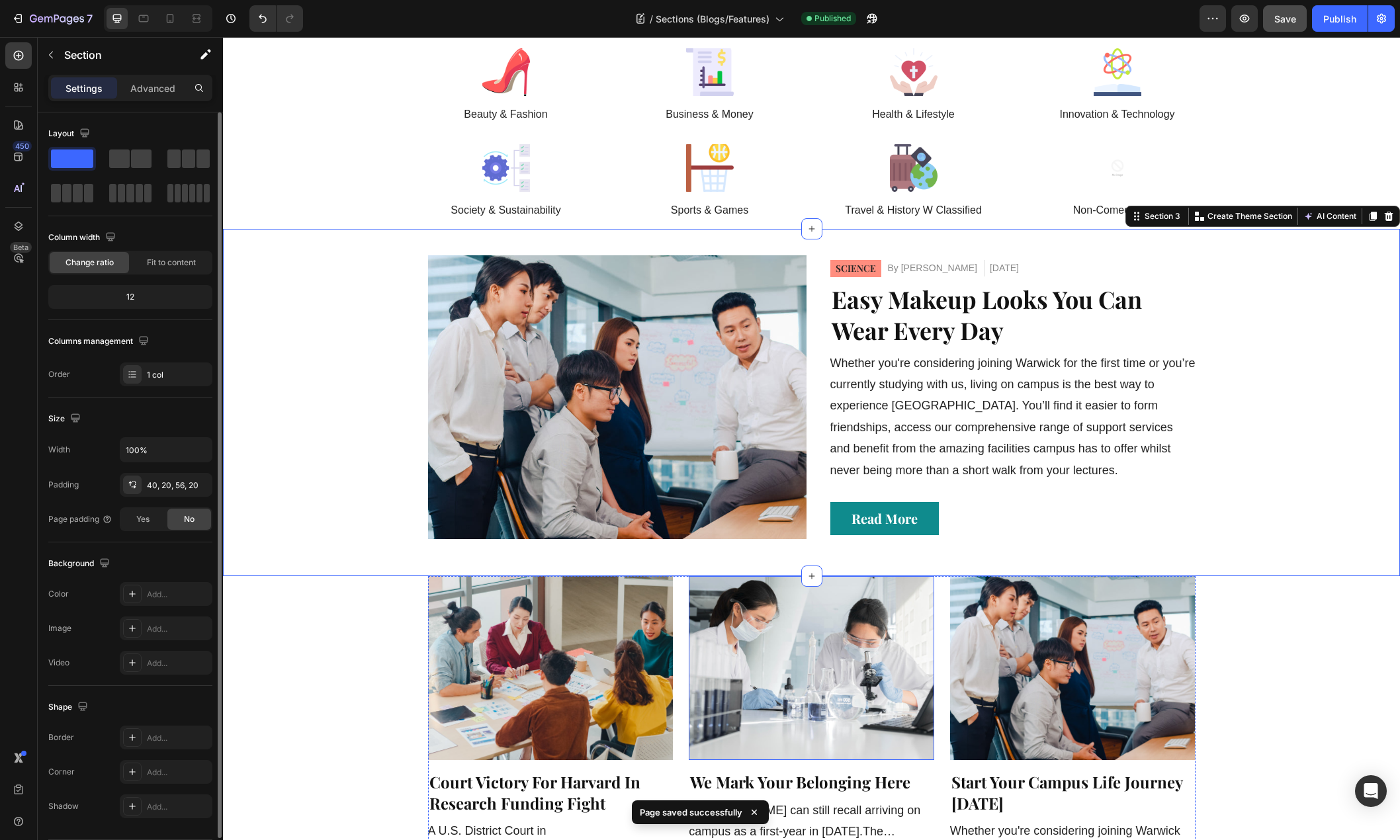
click at [860, 688] on img at bounding box center [811, 668] width 245 height 184
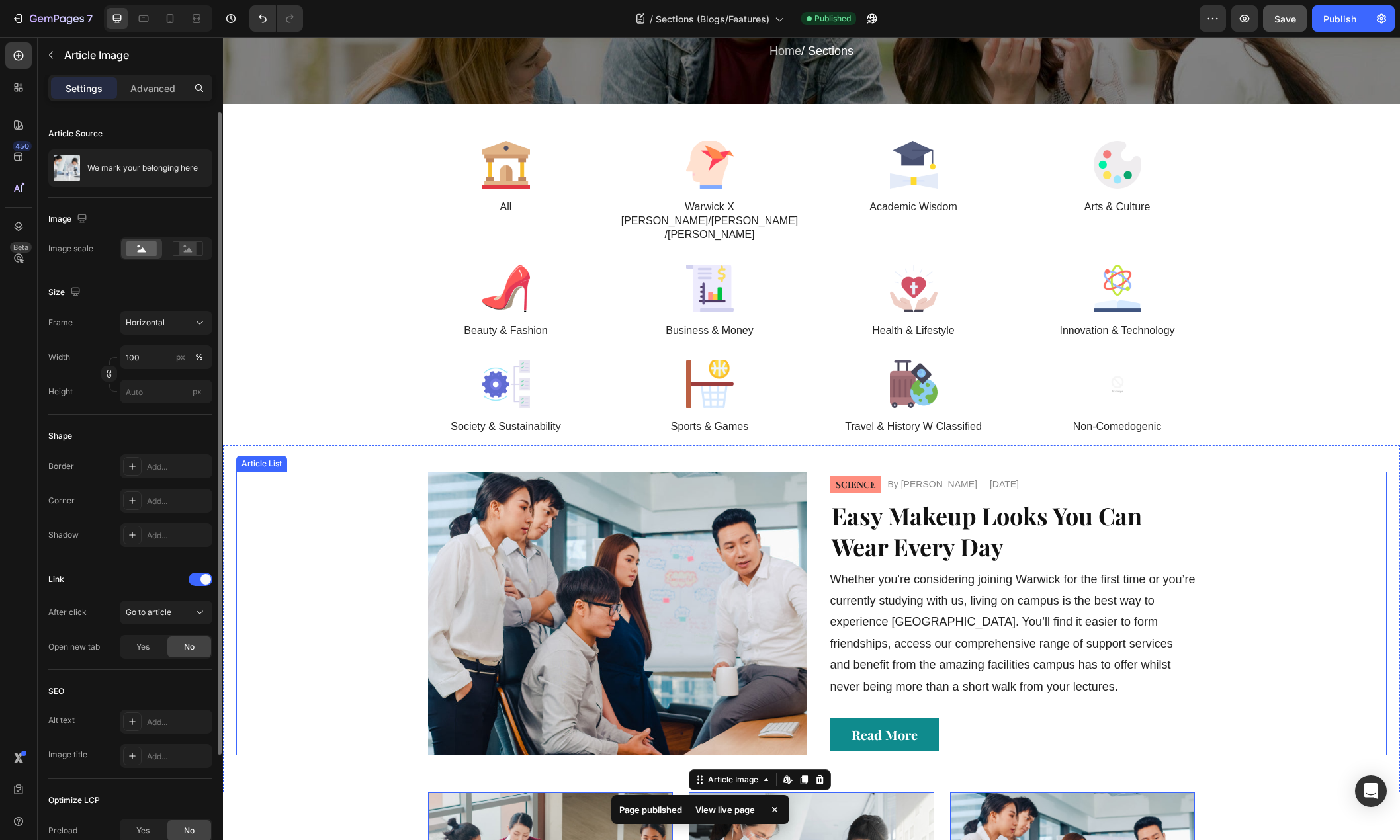
scroll to position [0, 0]
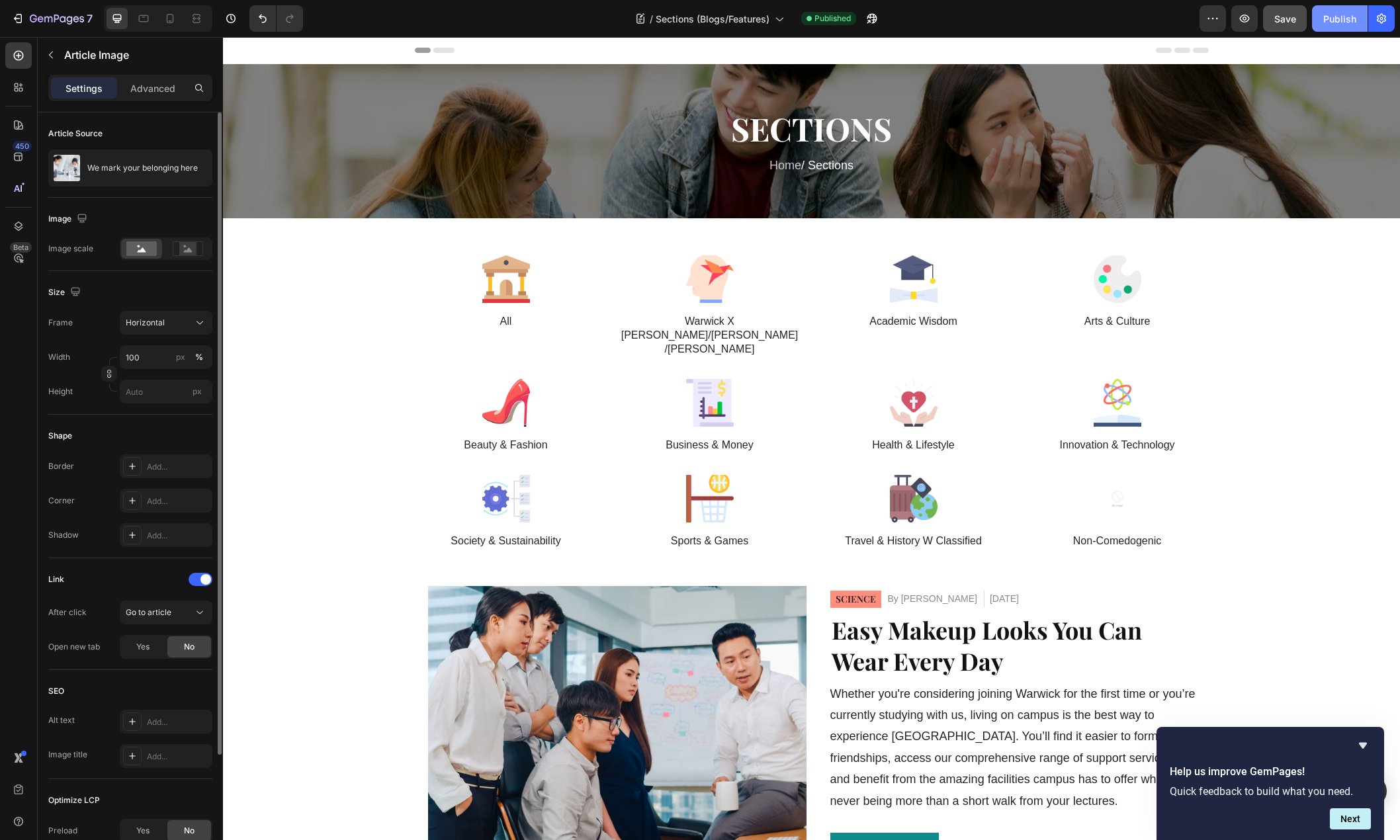
click at [1333, 24] on div "Publish" at bounding box center [1339, 18] width 33 height 14
click at [1252, 315] on div "Image All Text Block Image Warwick X Nancy/Franco/Clement Text Block Image Acad…" at bounding box center [811, 407] width 1150 height 305
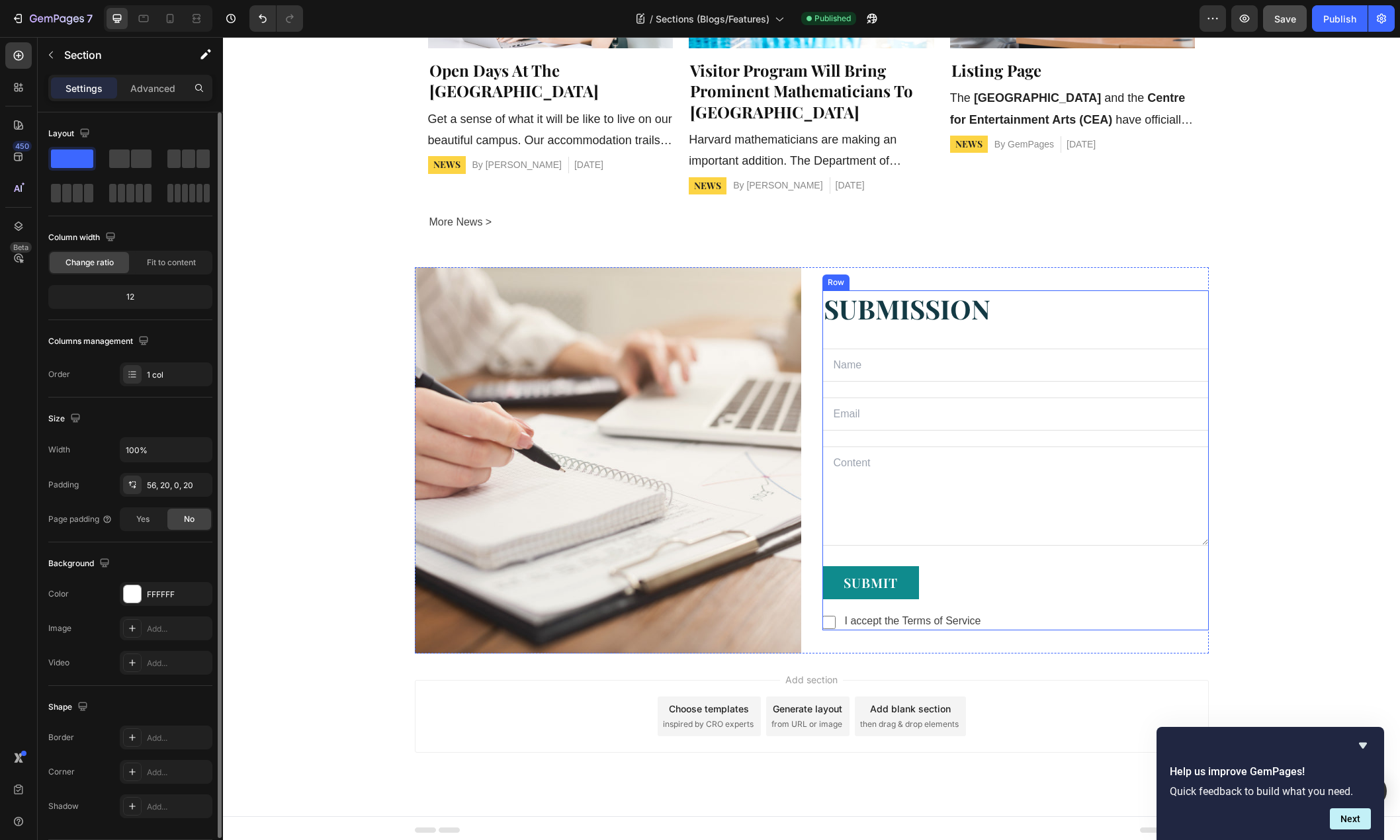
scroll to position [1352, 0]
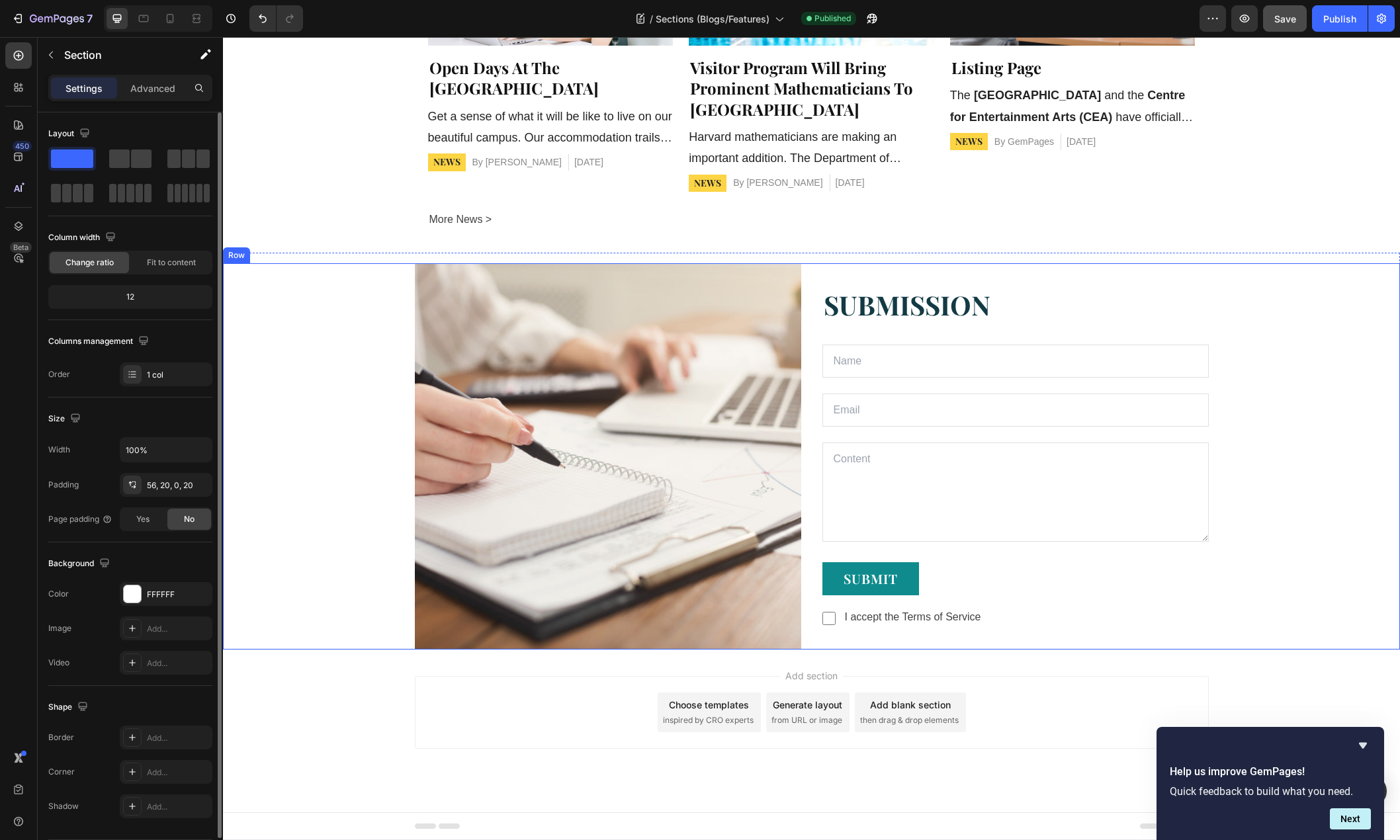
click at [315, 503] on div "Image SUBMISSION Text block Text Field Email Field Row Text Area SUBMIT Button …" at bounding box center [811, 456] width 1150 height 386
click at [167, 523] on div "0, 20, 0, 20" at bounding box center [166, 519] width 38 height 12
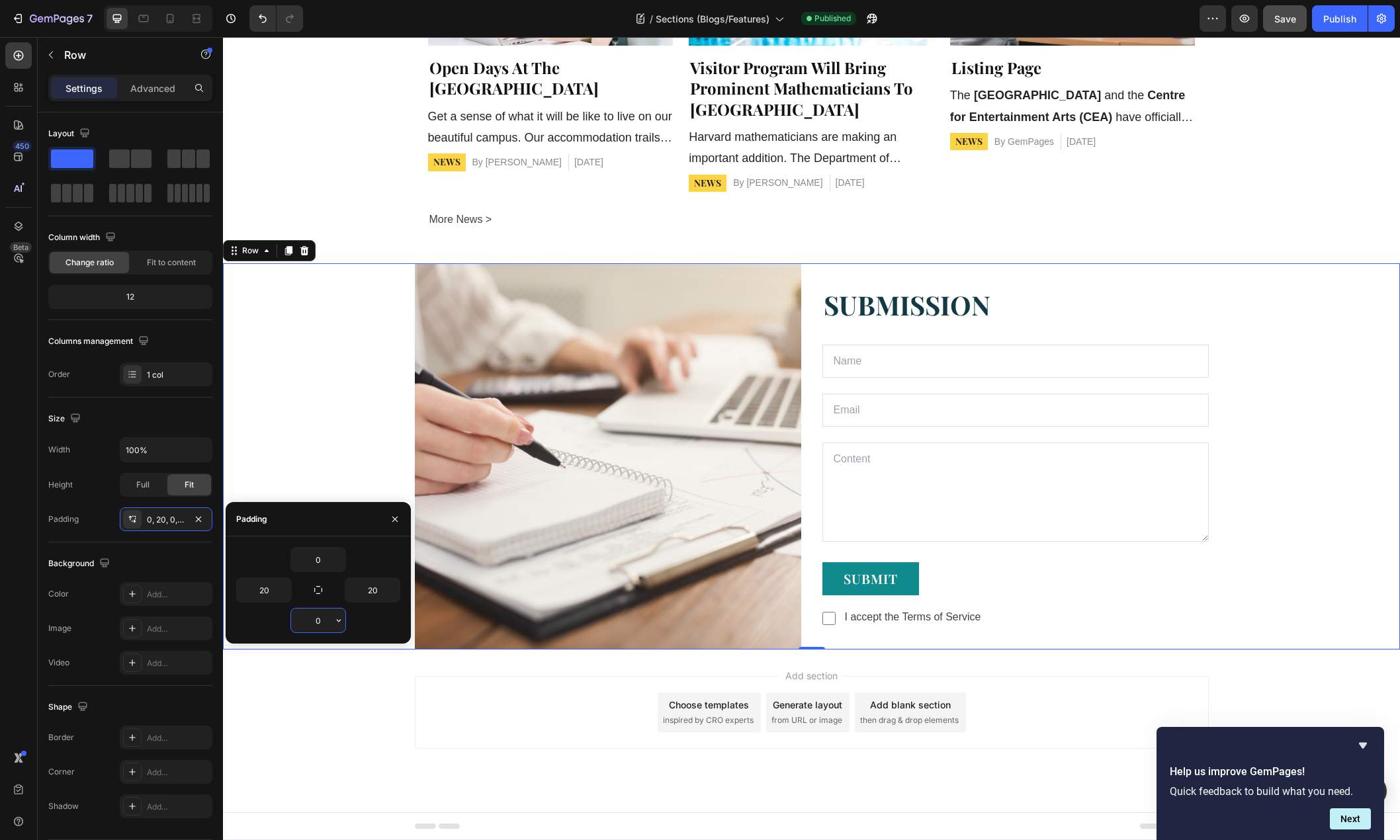
click at [323, 621] on input "0" at bounding box center [318, 620] width 55 height 24
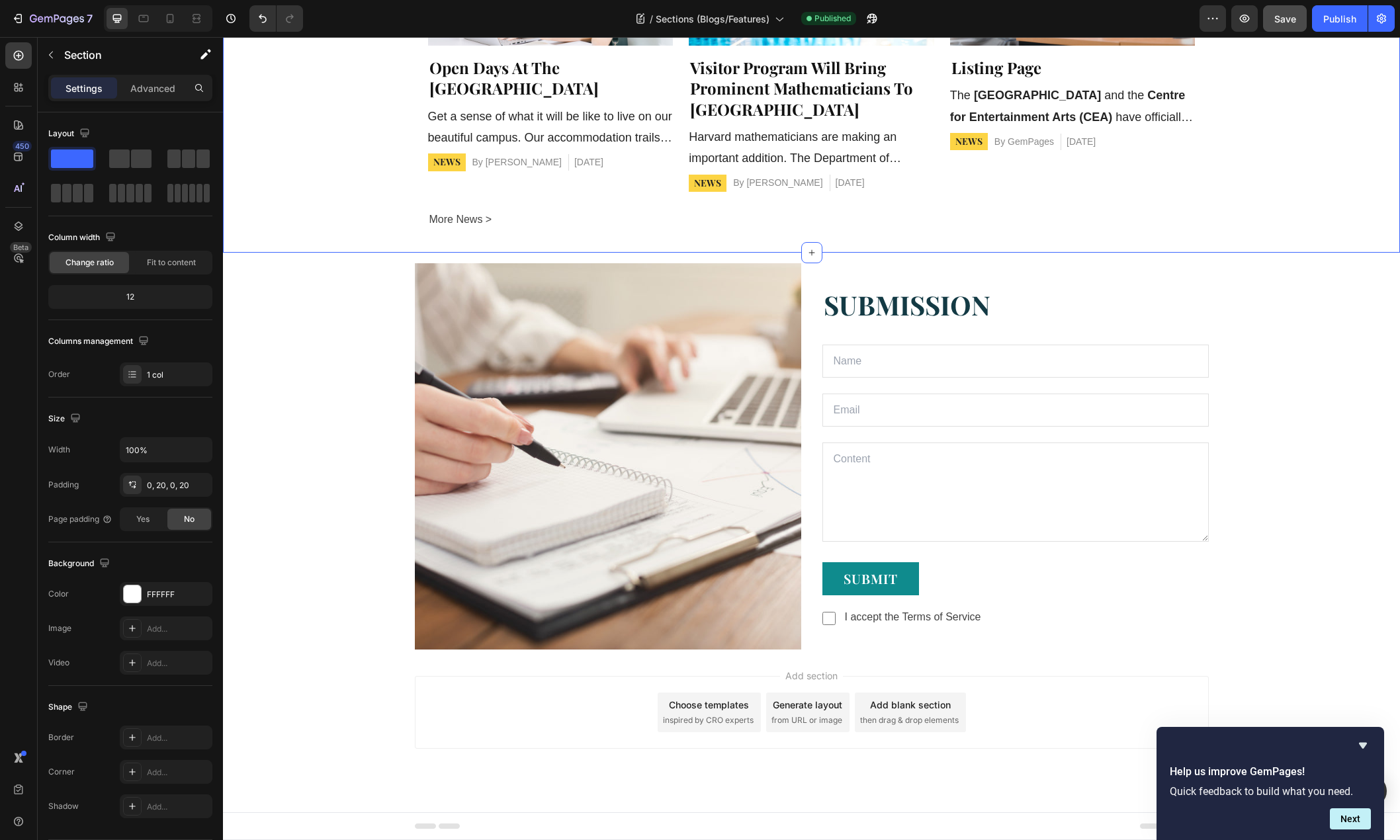
scroll to position [955, 0]
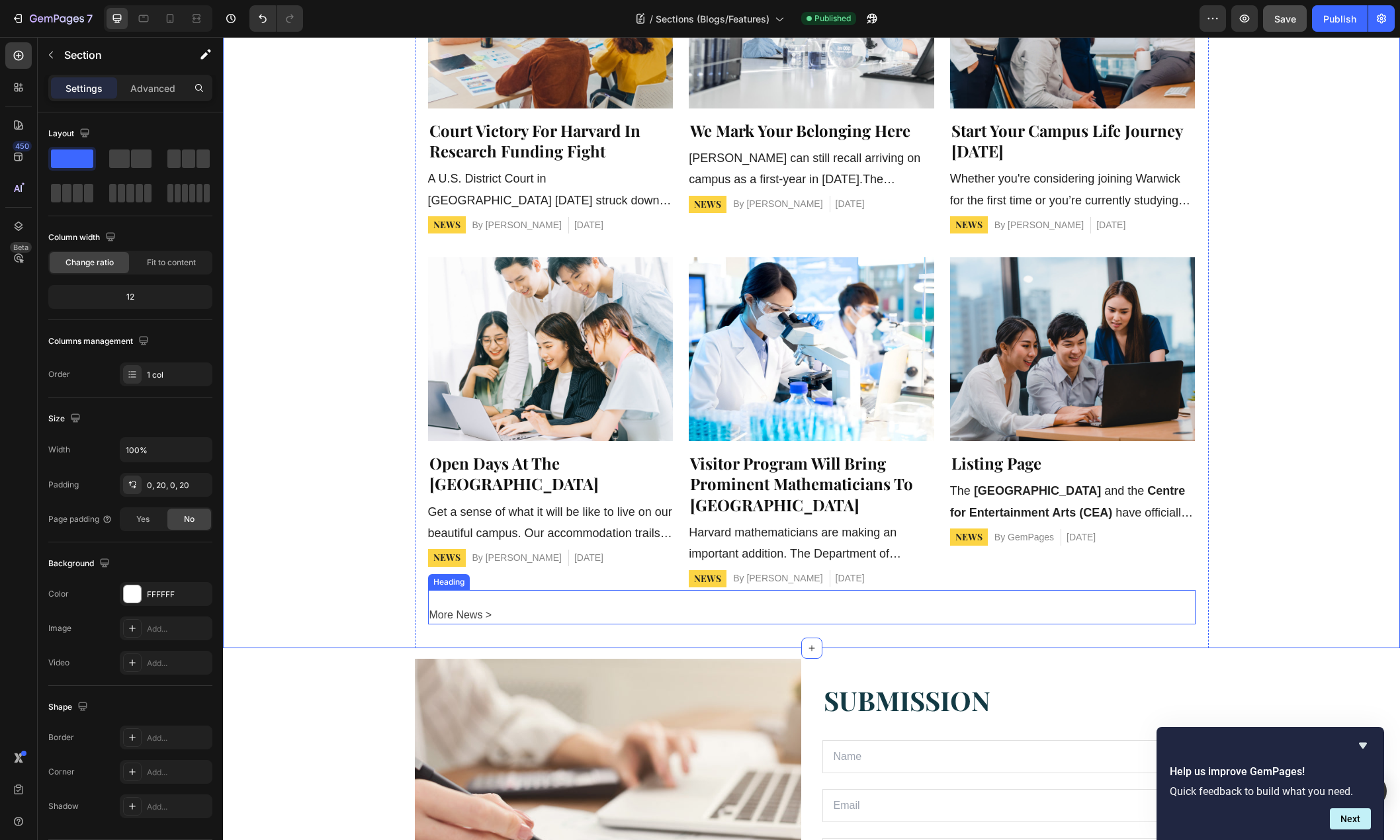
click at [495, 616] on h2 "more news >" at bounding box center [812, 615] width 767 height 18
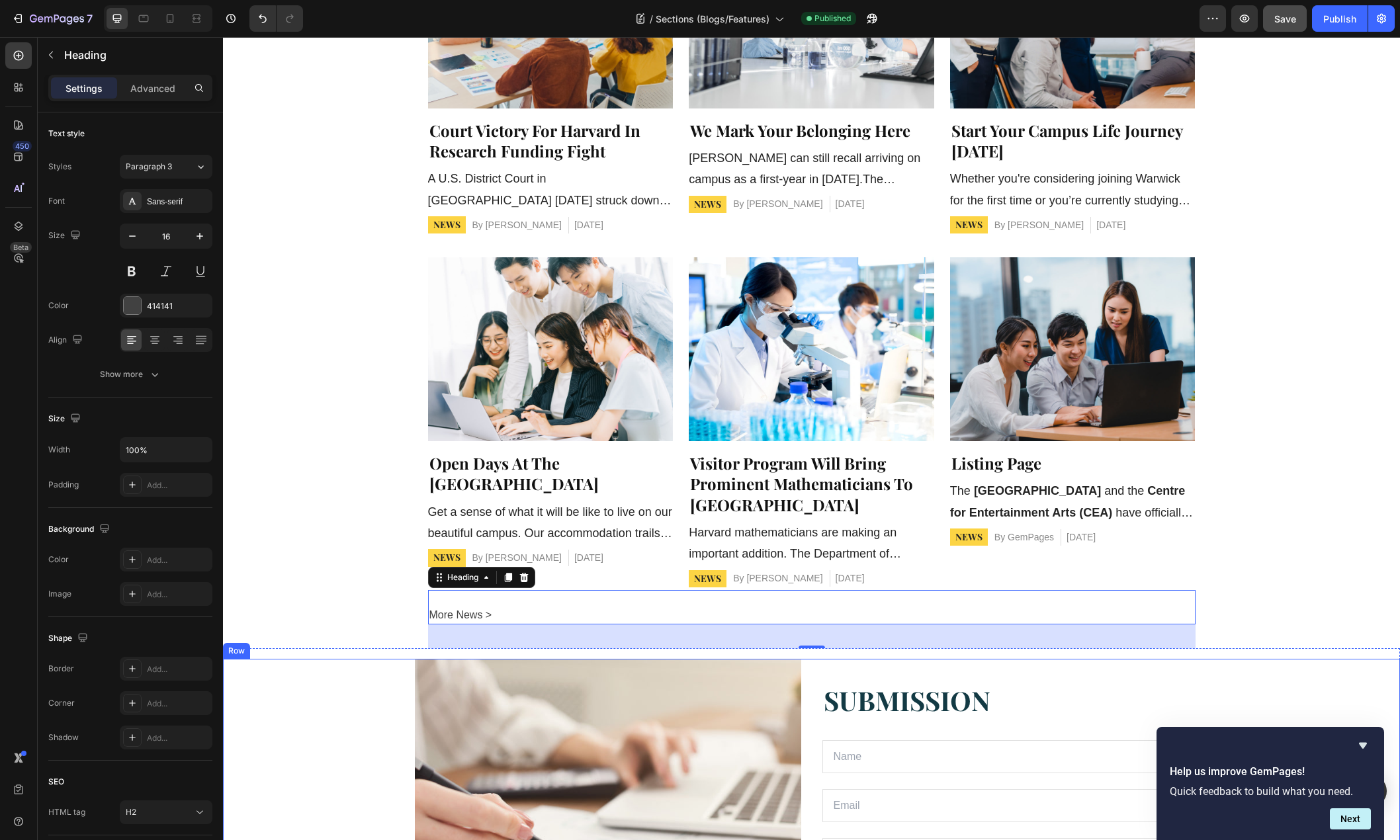
click at [379, 683] on div "Image SUBMISSION Text block Text Field Email Field Row Text Area SUBMIT Button …" at bounding box center [811, 852] width 1150 height 386
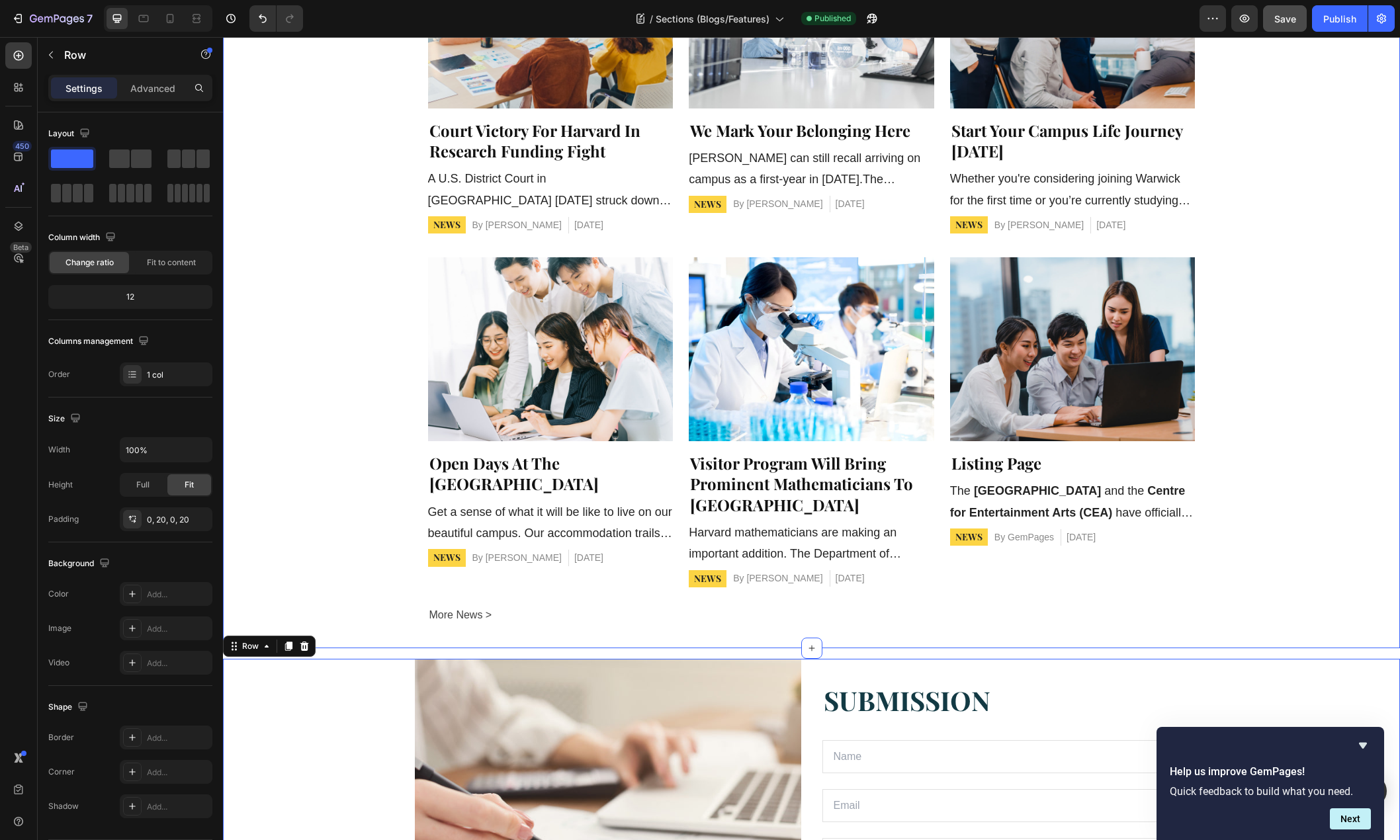
click at [384, 591] on div "Article Image court victory for harvard in research funding fight Article Title…" at bounding box center [811, 286] width 1150 height 724
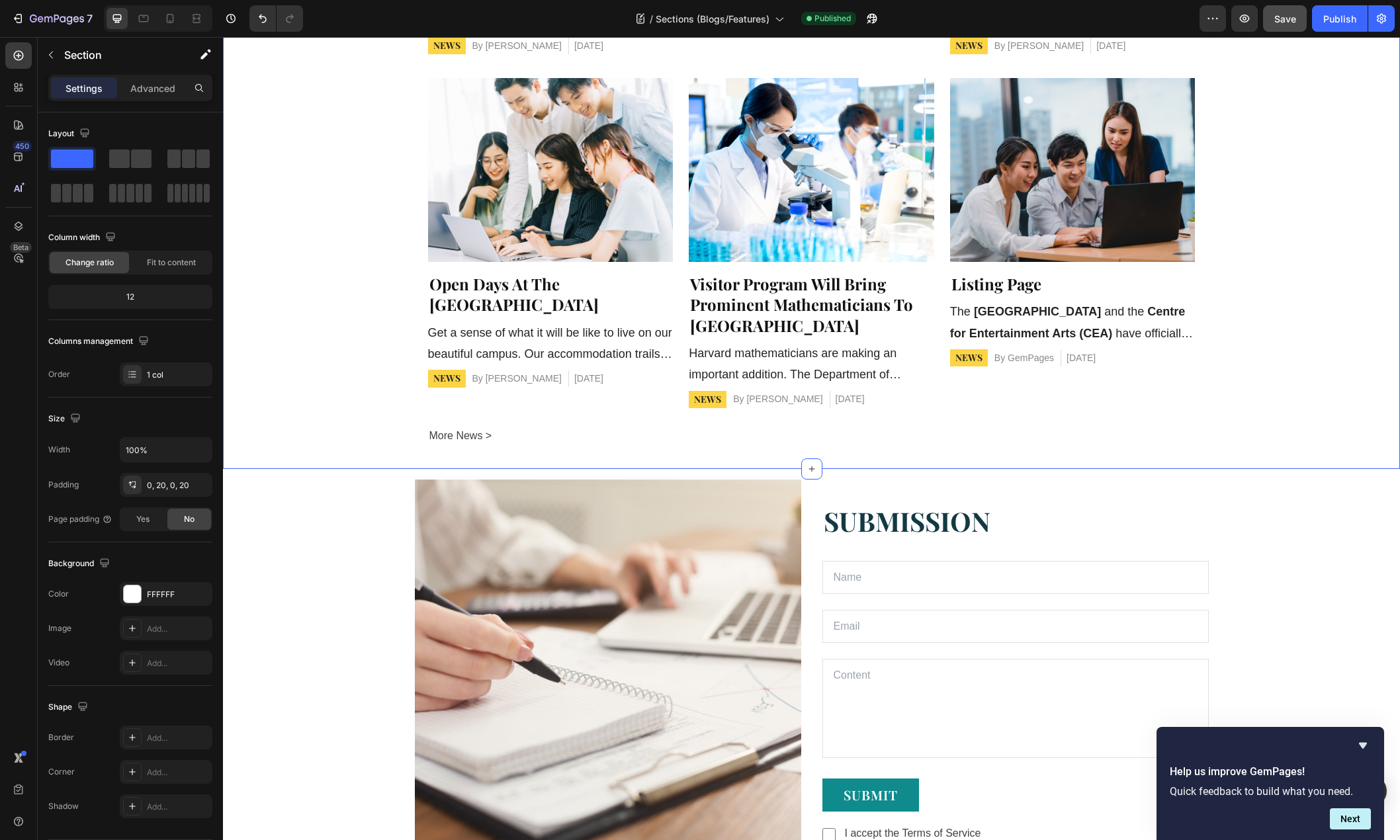
scroll to position [1154, 0]
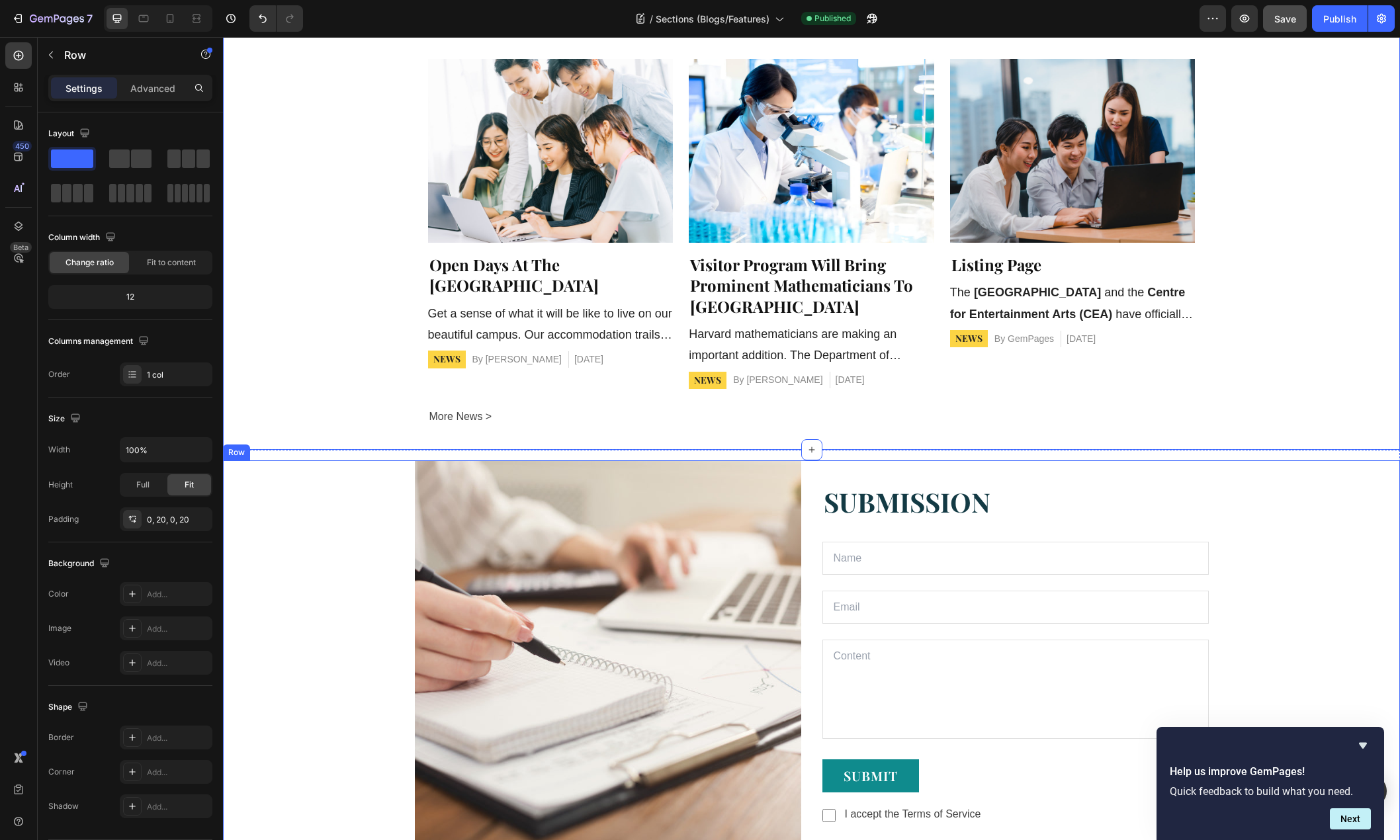
click at [368, 581] on div "Image SUBMISSION Text block Text Field Email Field Row Text Area SUBMIT Button …" at bounding box center [811, 653] width 1150 height 386
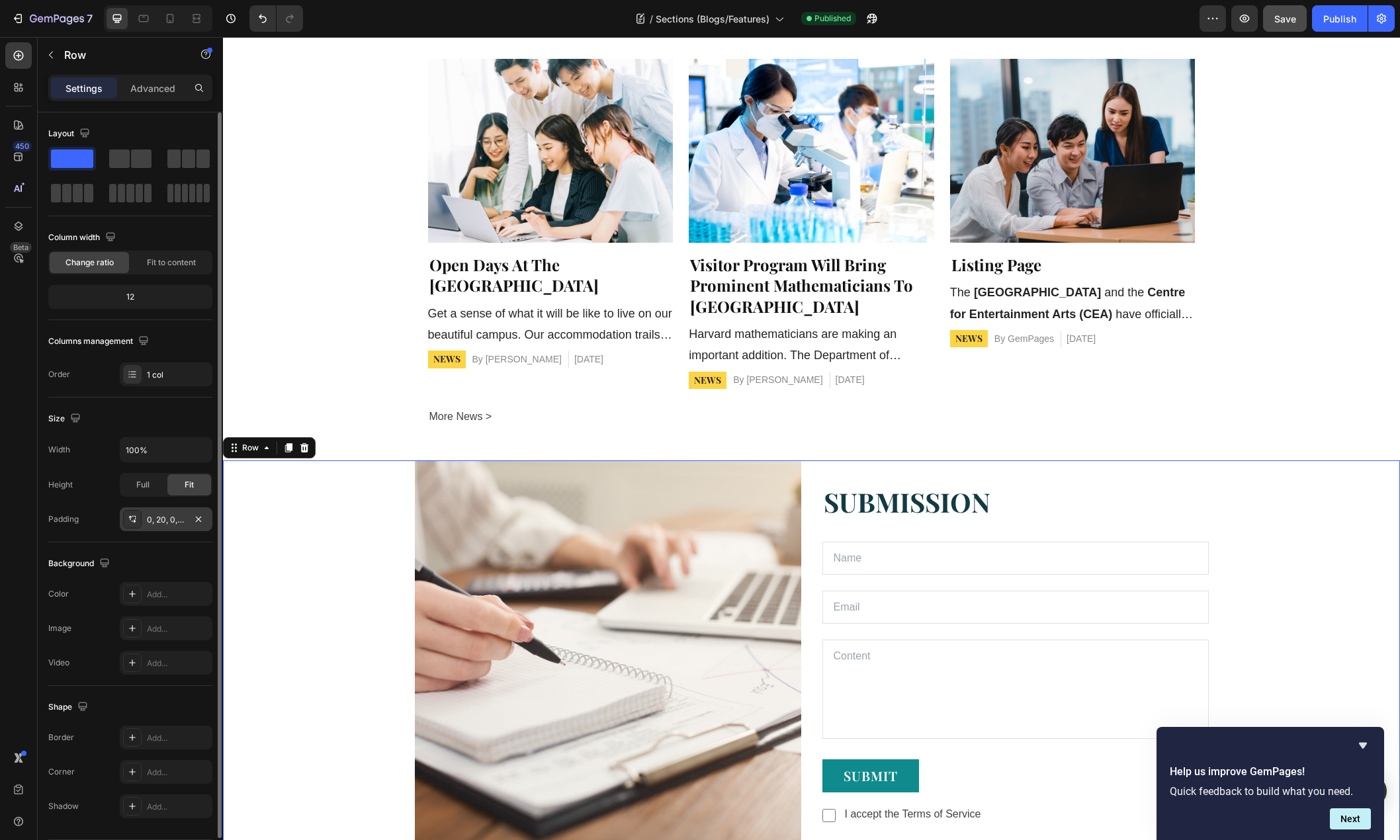
click at [174, 525] on div "0, 20, 0, 20" at bounding box center [166, 519] width 38 height 12
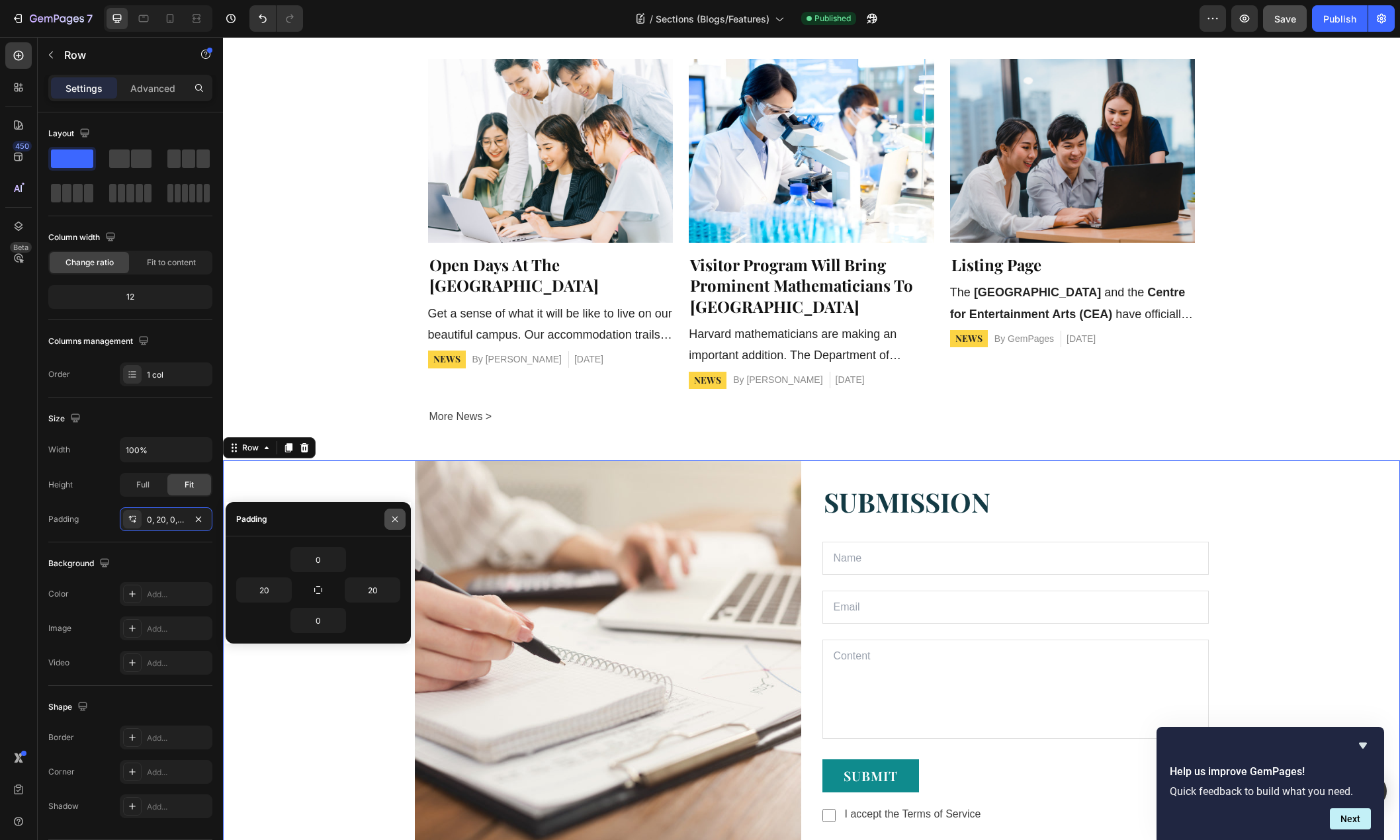
click at [391, 516] on icon "button" at bounding box center [395, 519] width 11 height 11
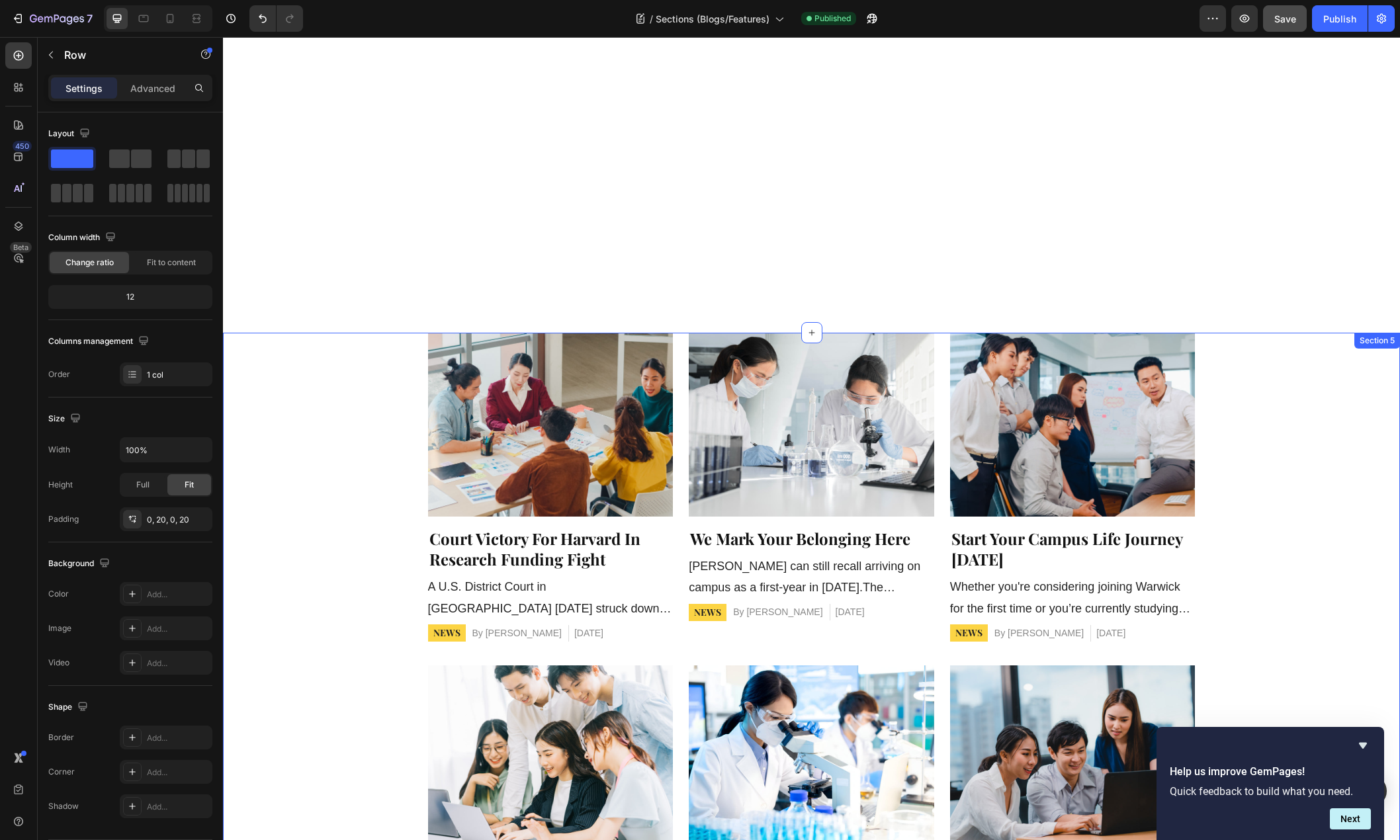
scroll to position [426, 0]
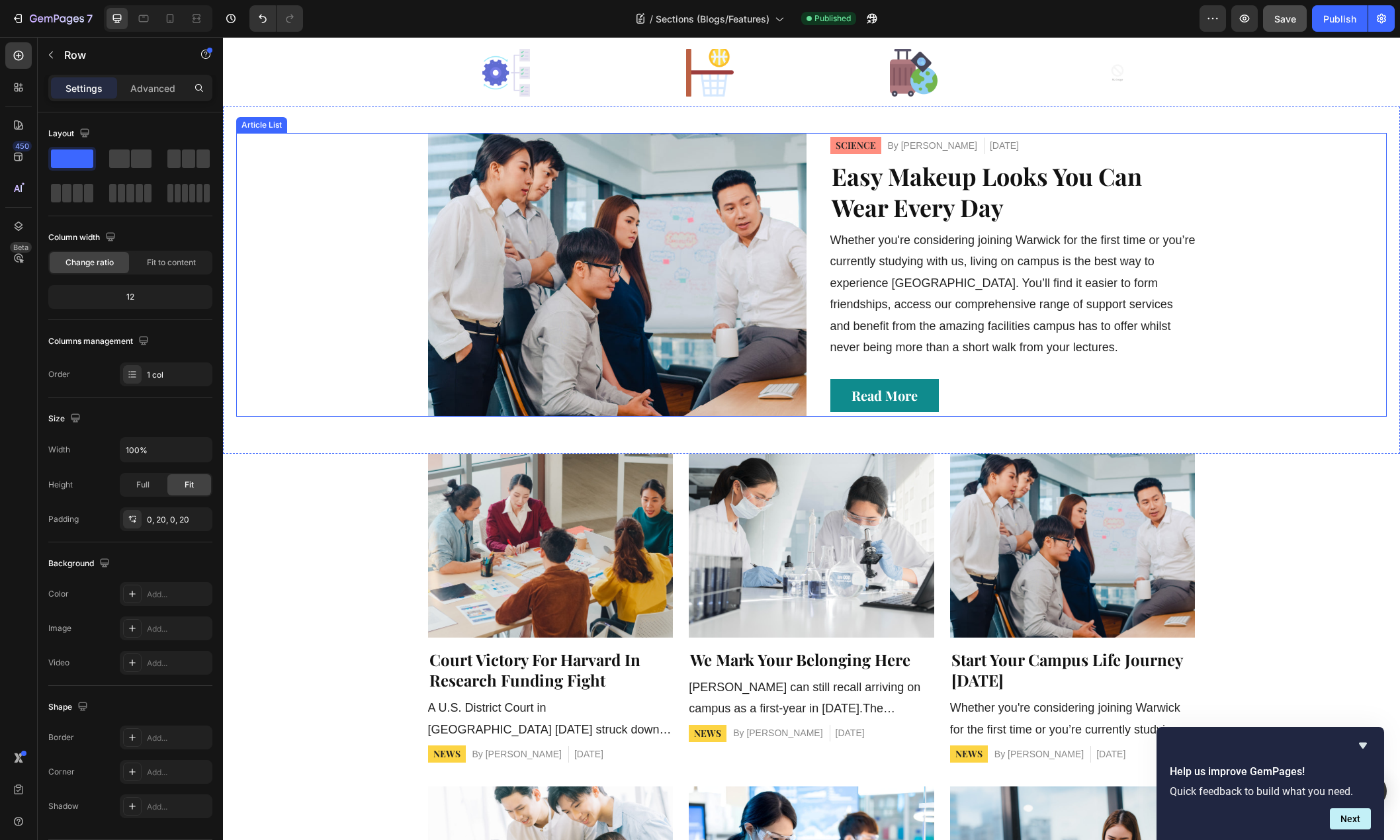
click at [335, 303] on div "Article Image SCIENCE Button By LEE SING Article Author Sep 18, 2025 Article Da…" at bounding box center [811, 275] width 1150 height 284
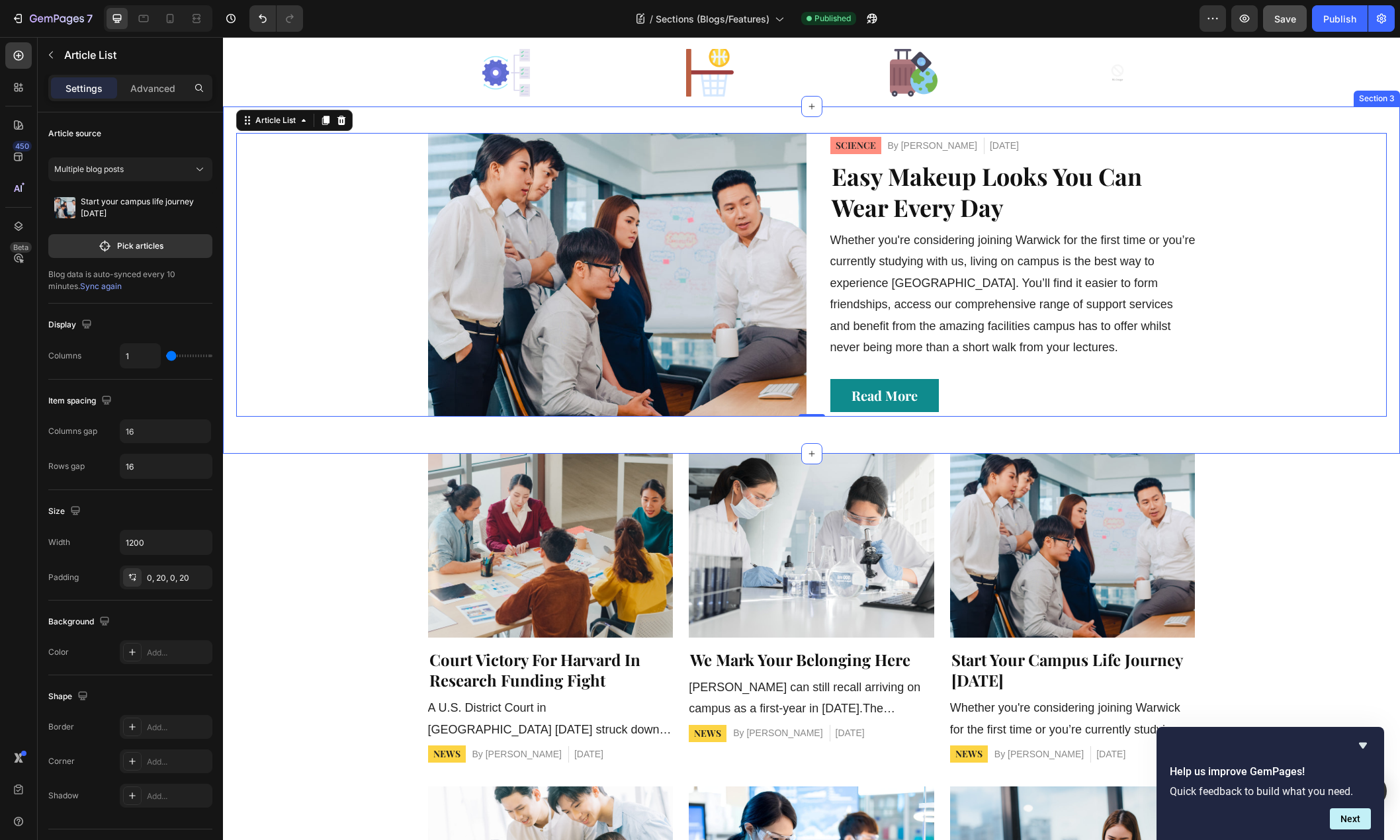
click at [303, 432] on div "Article Image SCIENCE Button By LEE SING Article Author Sep 18, 2025 Article Da…" at bounding box center [811, 280] width 1176 height 347
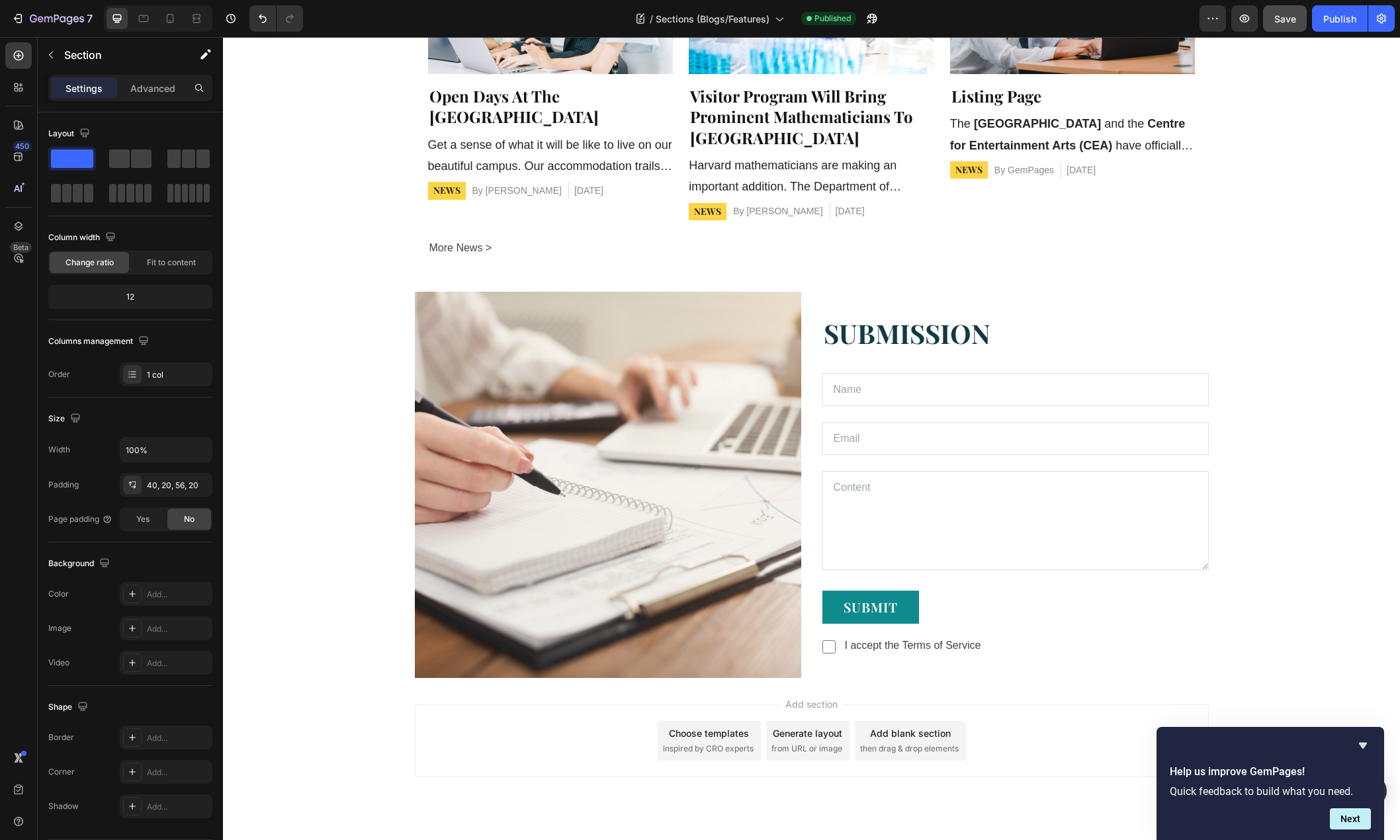
scroll to position [1352, 0]
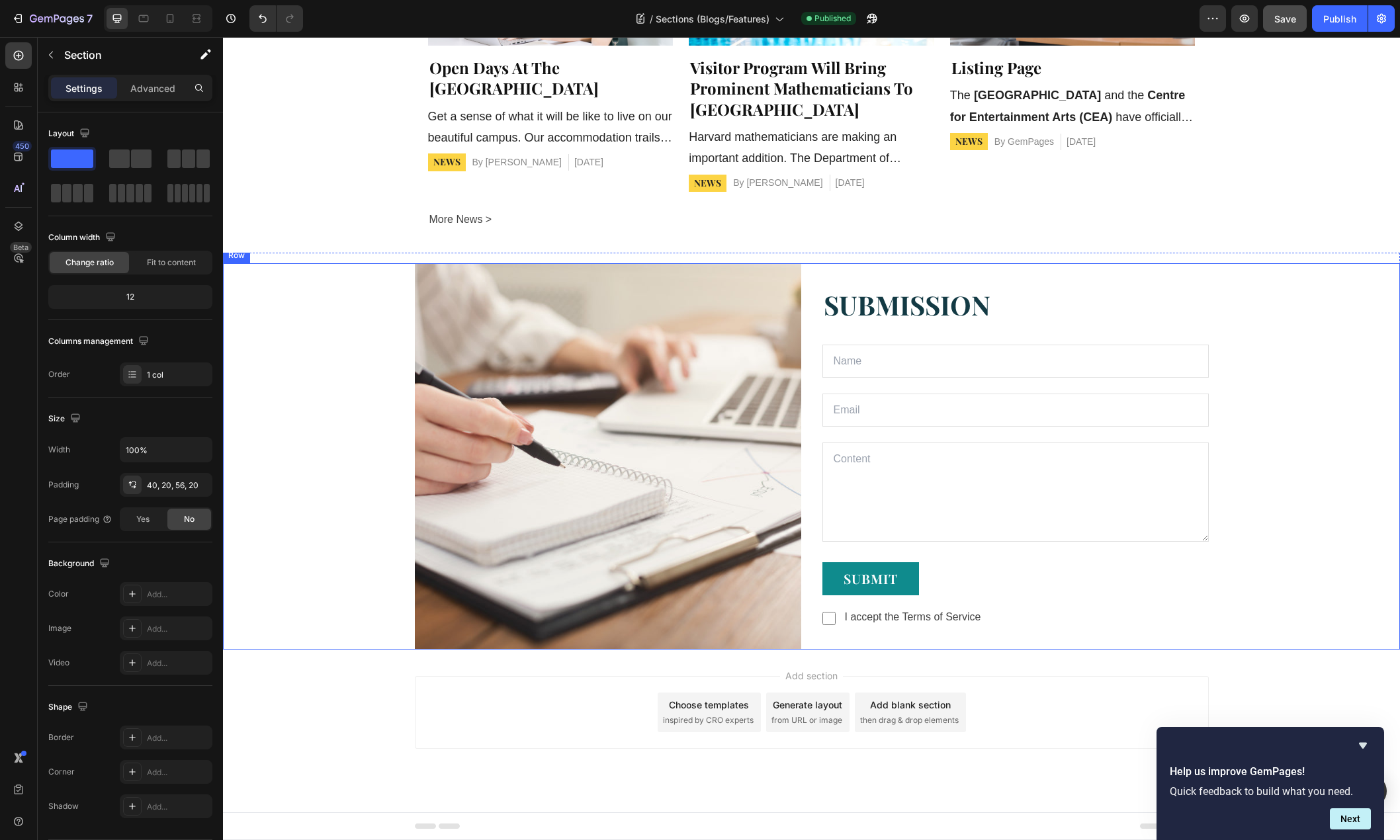
click at [309, 445] on div "Image SUBMISSION Text block Text Field Email Field Row Text Area SUBMIT Button …" at bounding box center [811, 456] width 1150 height 386
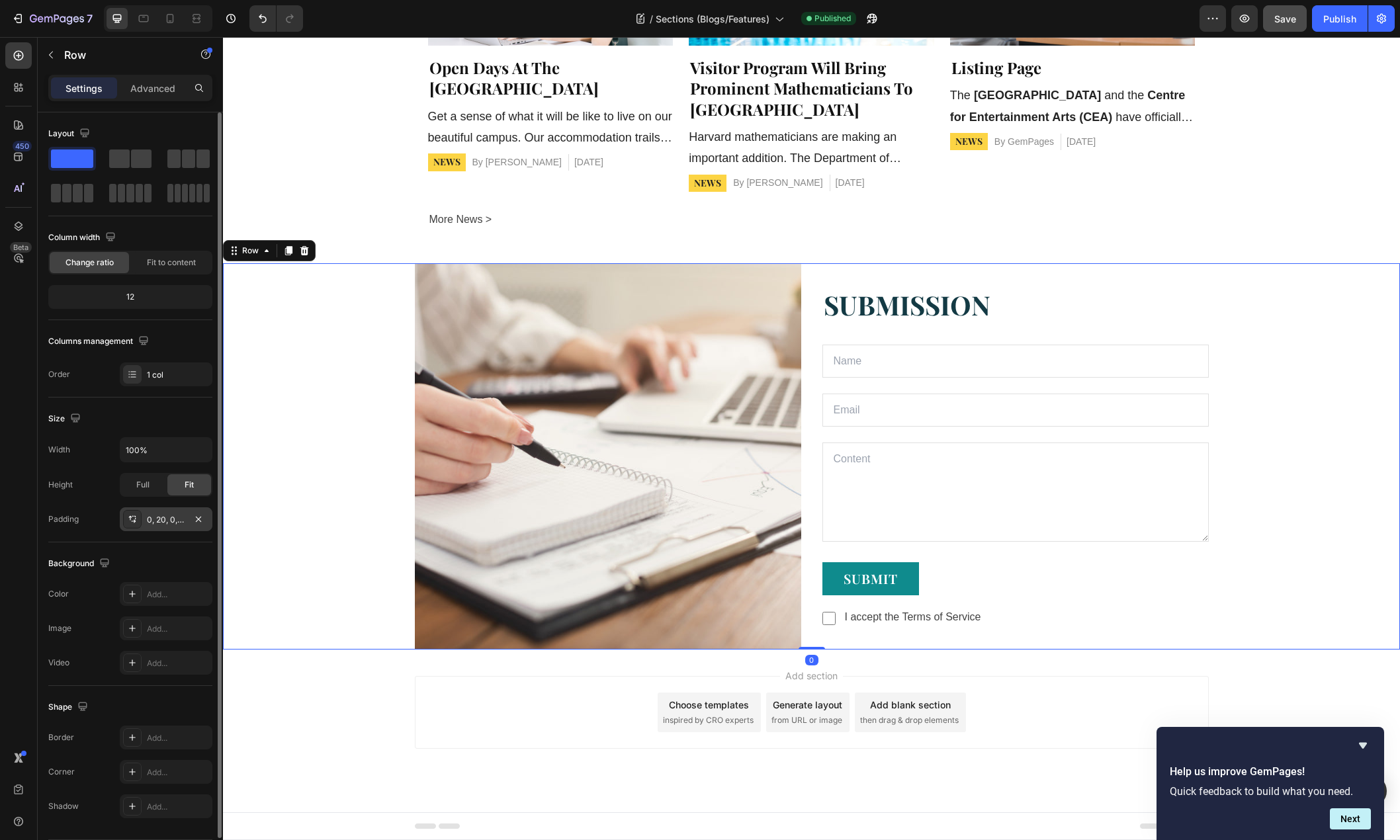
click at [152, 525] on div "0, 20, 0, 20" at bounding box center [166, 519] width 38 height 12
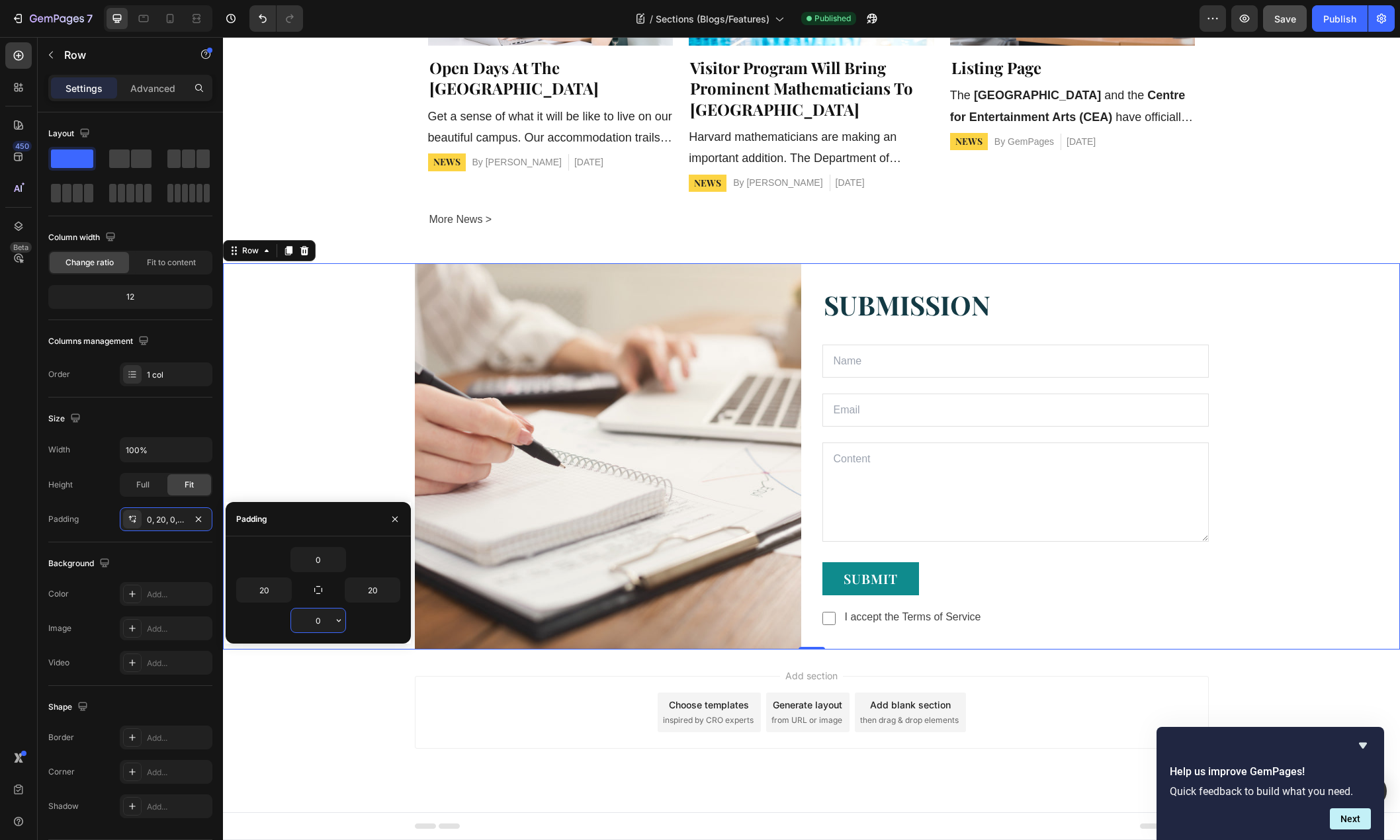
click at [322, 620] on input "0" at bounding box center [318, 620] width 55 height 24
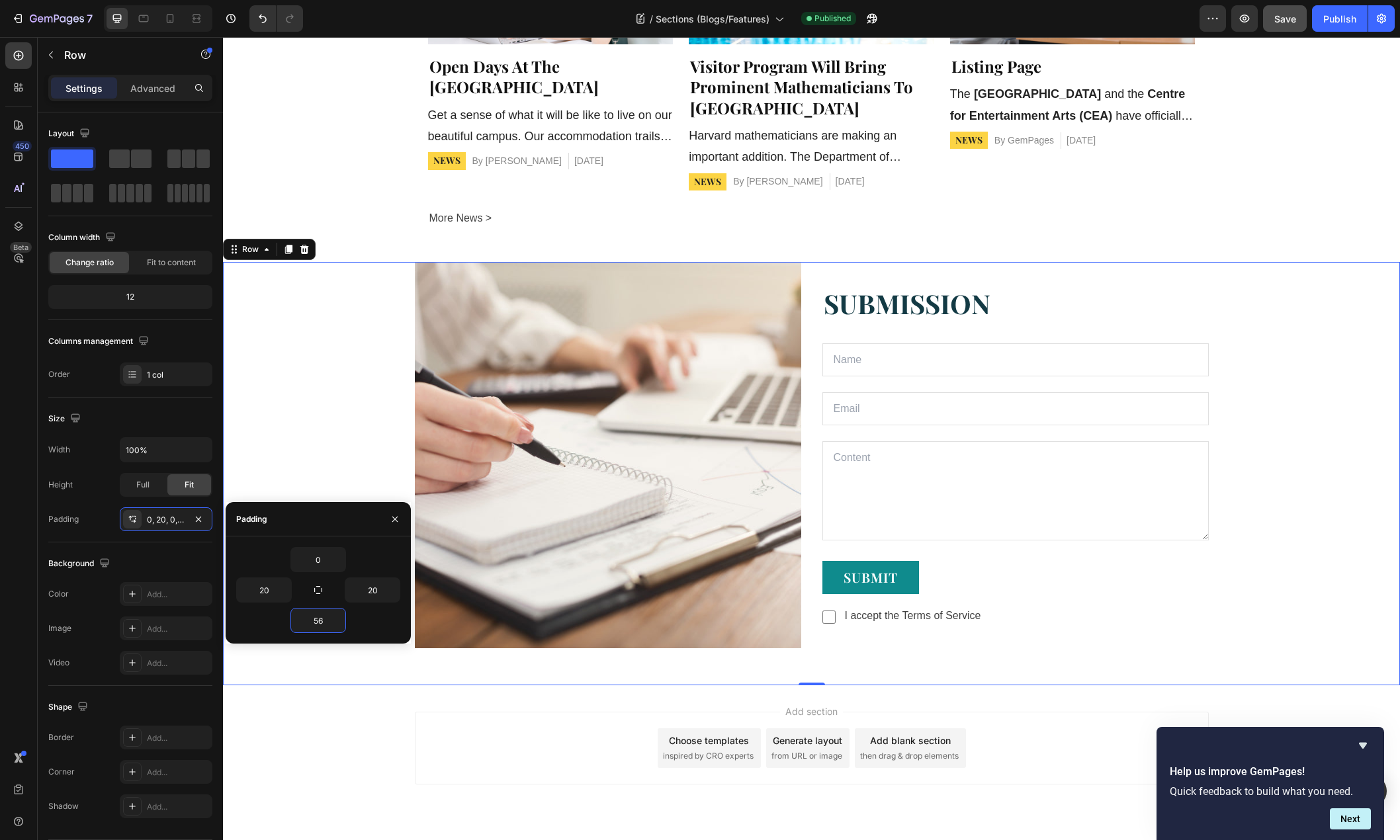
type input "56"
click at [336, 657] on div "Image SUBMISSION Text block Text Field Email Field Row Text Area SUBMIT Button …" at bounding box center [811, 474] width 1176 height 424
click at [1336, 16] on div "Publish" at bounding box center [1339, 18] width 33 height 14
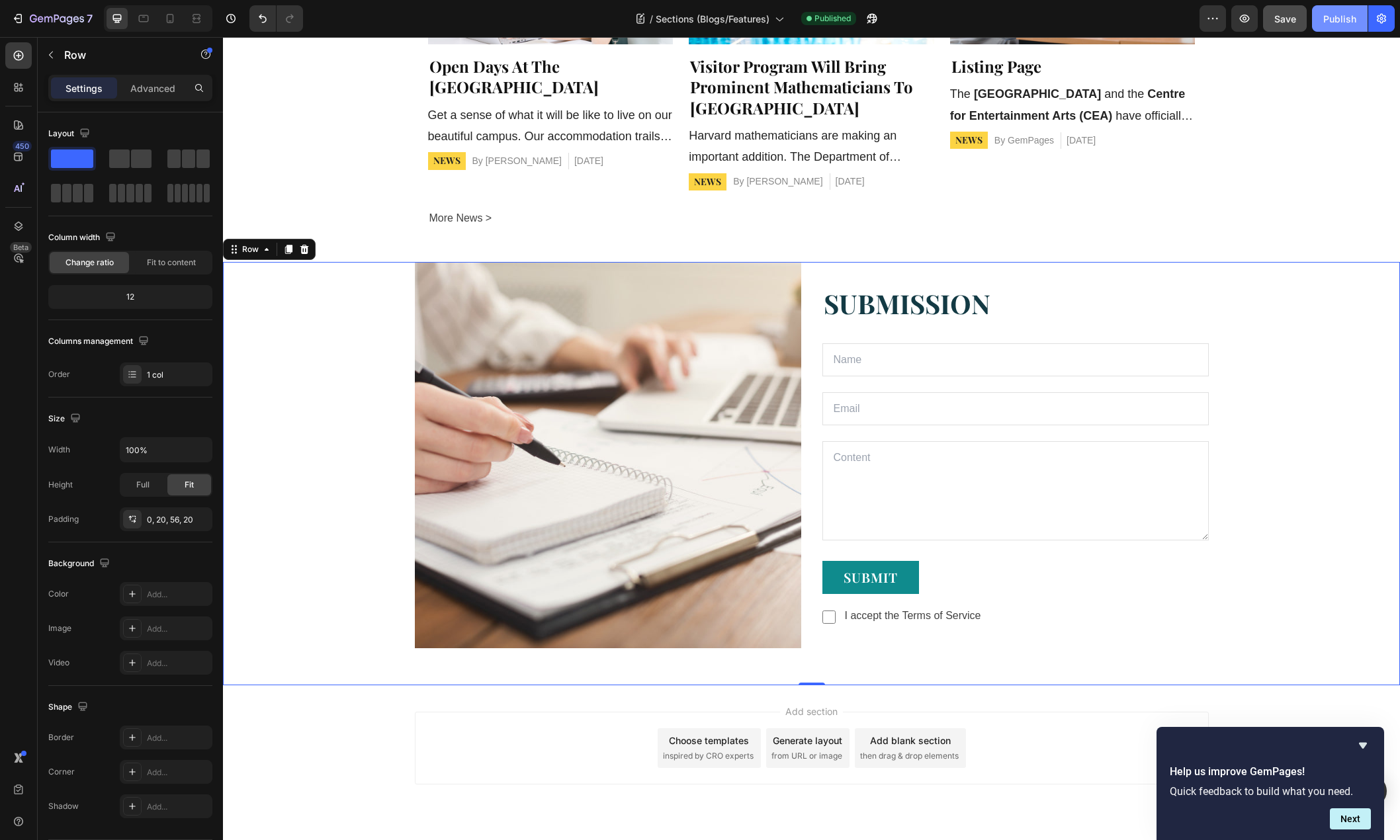
click at [1342, 29] on button "Publish" at bounding box center [1339, 18] width 55 height 26
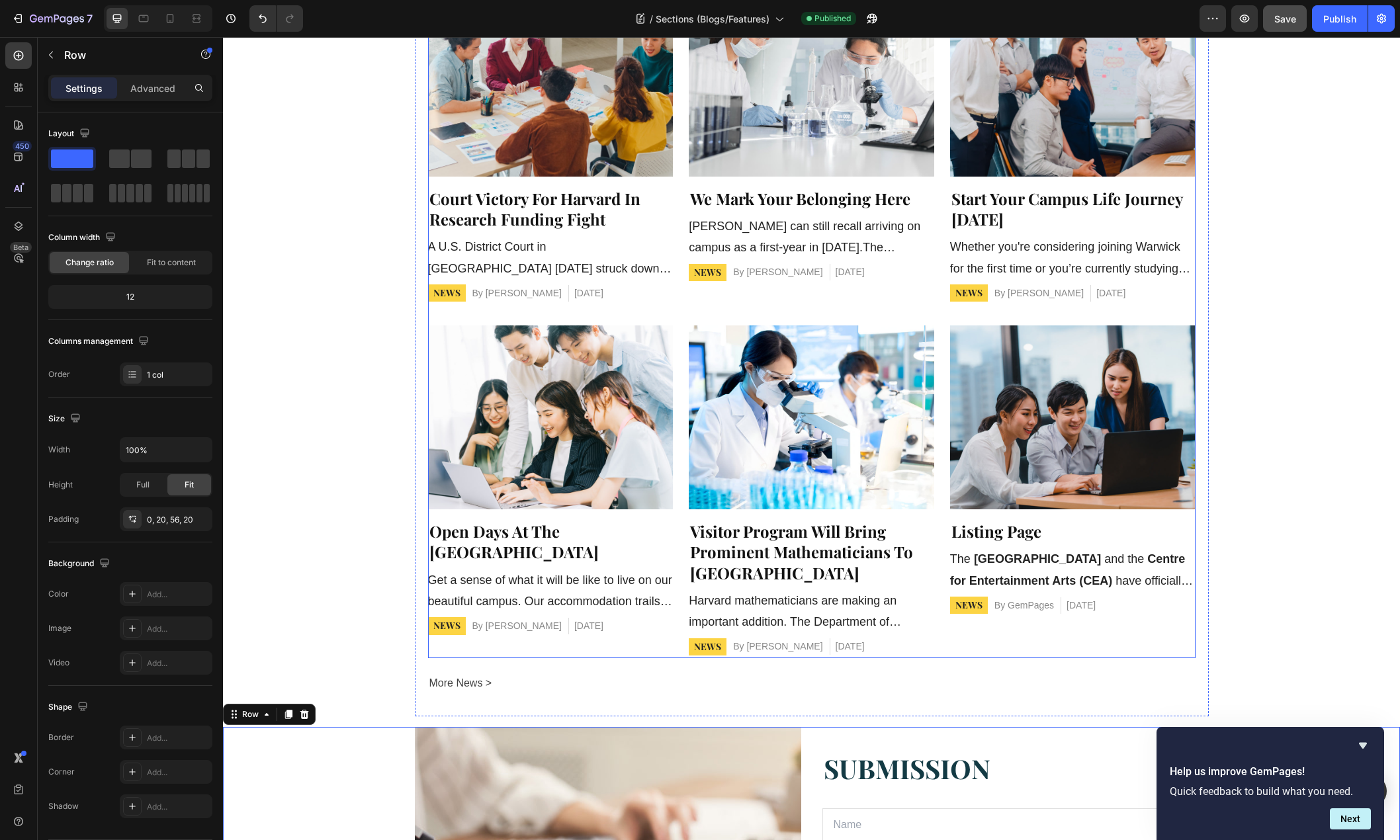
scroll to position [756, 0]
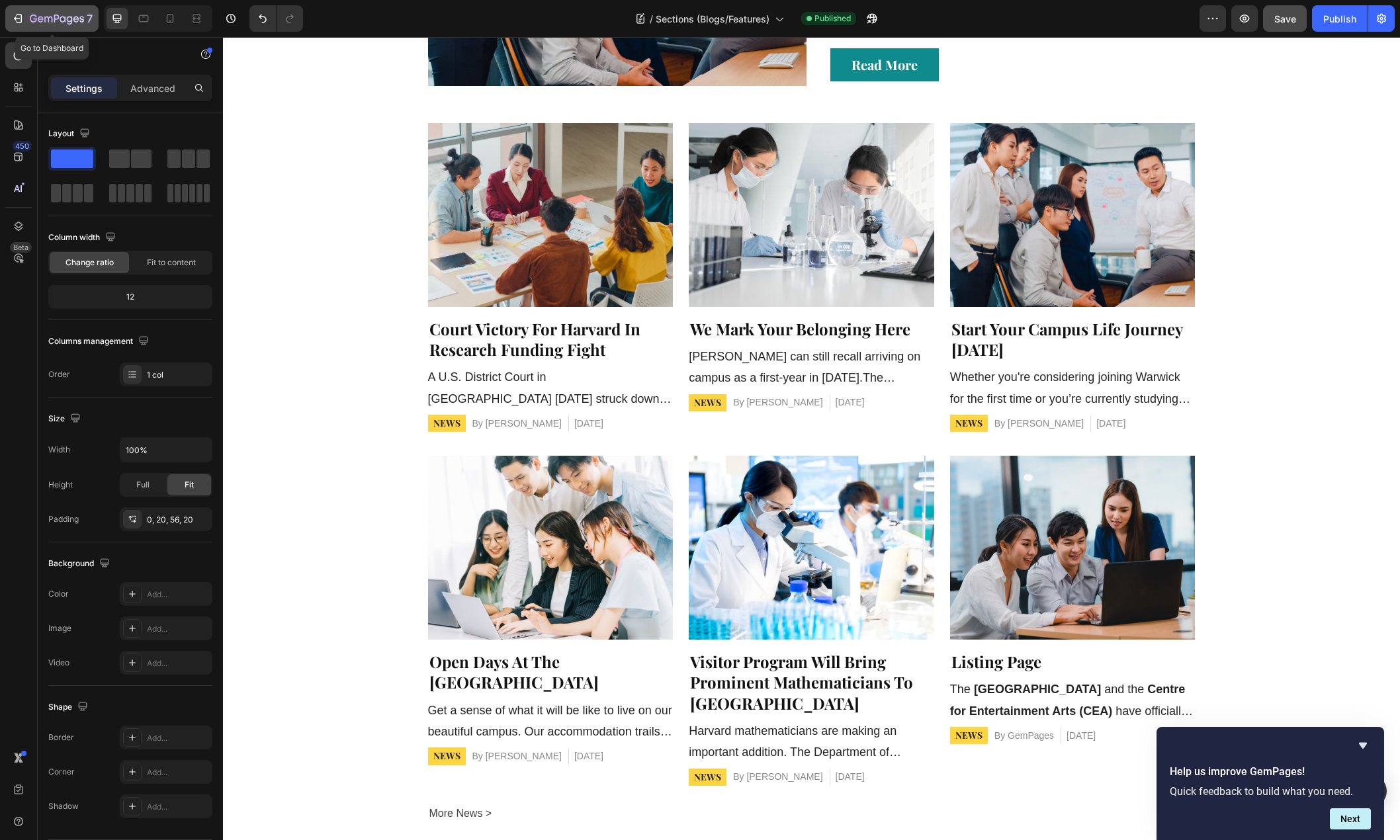
click at [35, 12] on div "7" at bounding box center [61, 18] width 63 height 15
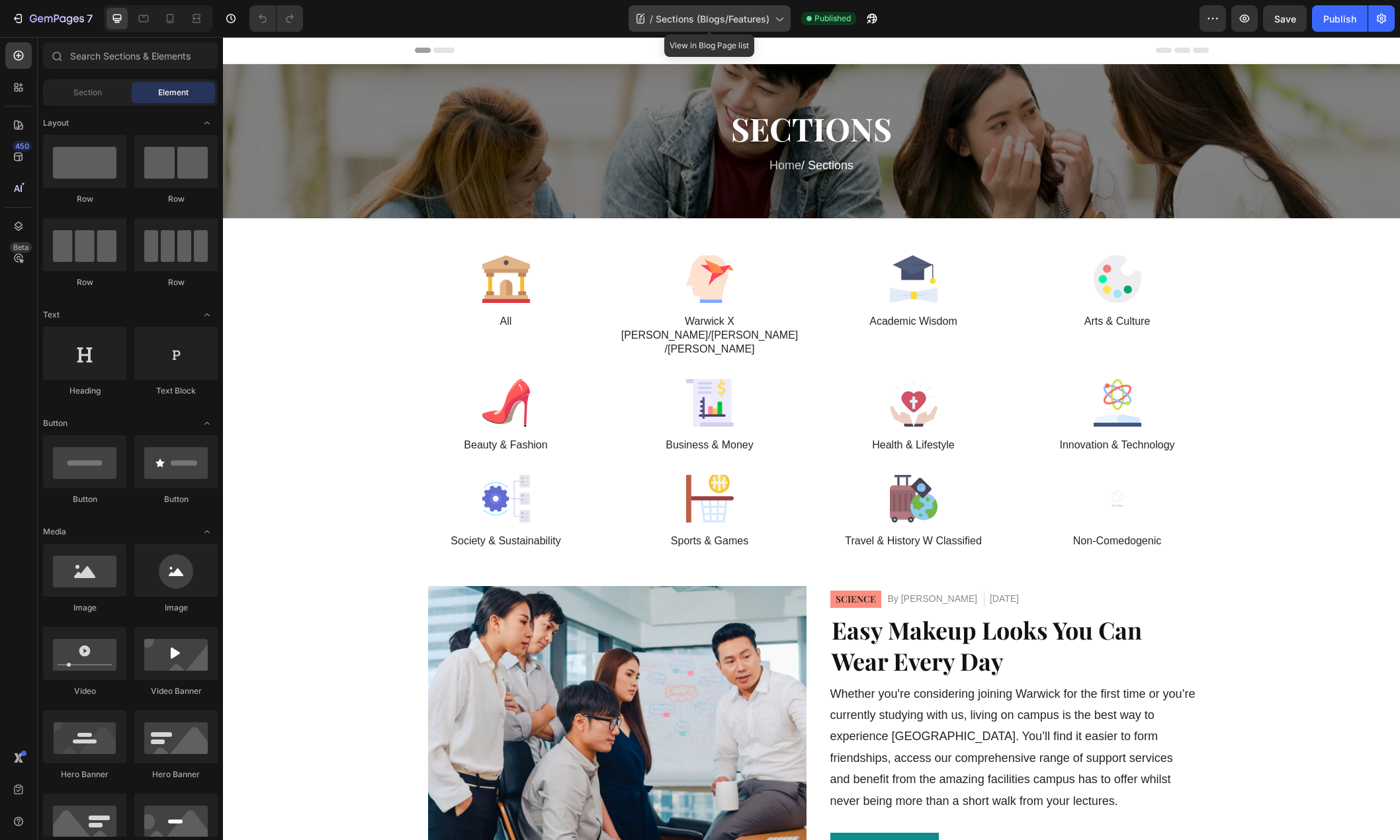
click at [723, 19] on span "Sections (Blogs/Features)" at bounding box center [712, 18] width 114 height 14
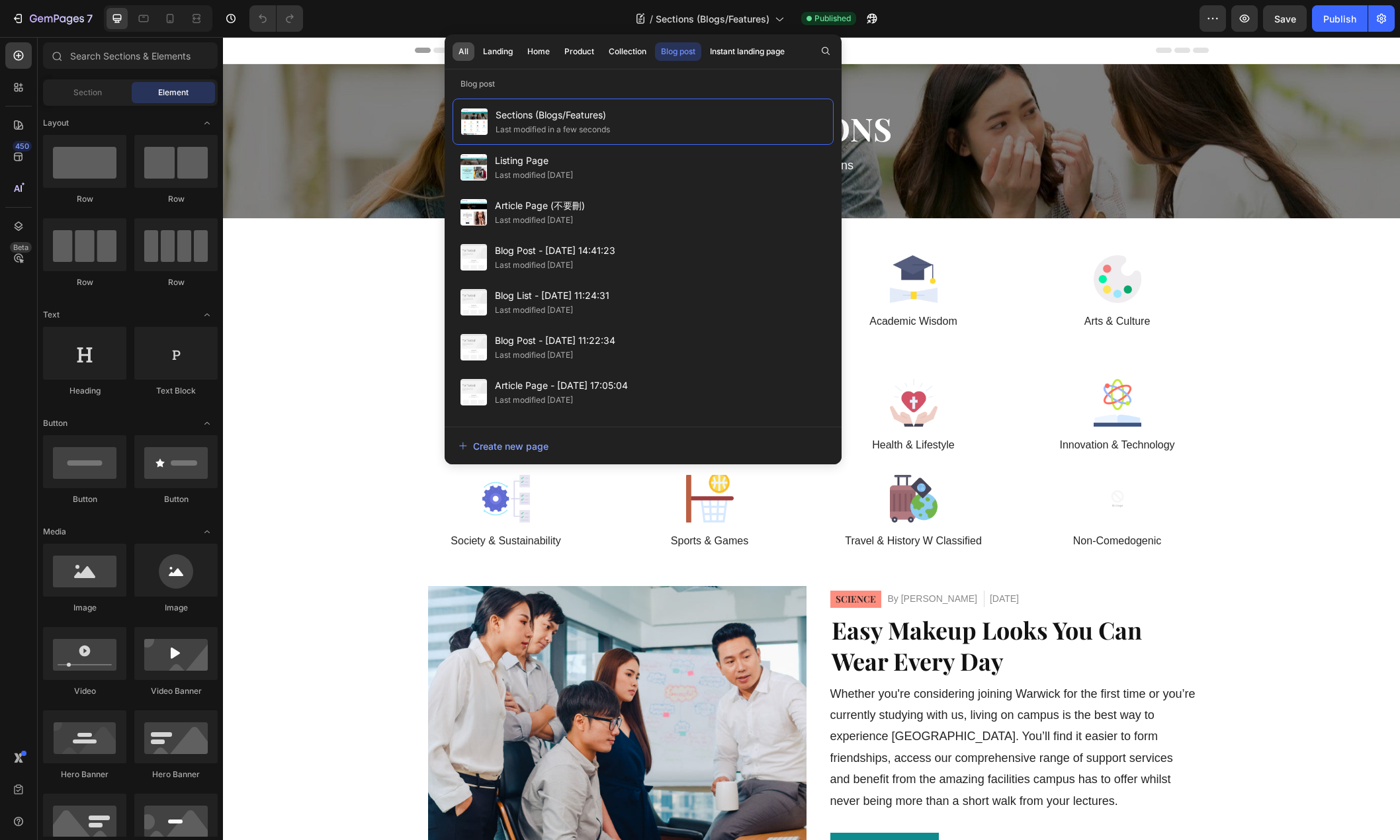
click at [455, 50] on button "All" at bounding box center [464, 52] width 22 height 18
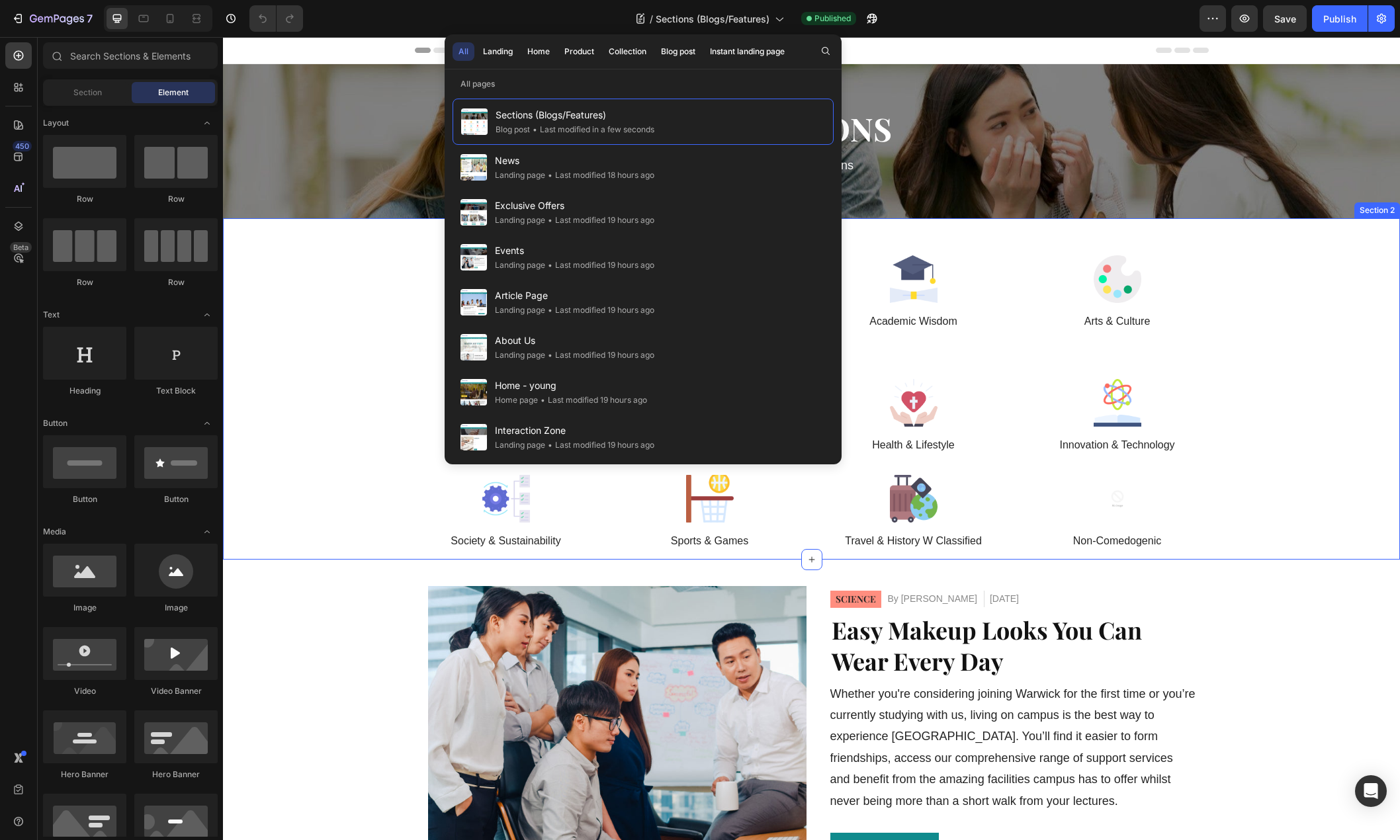
click at [1307, 323] on div "Image All Text Block Image Warwick X Nancy/Franco/Clement Text Block Image Acad…" at bounding box center [811, 407] width 1150 height 305
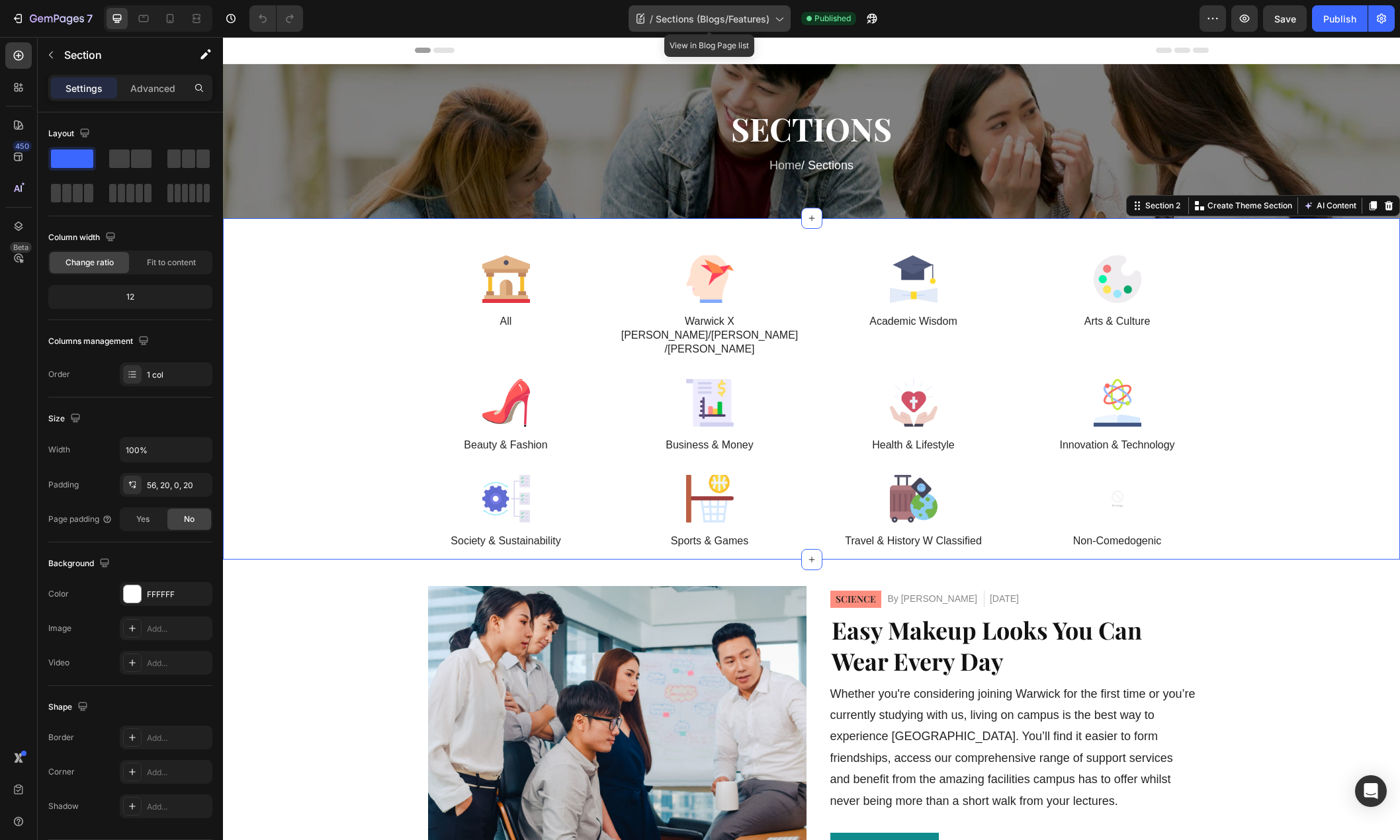
click at [679, 26] on div "/ Sections (Blogs/Features)" at bounding box center [709, 18] width 162 height 26
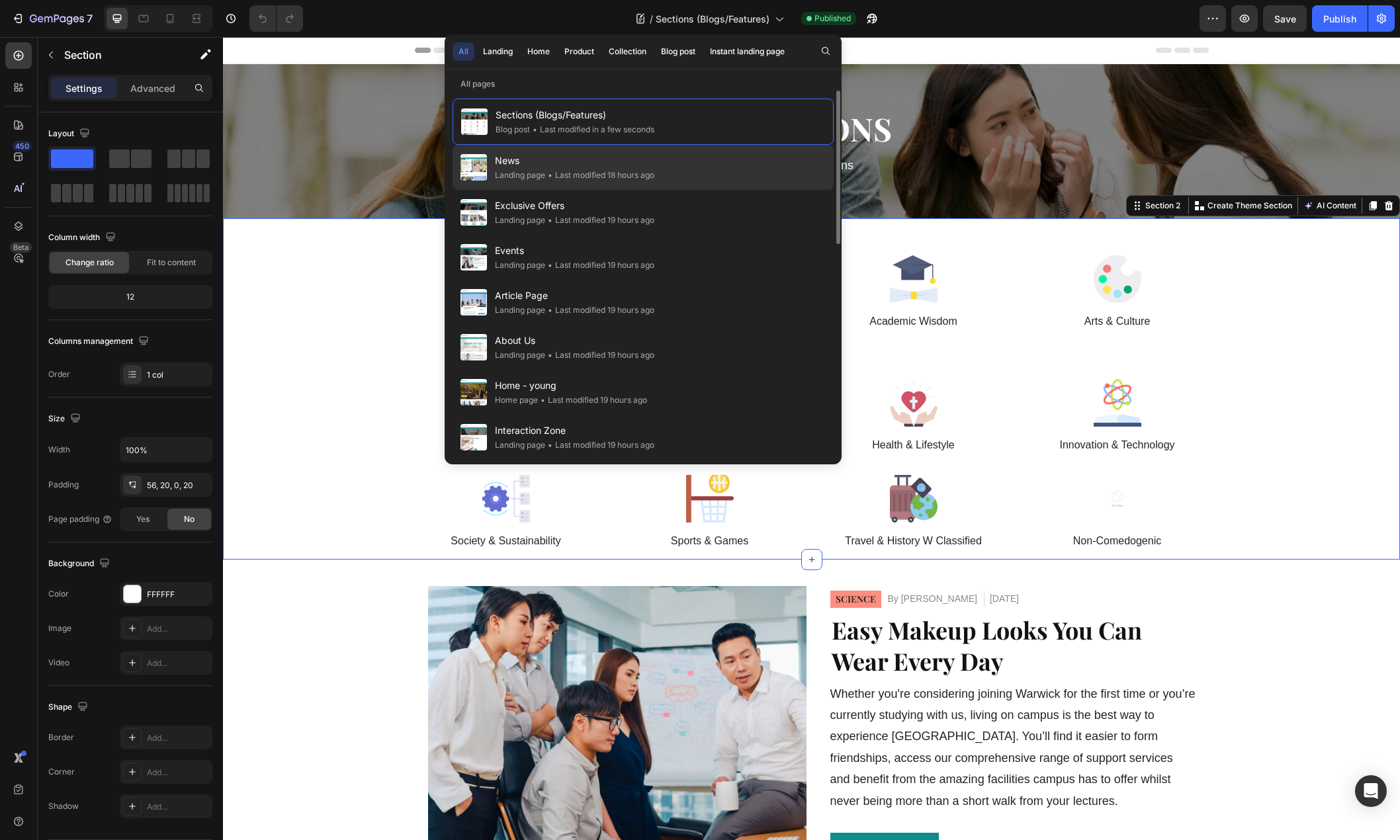
click at [522, 180] on div "Landing page" at bounding box center [519, 175] width 50 height 14
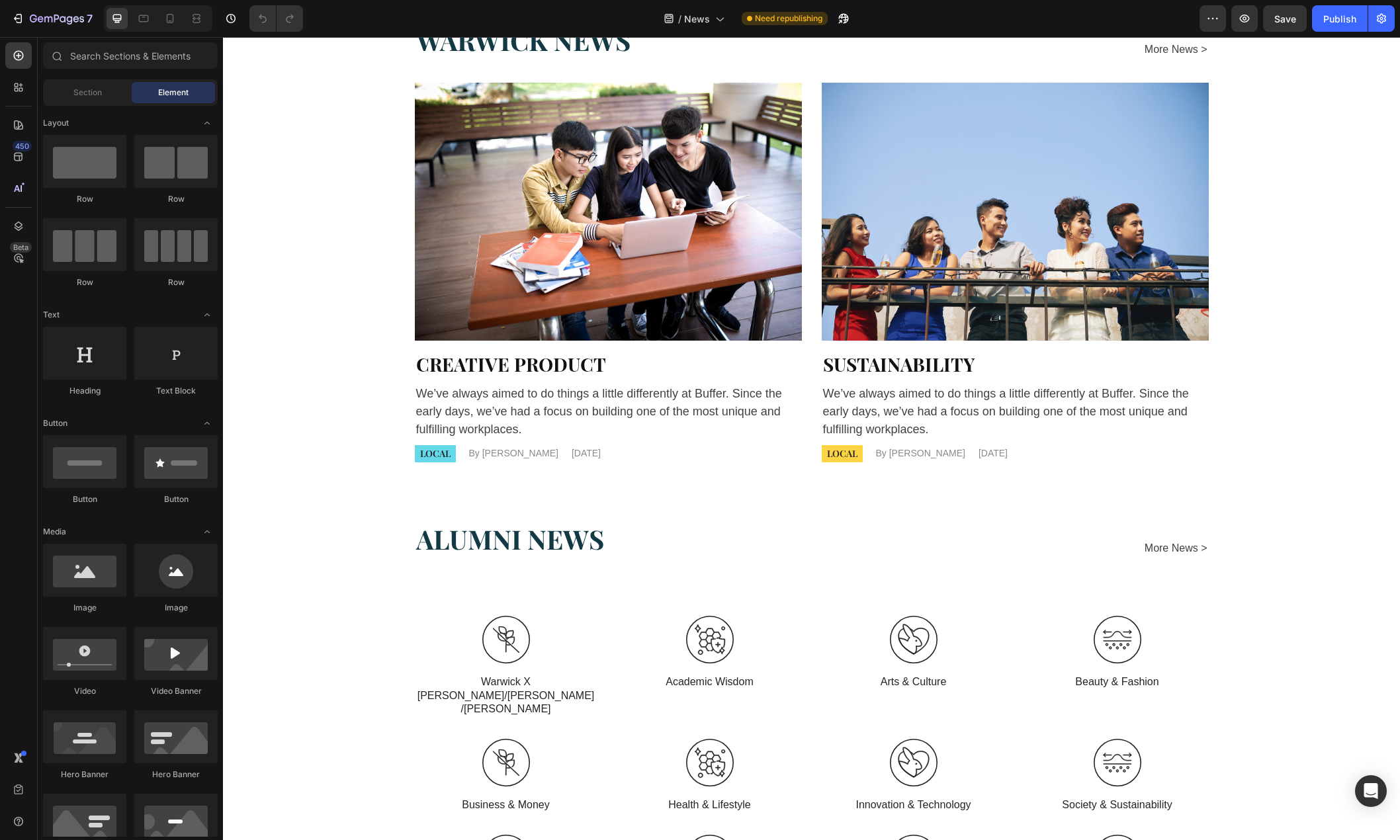
scroll to position [662, 0]
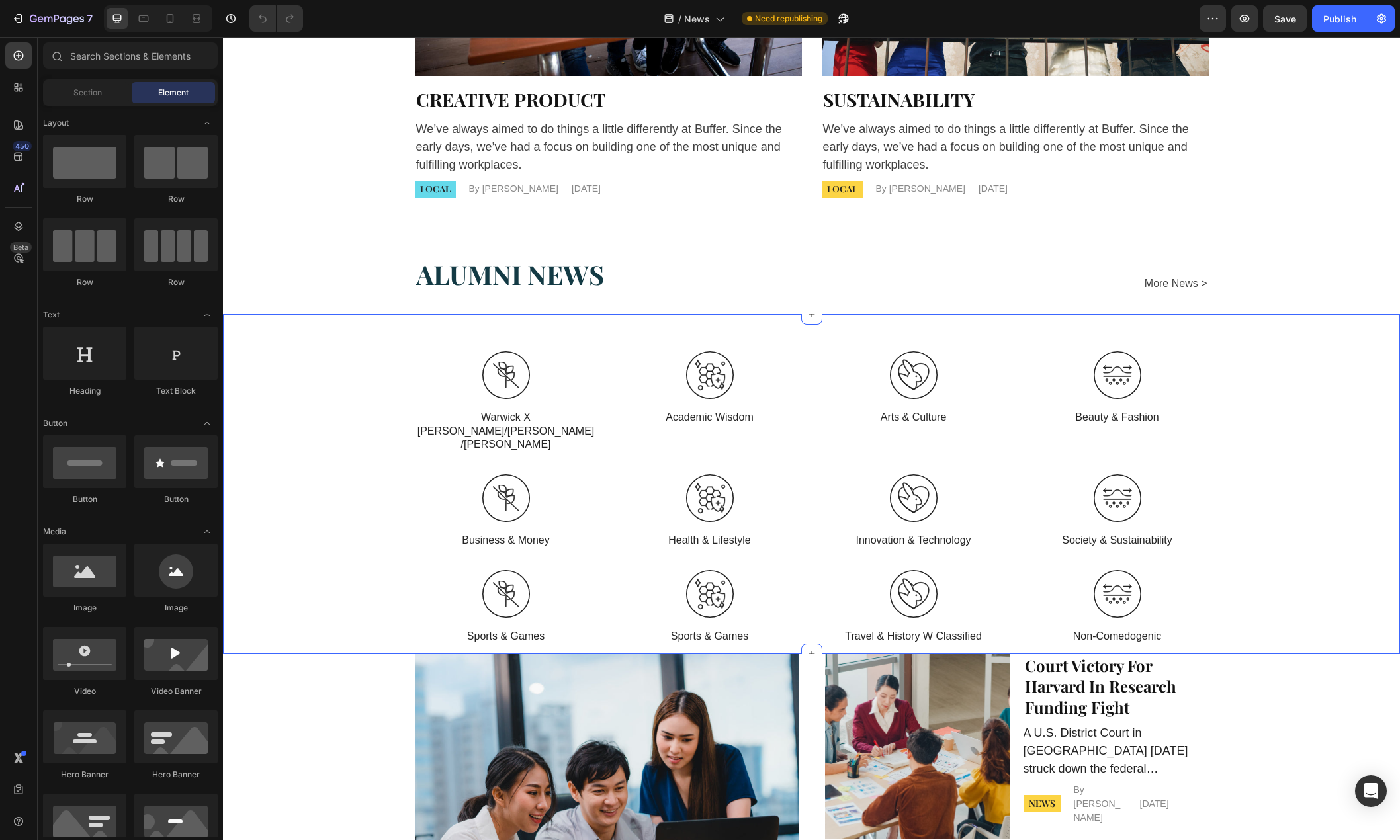
click at [1215, 415] on div "Image Warwick X Nancy/Franco/Clement Text Block Image Academic Wisdom Text Bloc…" at bounding box center [811, 503] width 1150 height 305
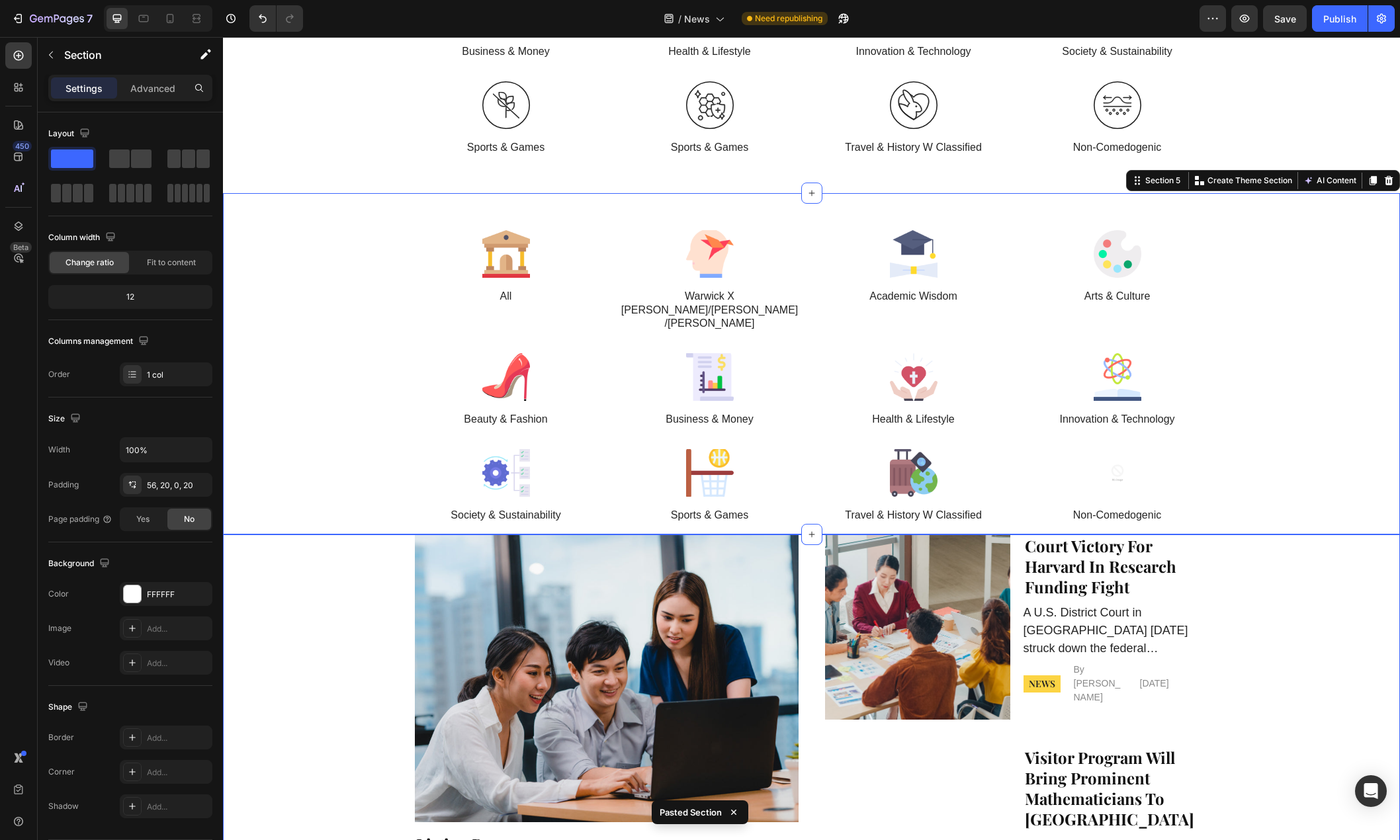
scroll to position [1035, 0]
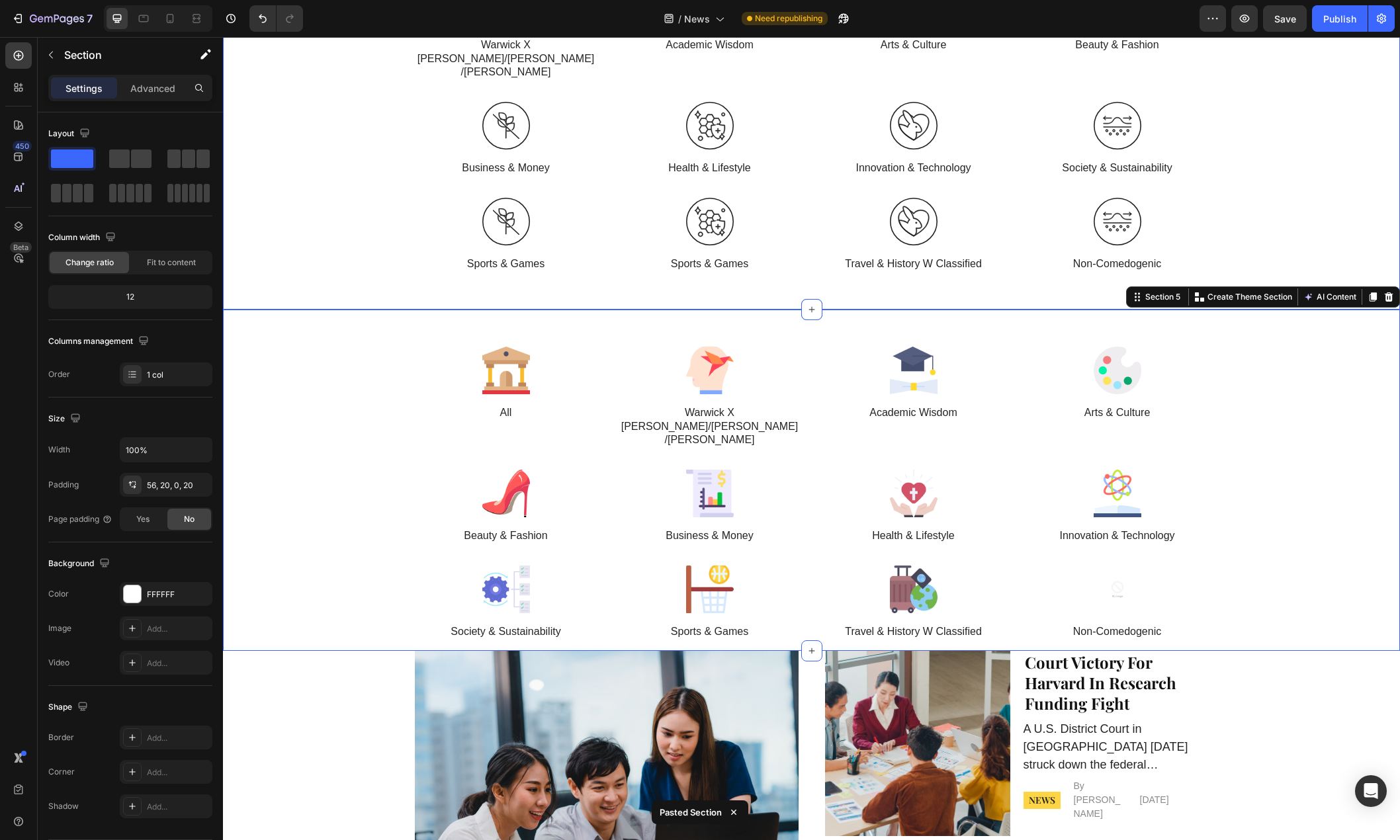
click at [344, 208] on div "Image Warwick X Nancy/Franco/Clement Text Block Image Academic Wisdom Text Bloc…" at bounding box center [811, 131] width 1150 height 305
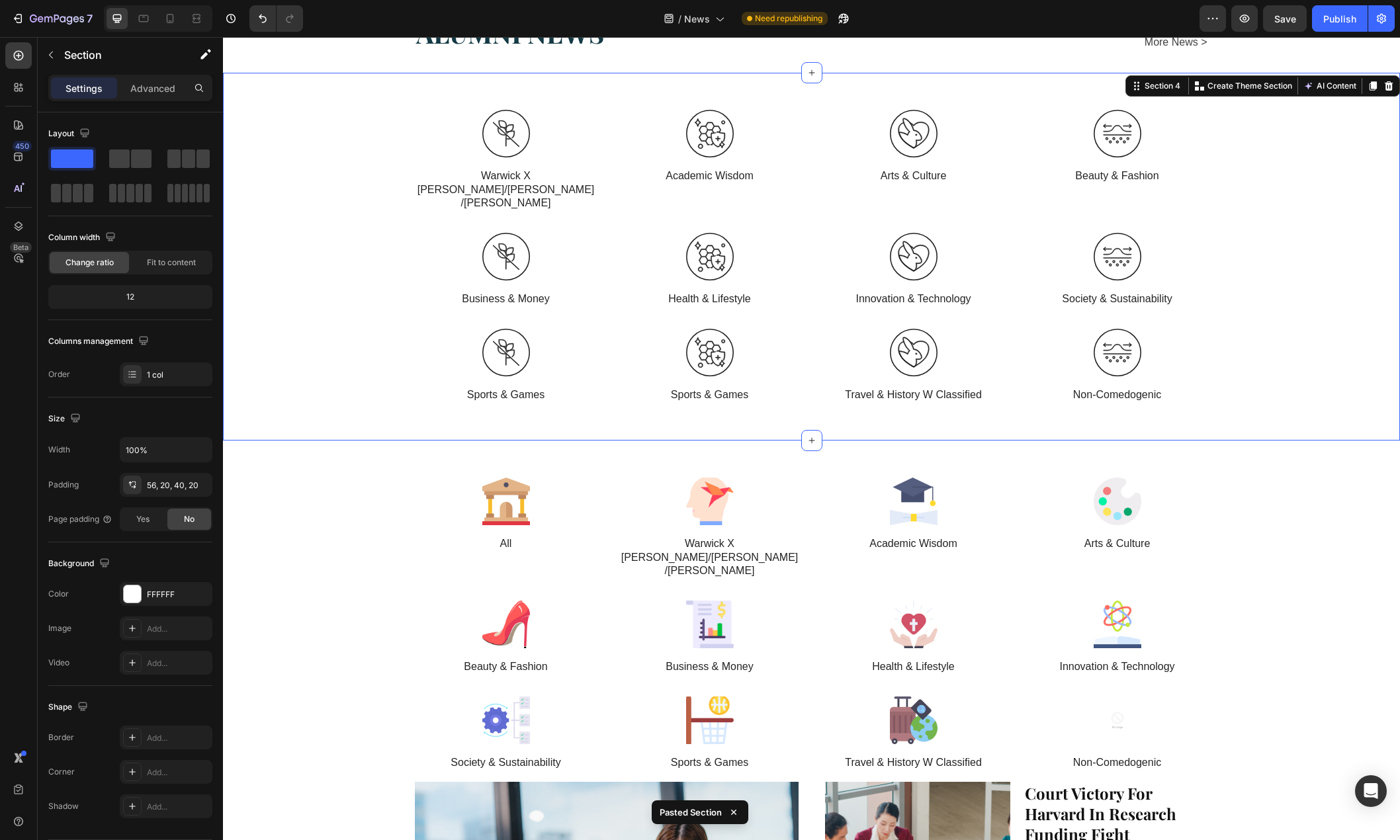
scroll to position [902, 0]
click at [335, 225] on div "Image Warwick X Nancy/Franco/Clement Text Block Image Academic Wisdom Text Bloc…" at bounding box center [811, 263] width 1150 height 305
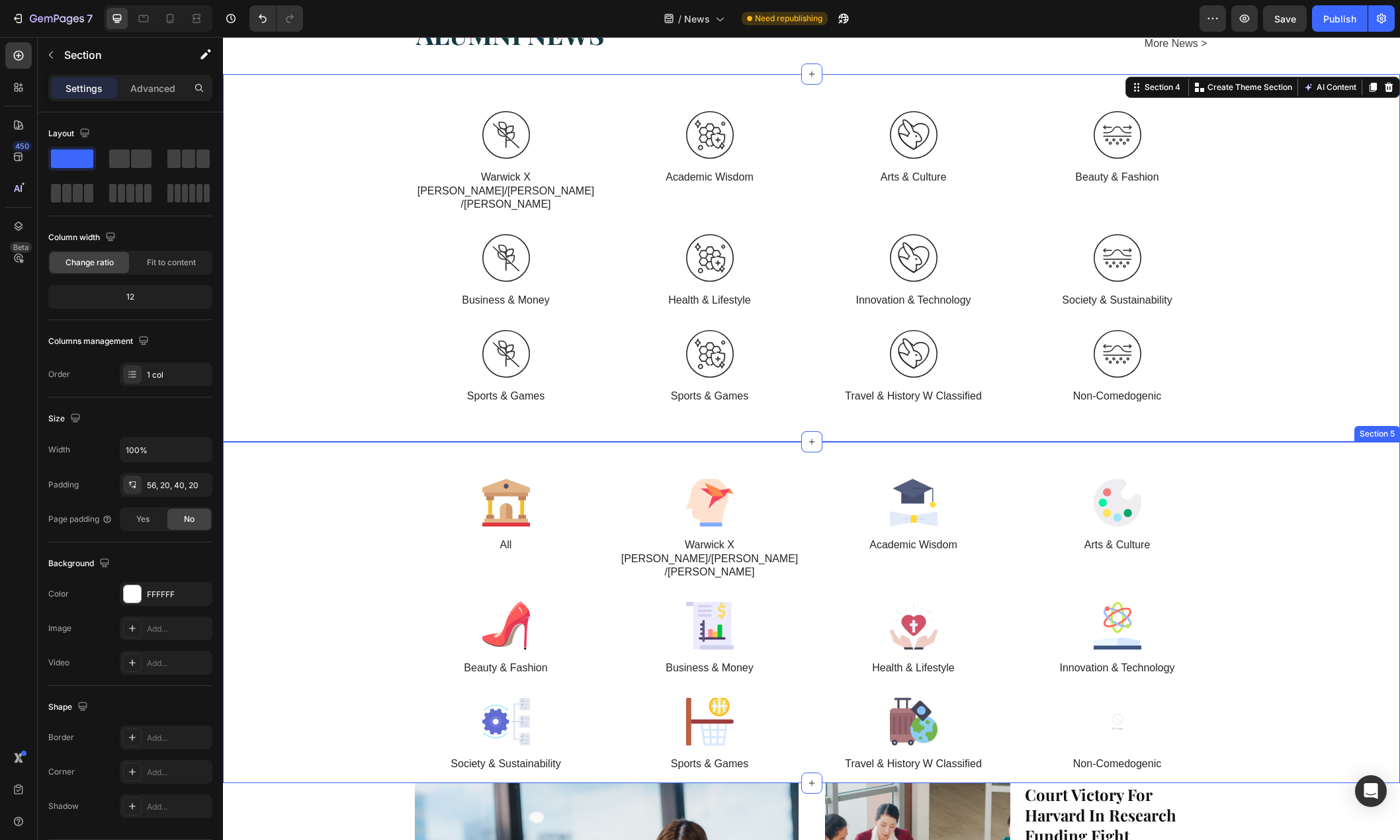
click at [315, 533] on div "Image All Text Block Image Warwick X [PERSON_NAME]/[PERSON_NAME]/[PERSON_NAME] …" at bounding box center [811, 631] width 1150 height 305
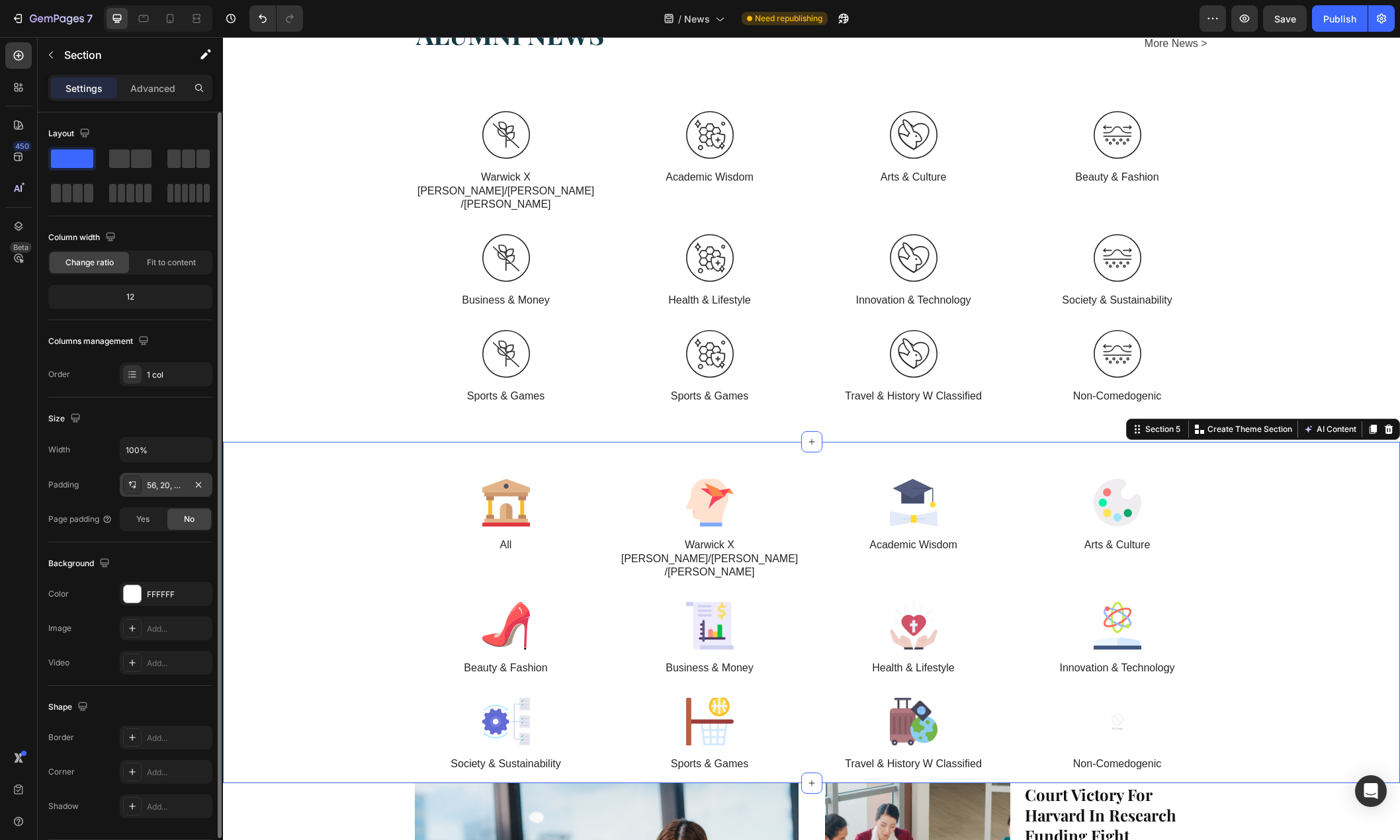
drag, startPoint x: 176, startPoint y: 486, endPoint x: 2, endPoint y: 451, distance: 177.5
click at [176, 486] on div "56, 20, 0, 20" at bounding box center [166, 485] width 38 height 12
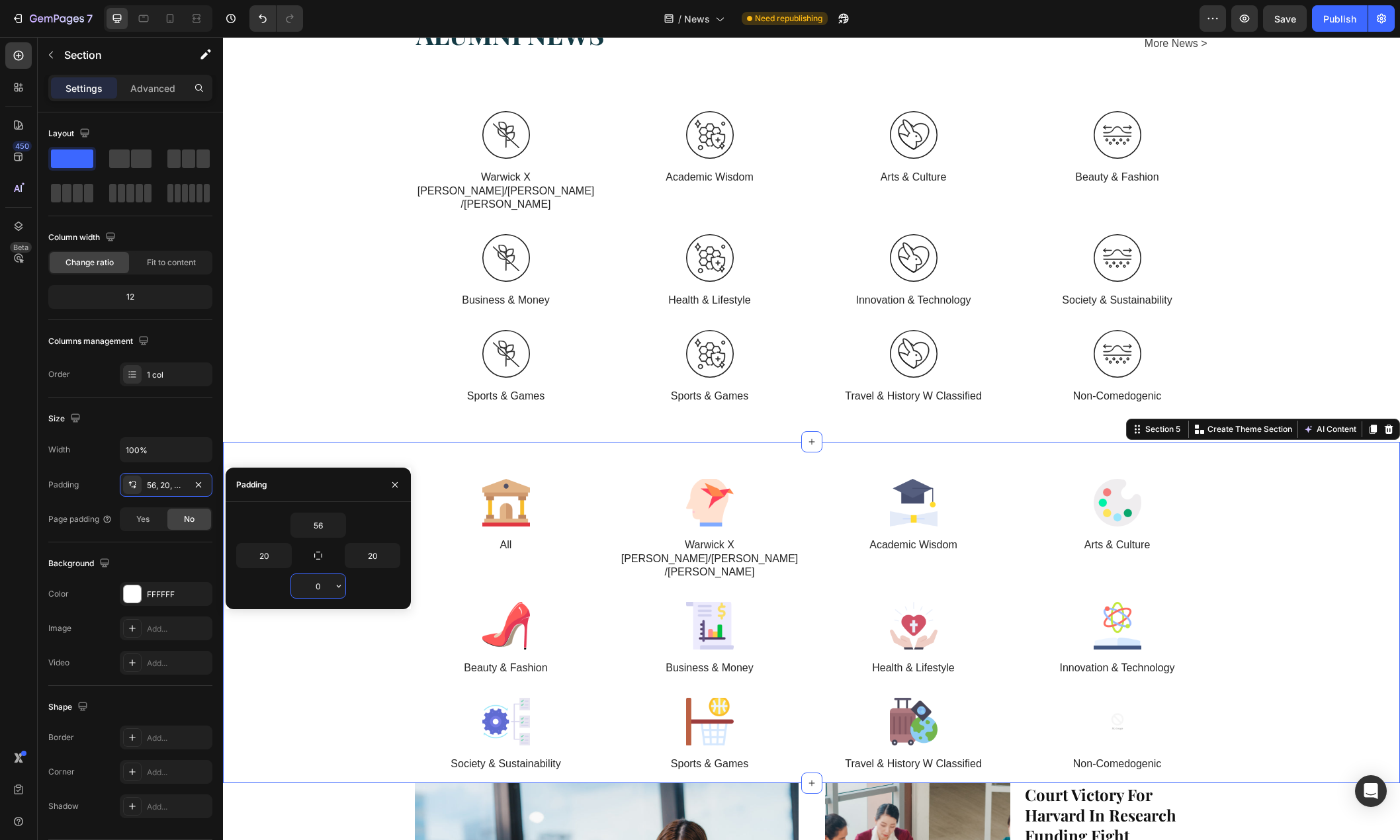
click at [323, 591] on input "0" at bounding box center [318, 586] width 55 height 24
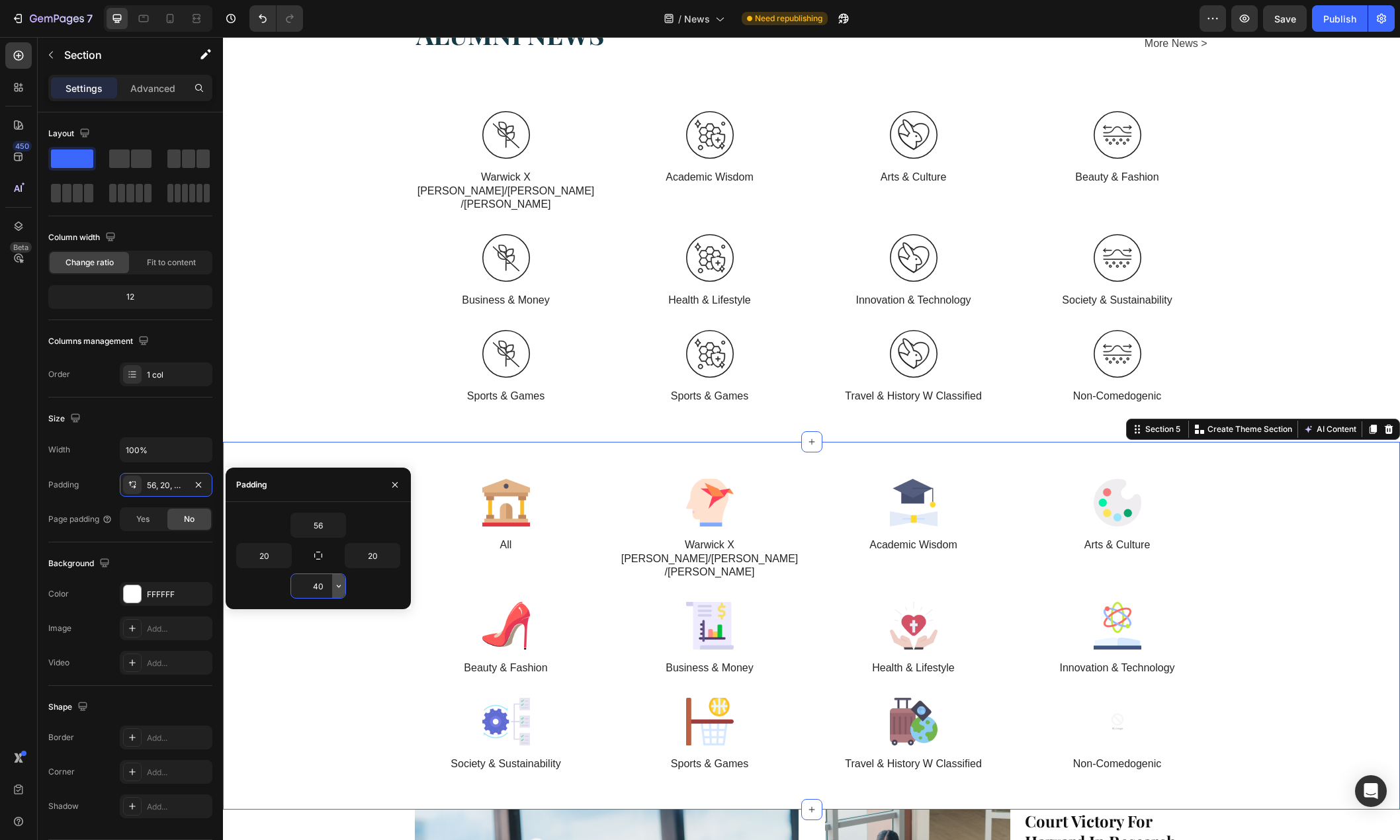
type input "40"
click at [283, 266] on div "Image Warwick X Nancy/Franco/Clement Text Block Image Academic Wisdom Text Bloc…" at bounding box center [811, 263] width 1150 height 305
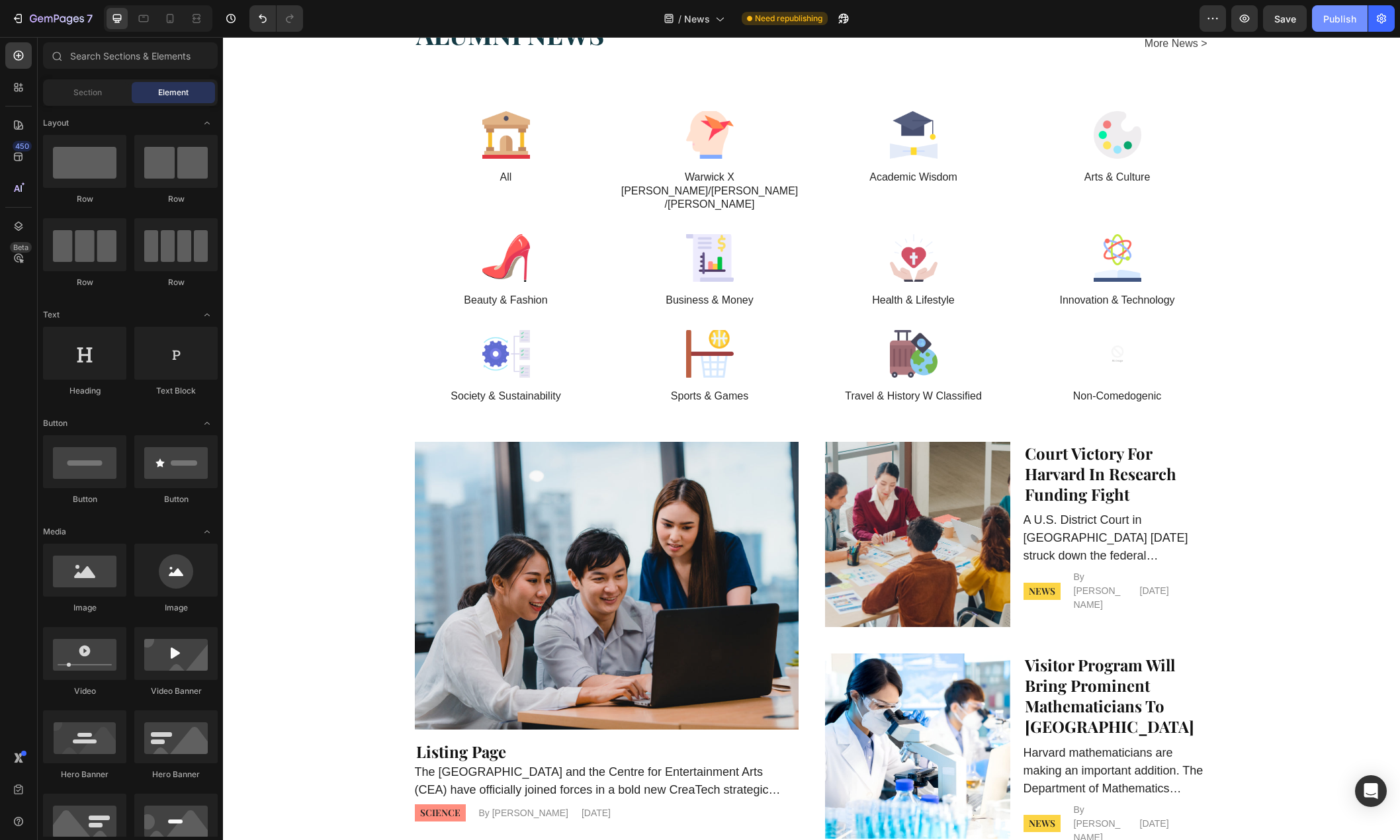
click at [1329, 21] on div "Publish" at bounding box center [1339, 18] width 33 height 14
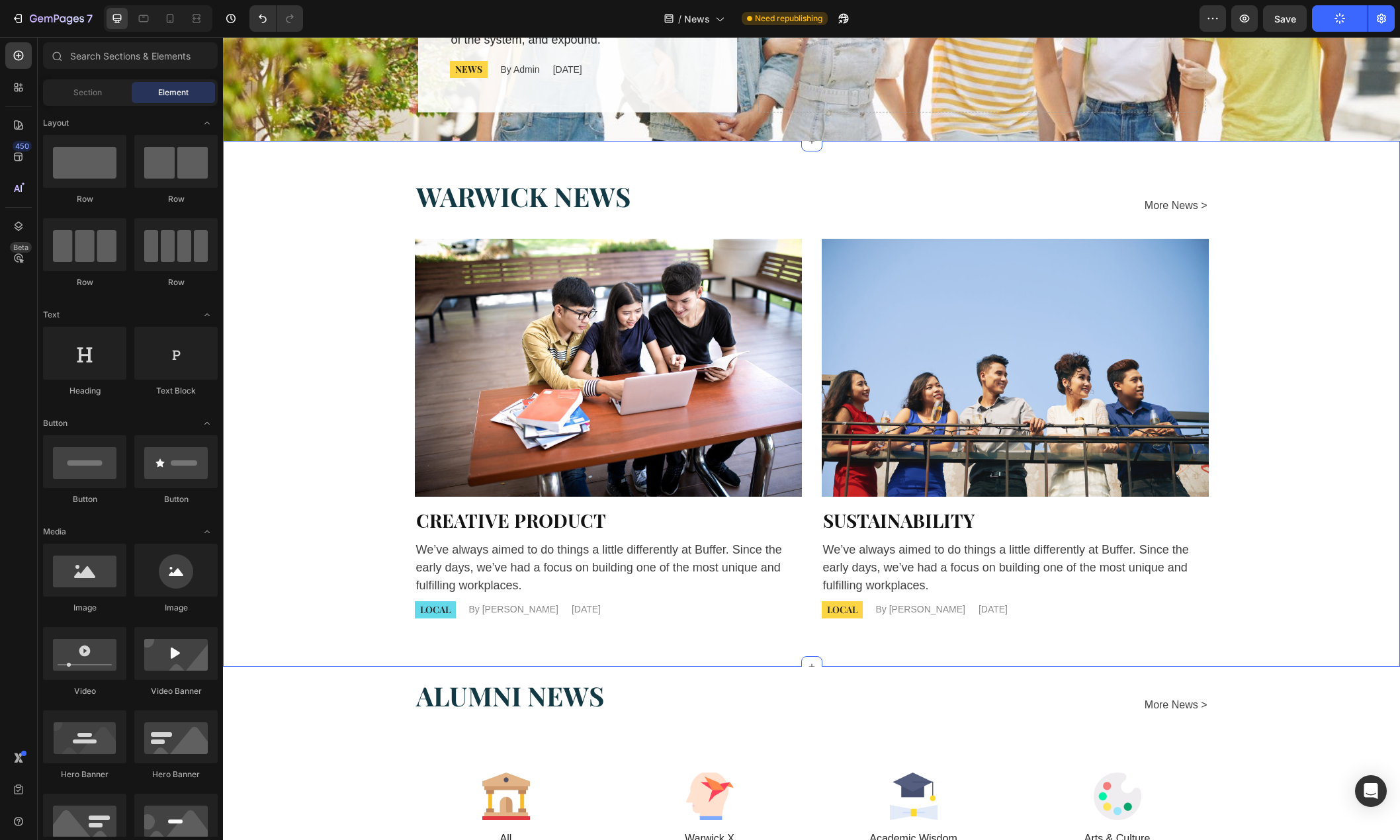
scroll to position [0, 0]
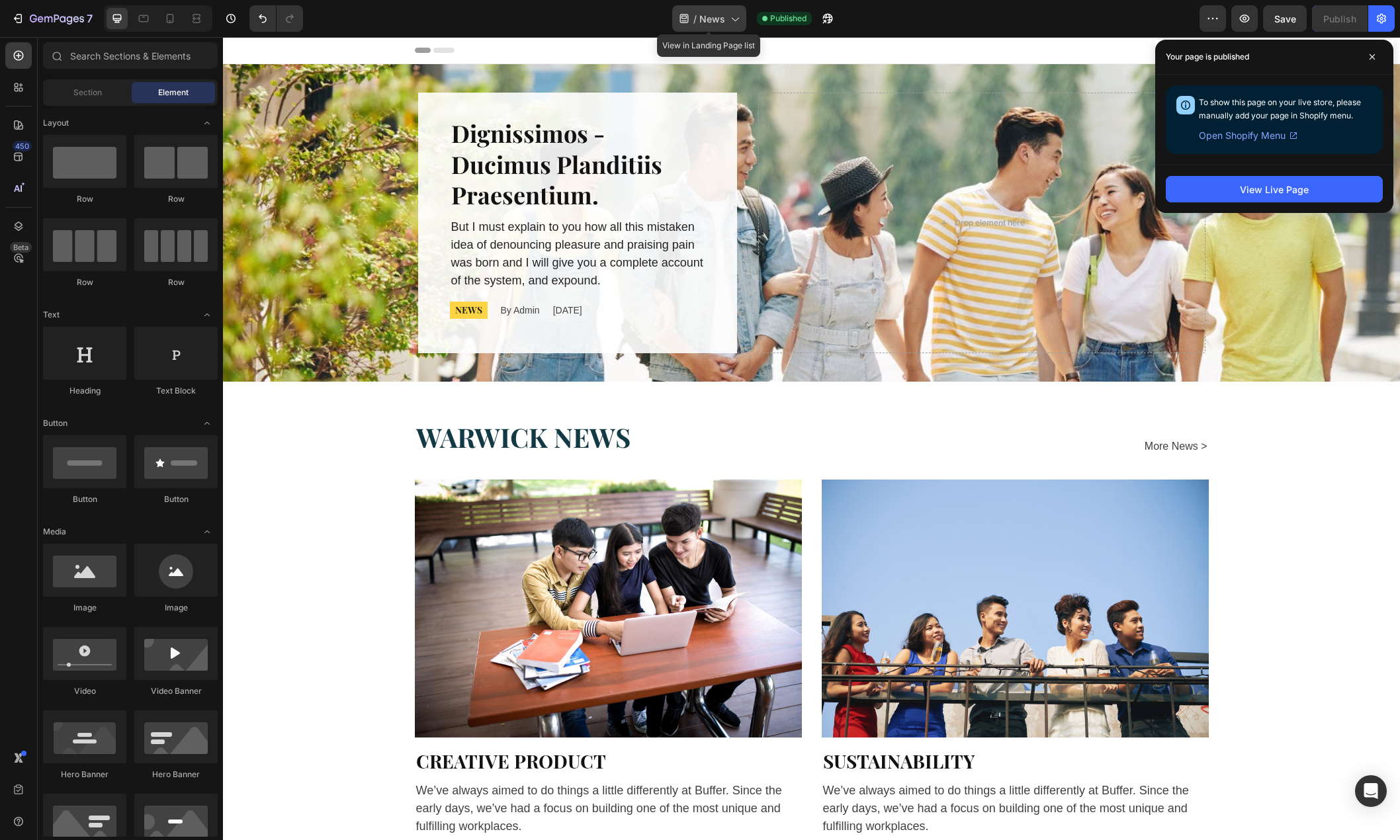
click at [720, 14] on span "News" at bounding box center [712, 18] width 25 height 14
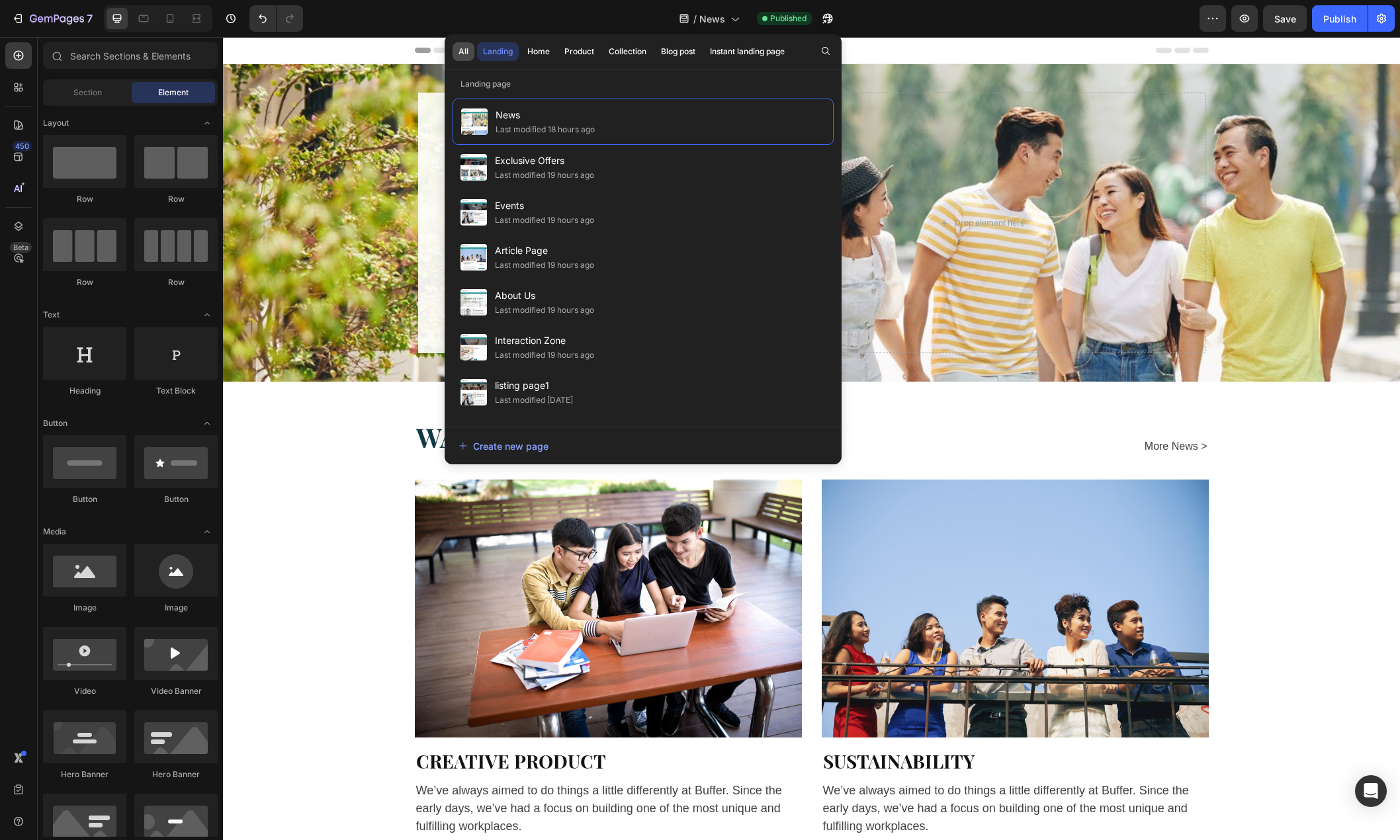
click at [460, 48] on div "All" at bounding box center [463, 51] width 10 height 12
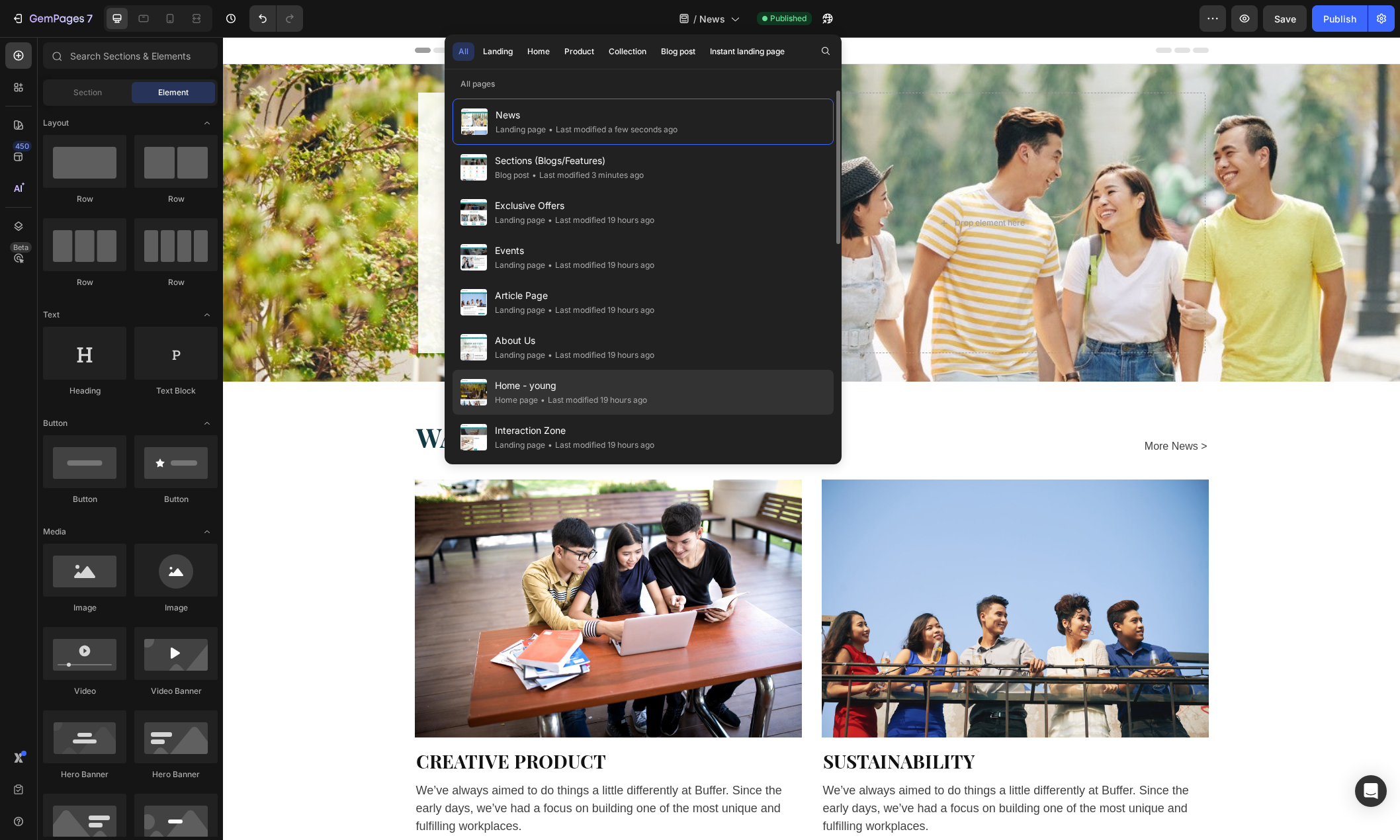
click at [571, 397] on div "• Last modified 19 hours ago" at bounding box center [593, 400] width 109 height 14
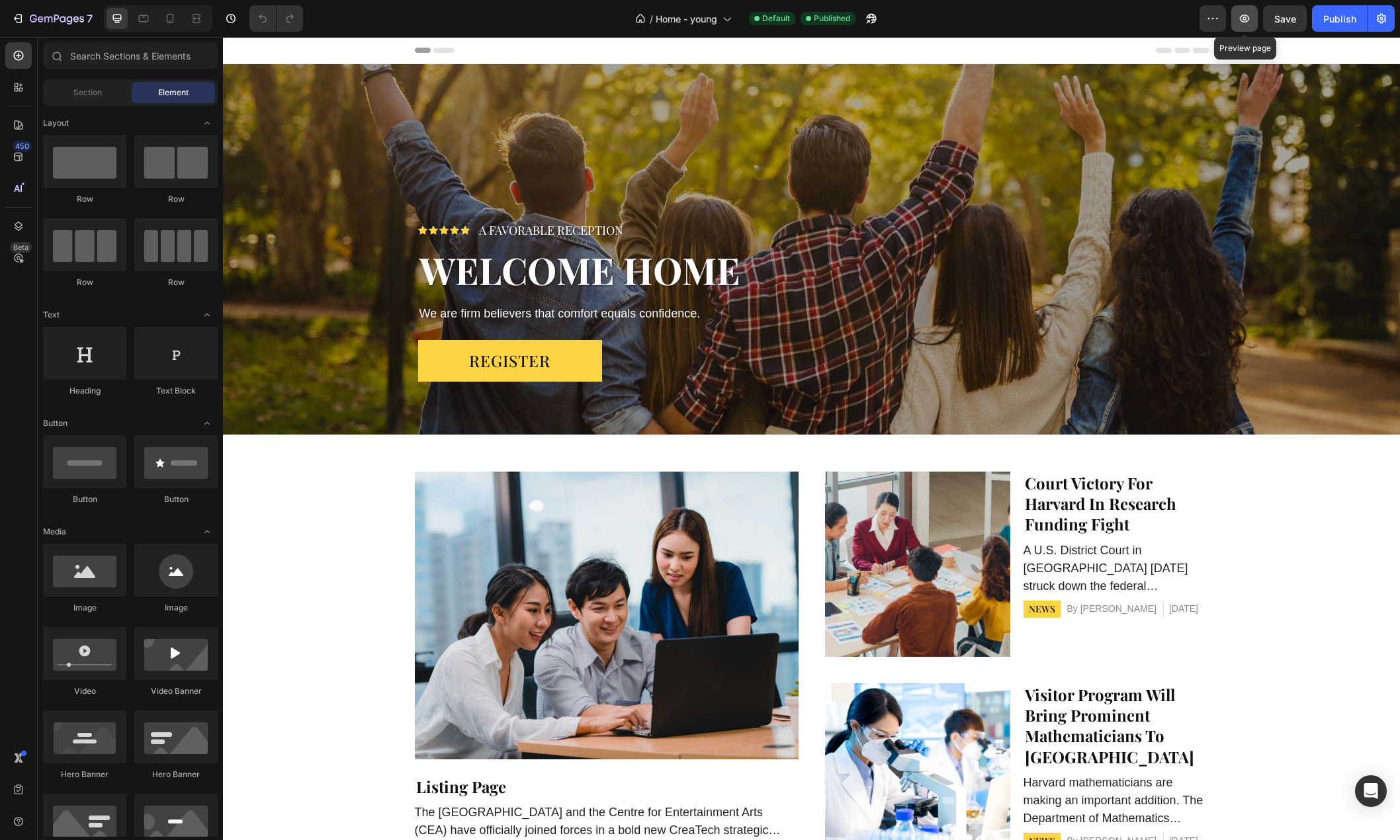
click at [1247, 21] on icon "button" at bounding box center [1244, 18] width 10 height 8
